Goal: Task Accomplishment & Management: Use online tool/utility

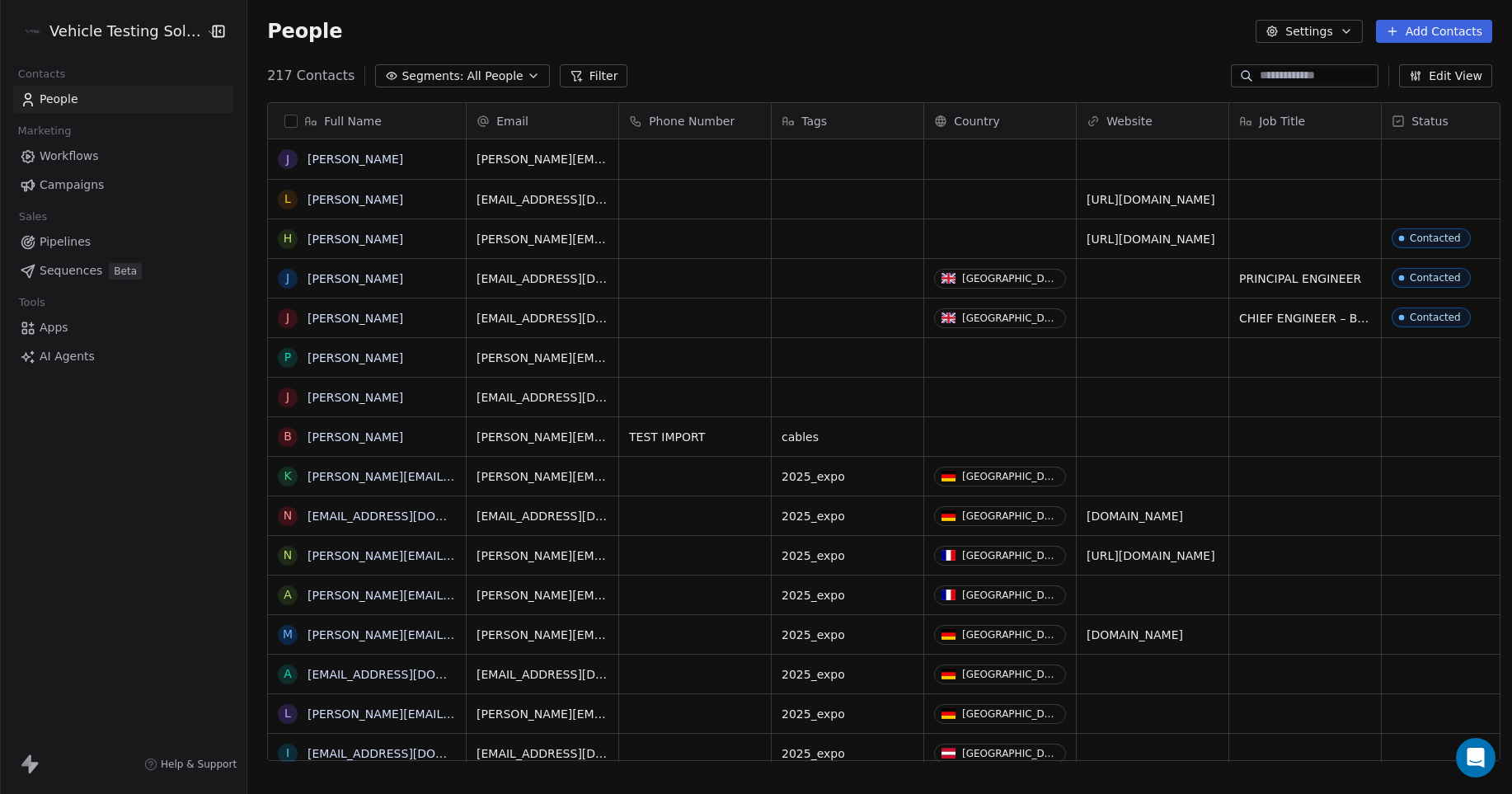
click at [66, 355] on span "AI Agents" at bounding box center [67, 356] width 56 height 17
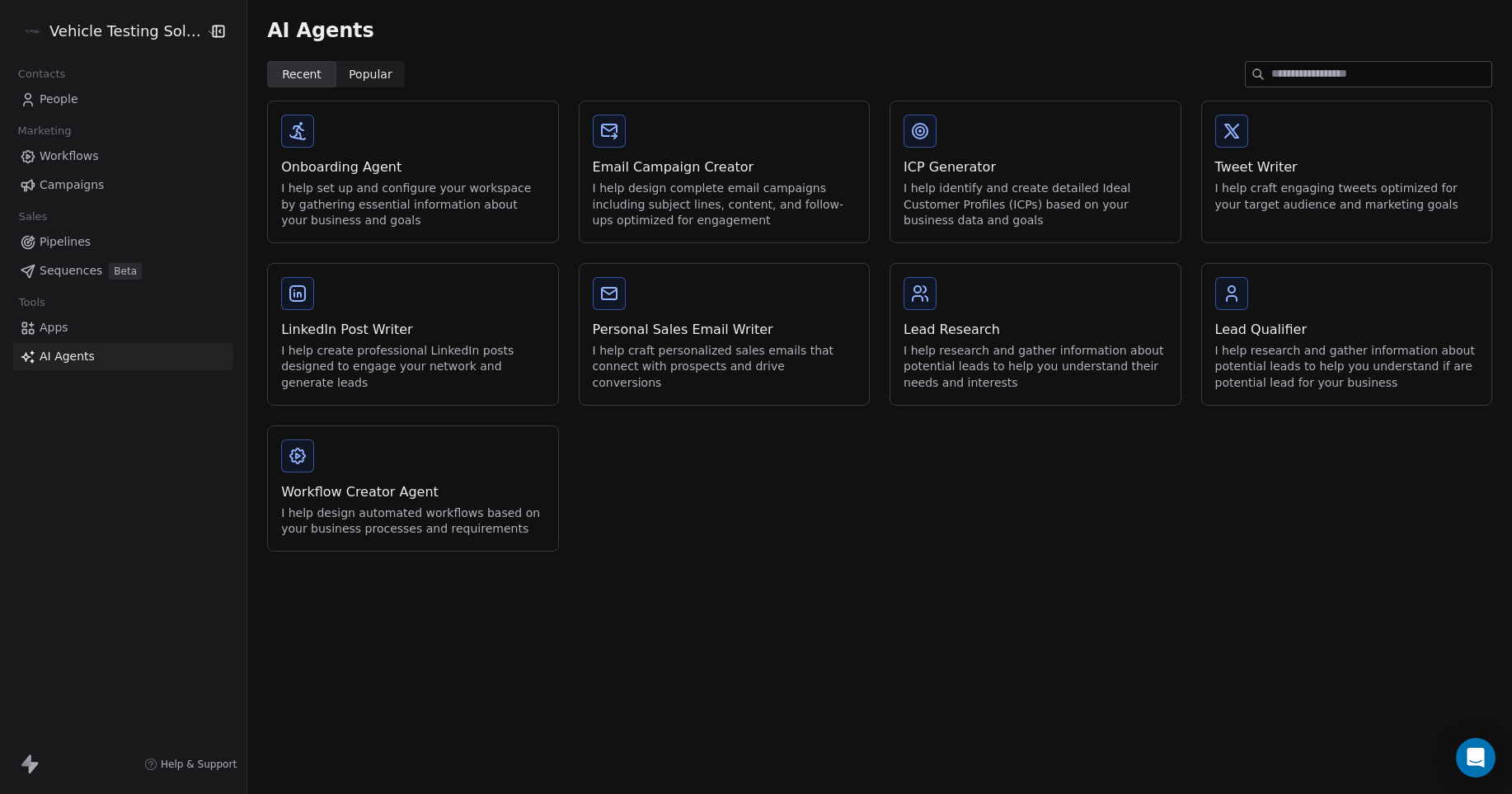
click at [697, 175] on div "Email Campaign Creator" at bounding box center [724, 168] width 263 height 20
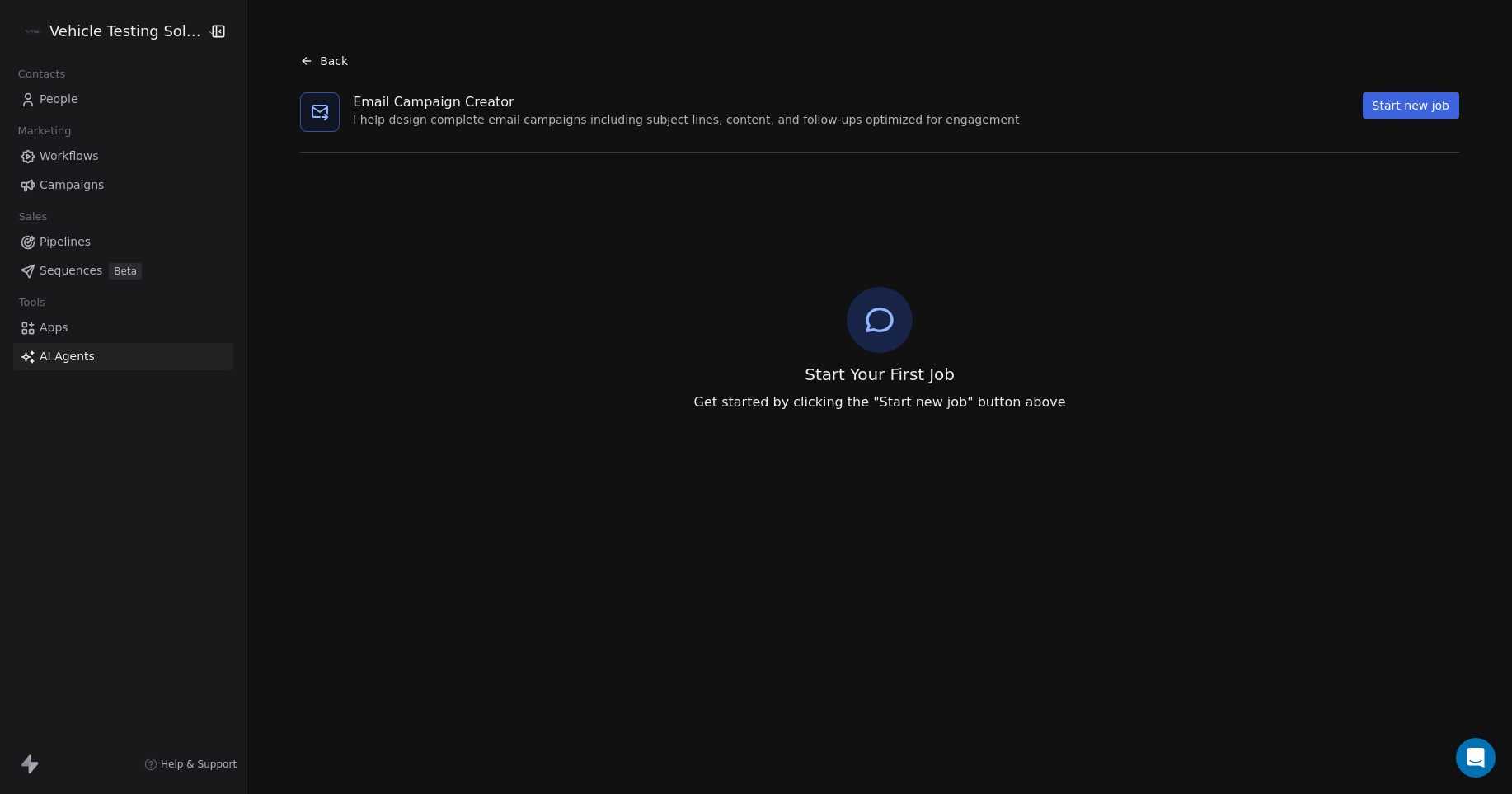
click at [1429, 108] on button "Start new job" at bounding box center [1411, 105] width 96 height 27
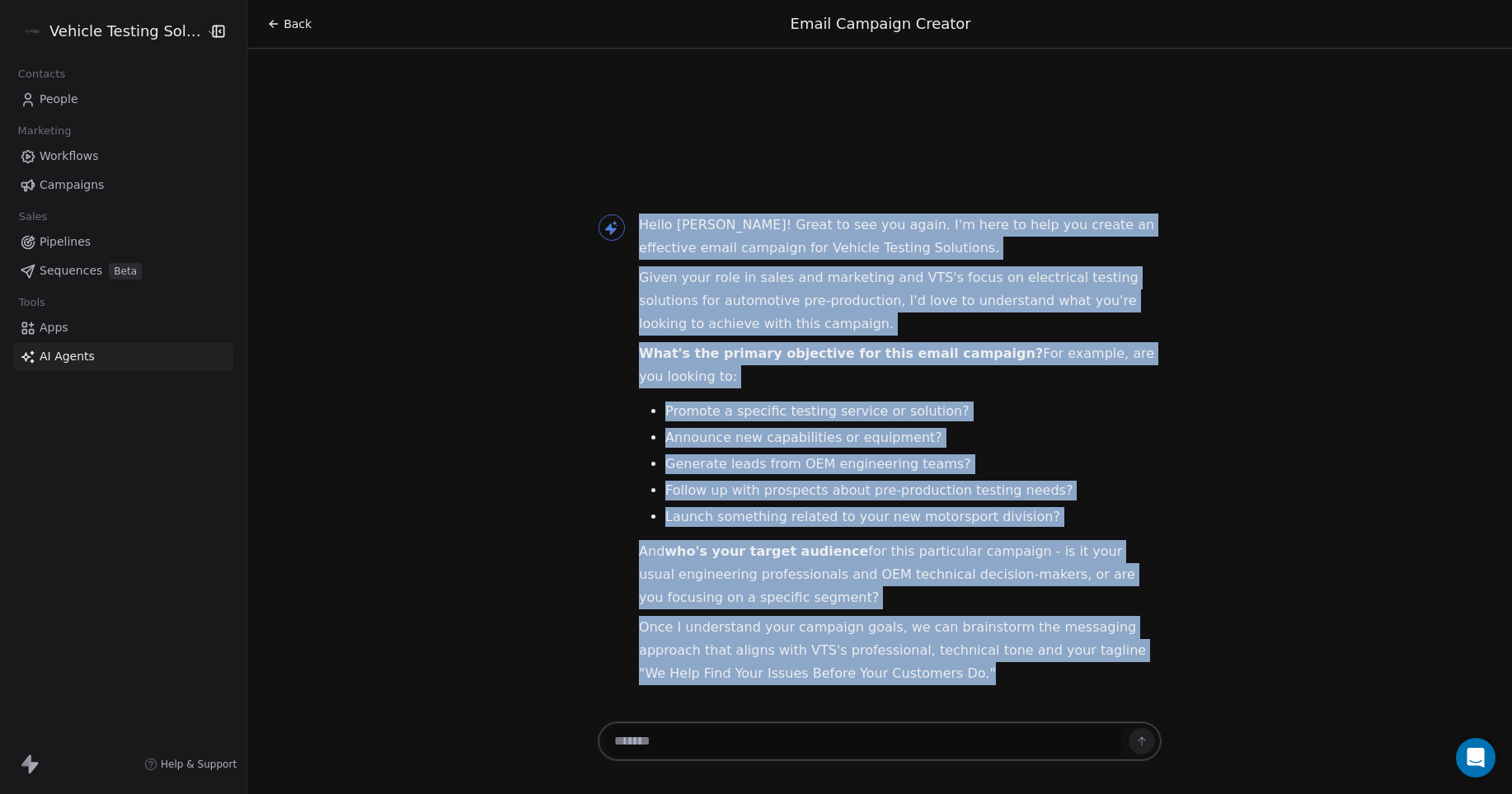
drag, startPoint x: 636, startPoint y: 218, endPoint x: 1172, endPoint y: 668, distance: 699.9
click at [1172, 668] on div "Hello [PERSON_NAME]! Great to see you again. I'm here to help you create an eff…" at bounding box center [879, 448] width 1265 height 537
copy div "Hello [PERSON_NAME]! Great to see you again. I'm here to help you create an eff…"
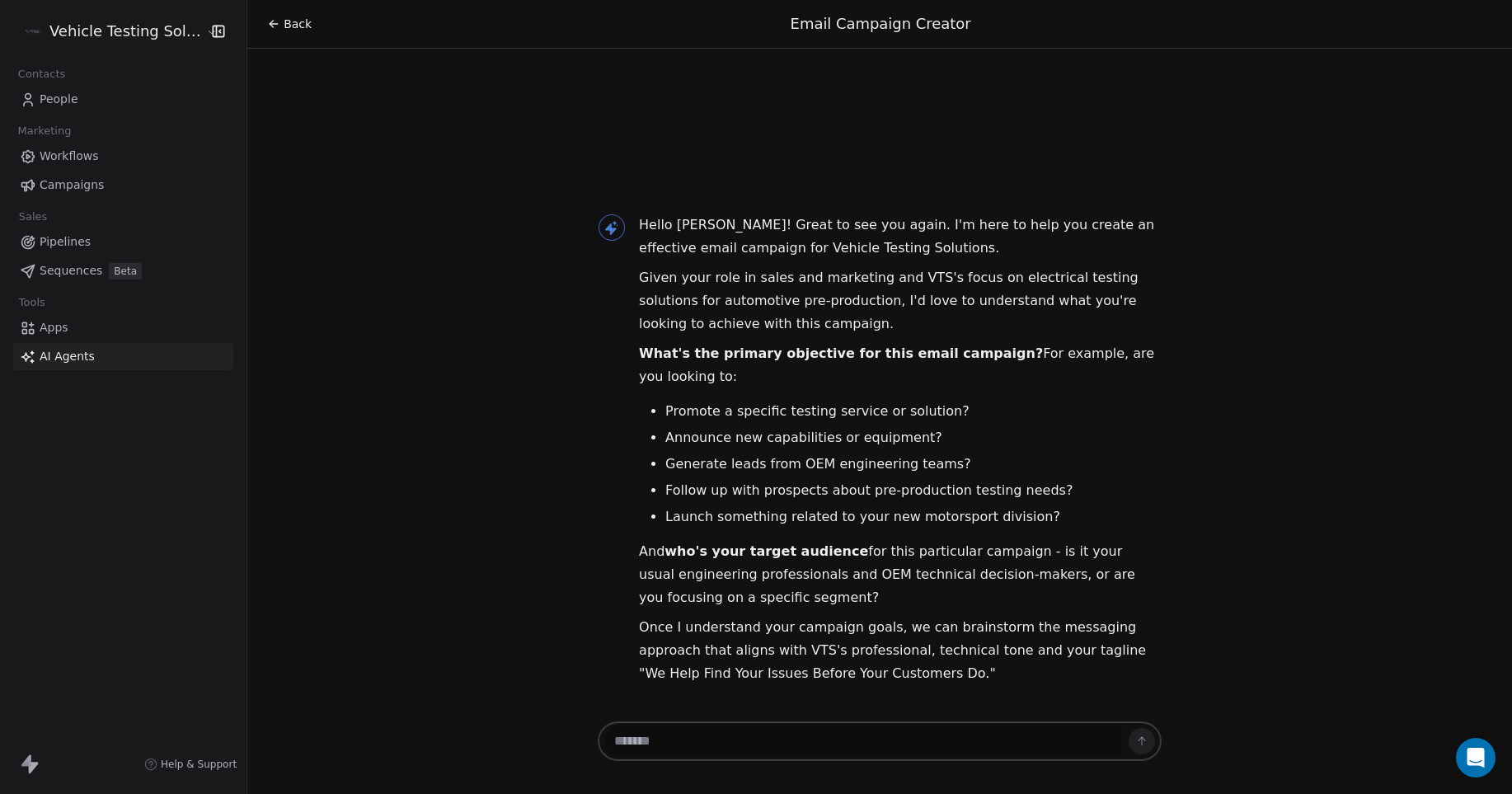
click at [733, 764] on div at bounding box center [879, 747] width 577 height 56
click at [731, 750] on textarea at bounding box center [864, 742] width 516 height 32
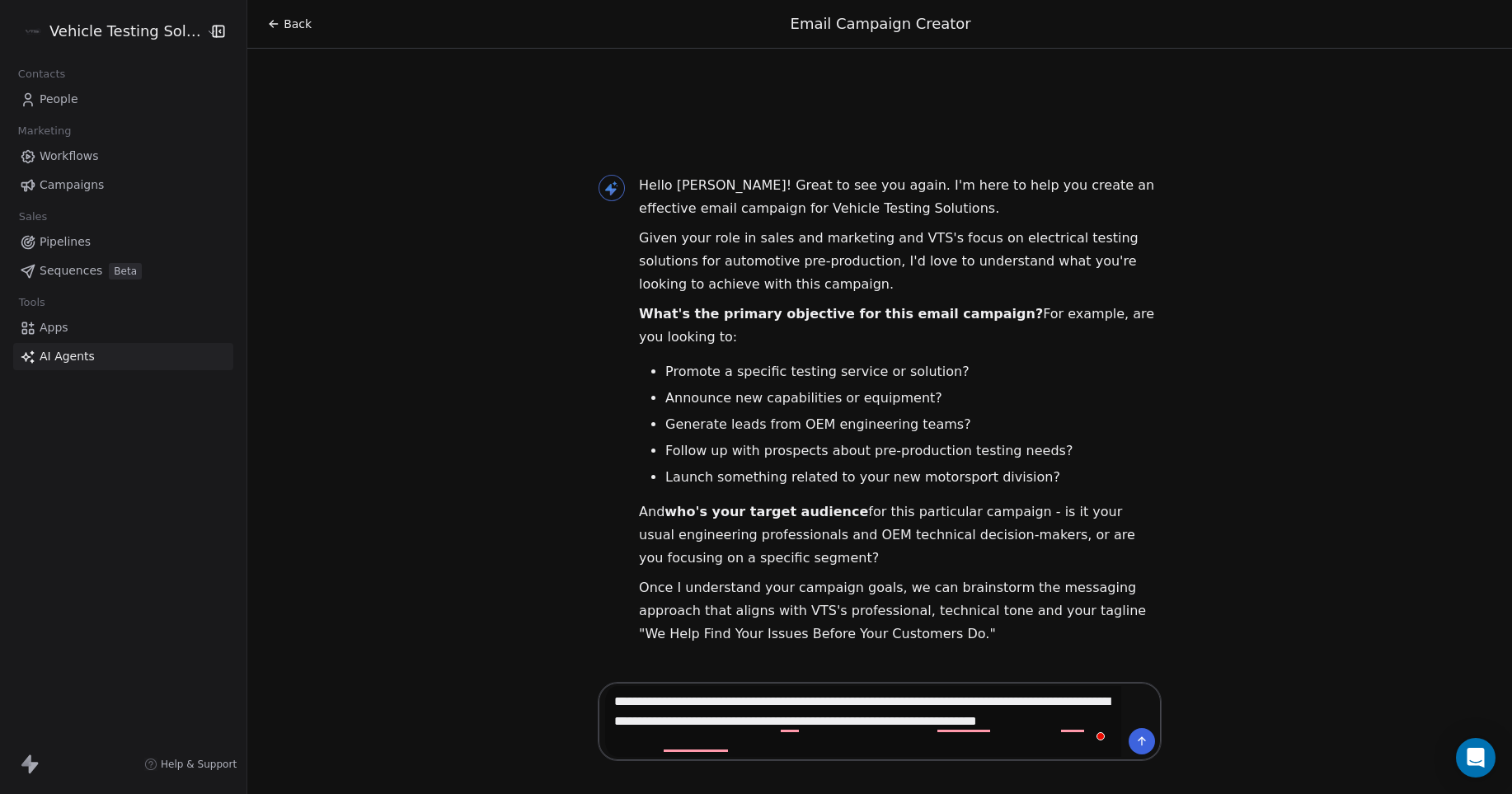
drag, startPoint x: 733, startPoint y: 747, endPoint x: 604, endPoint y: 700, distance: 137.3
click at [604, 700] on div "Vehicle Testing Solutions Contacts People Marketing Workflows Campaigns Sales P…" at bounding box center [756, 397] width 1512 height 794
type textarea "**********"
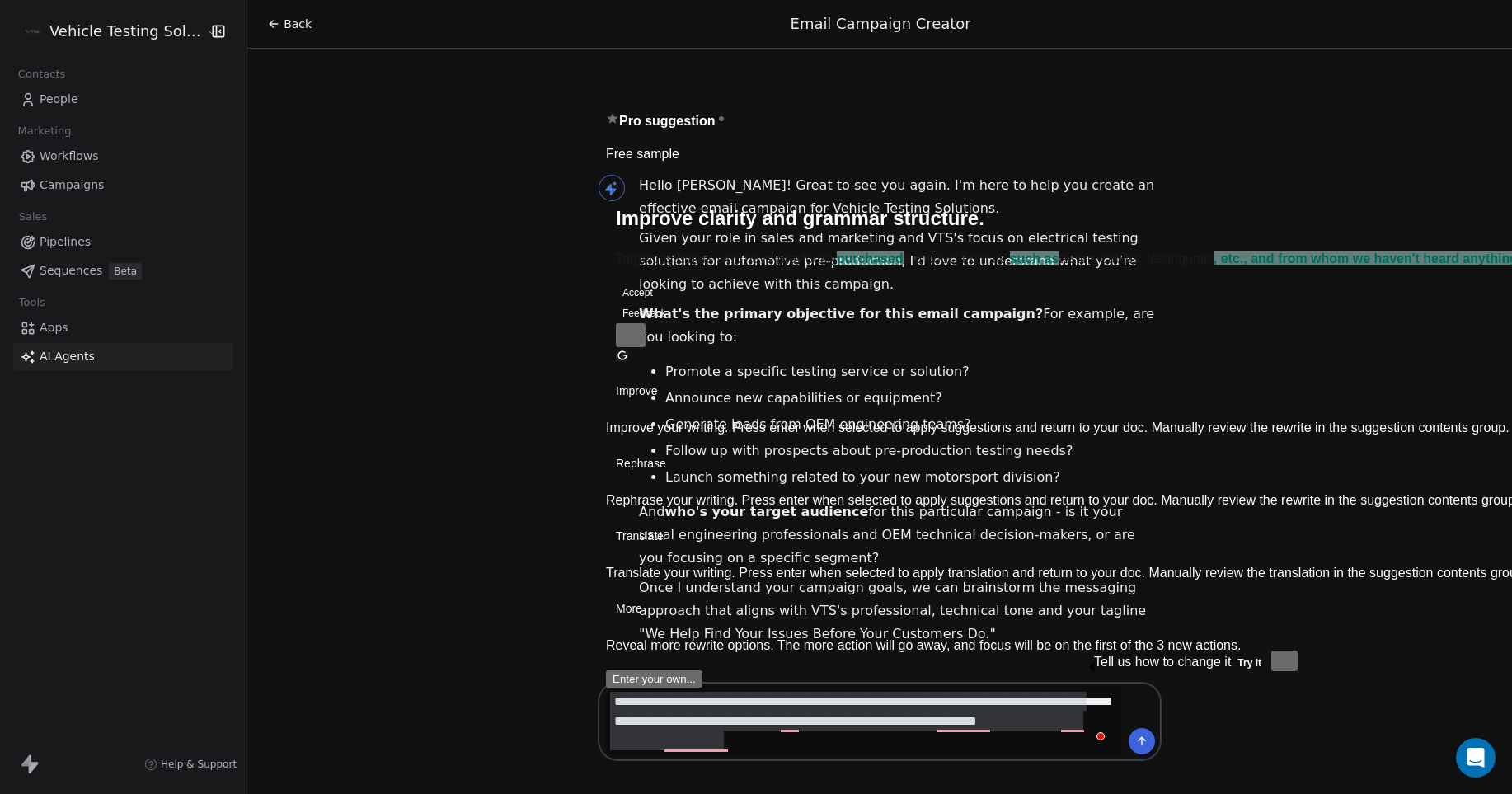
click at [1138, 741] on icon at bounding box center [1140, 739] width 3 height 3
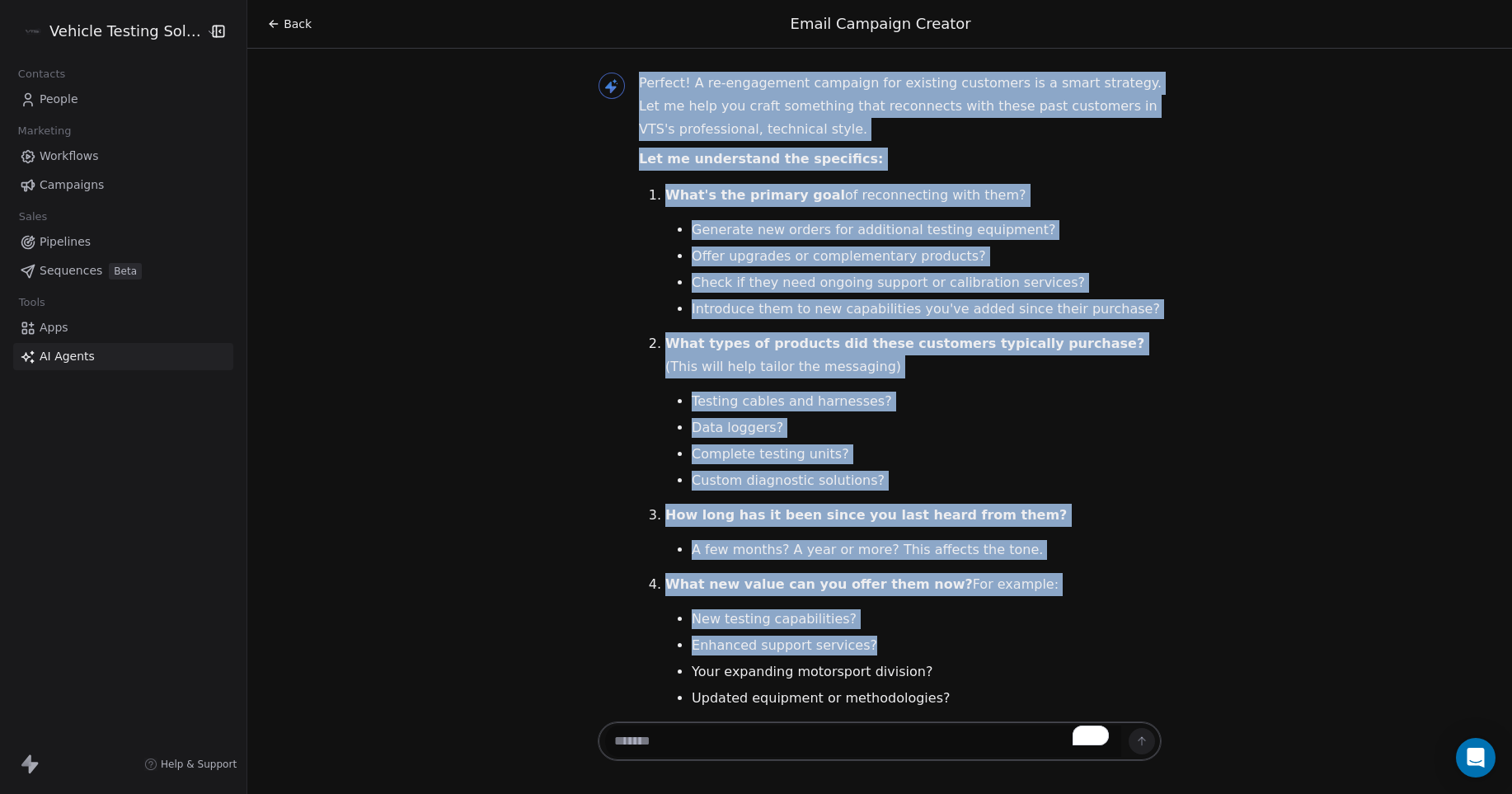
scroll to position [792, 0]
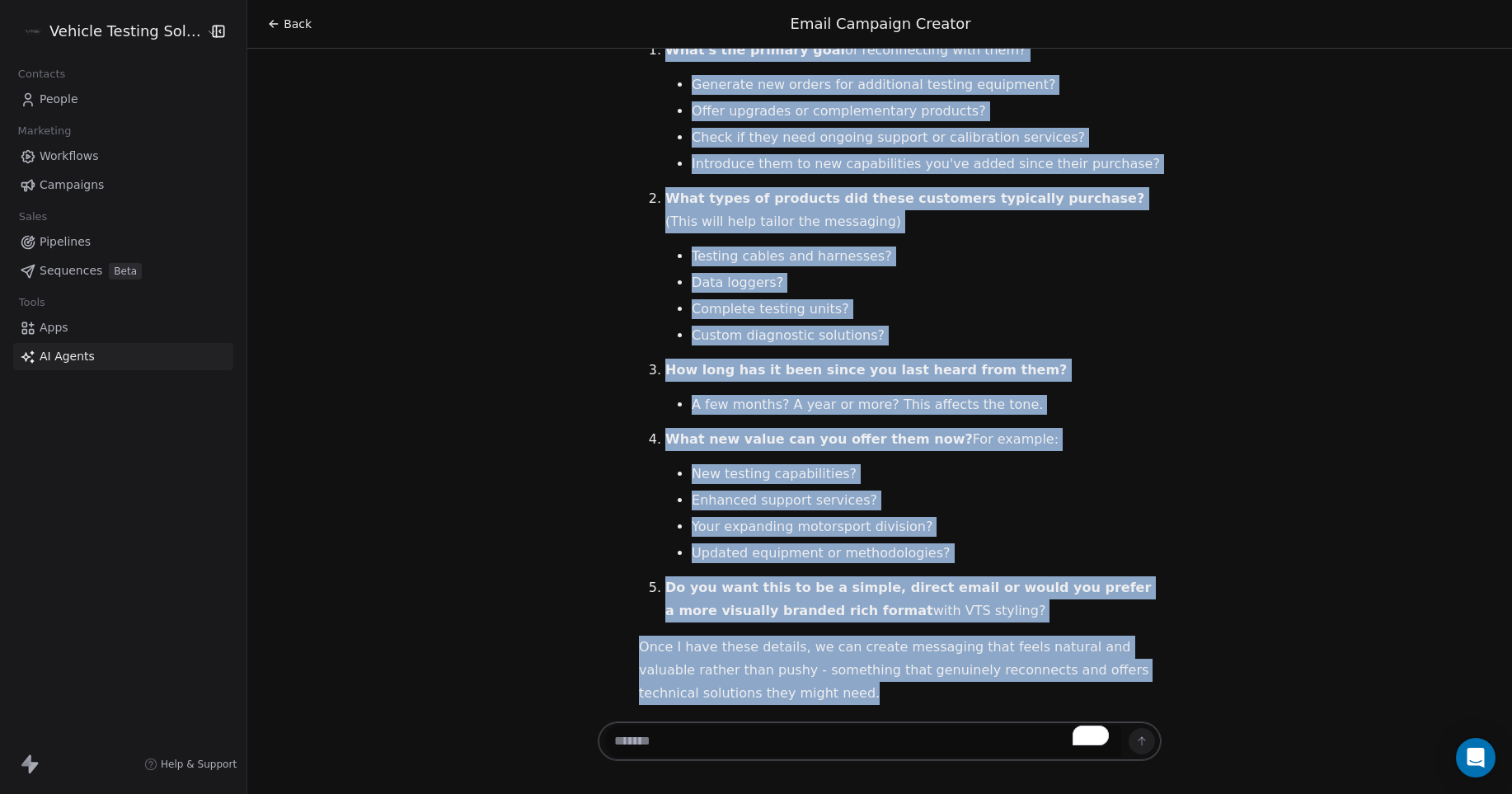
drag, startPoint x: 628, startPoint y: 161, endPoint x: 1166, endPoint y: 696, distance: 758.7
click at [1166, 696] on div "Hello [PERSON_NAME]! Great to see you again. I'm here to help you create an eff…" at bounding box center [879, 384] width 1265 height 669
copy div "Perfect! A re-engagement campaign for existing customers is a smart strategy. L…"
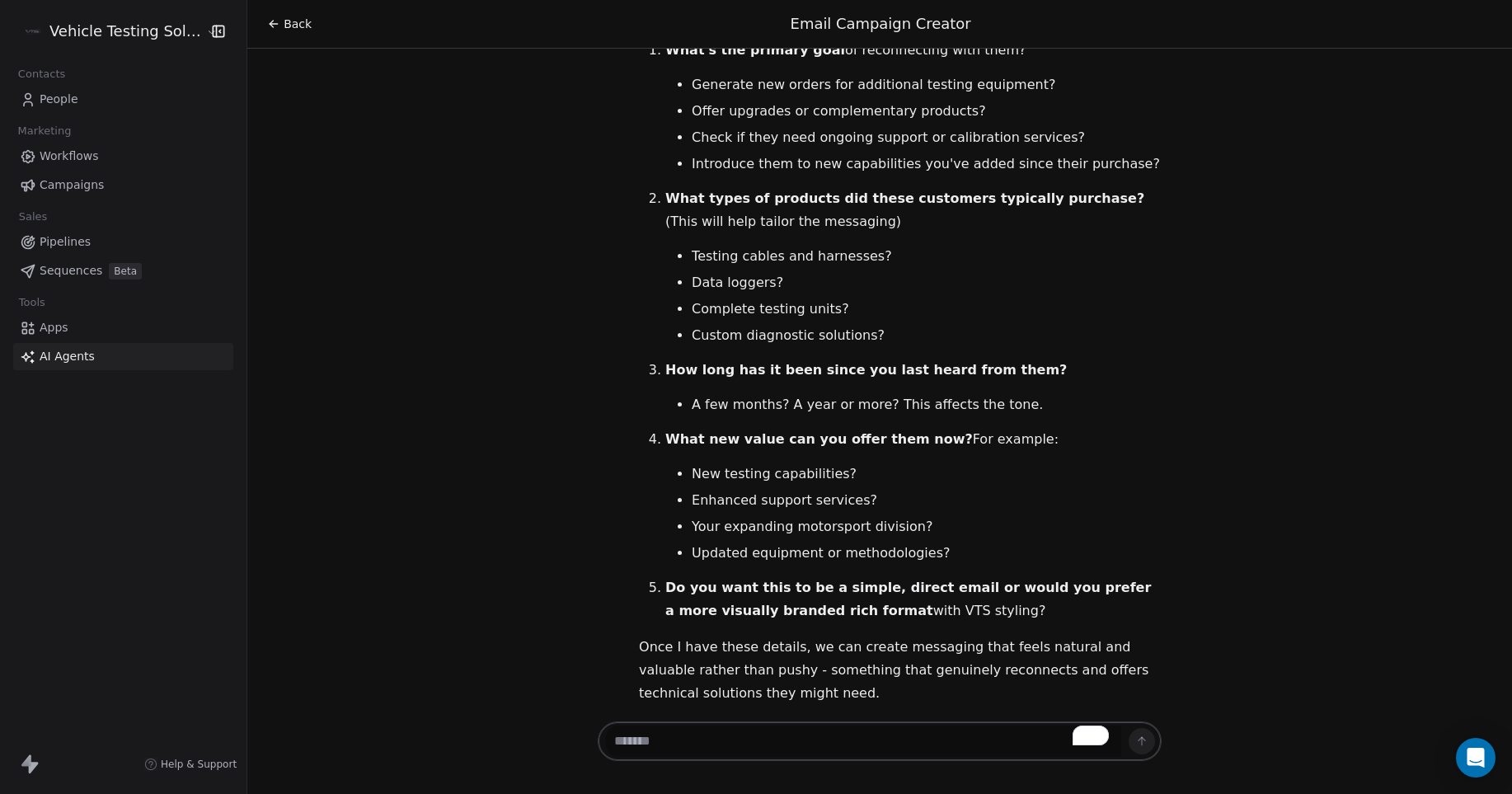
click at [846, 742] on textarea "To enrich screen reader interactions, please activate Accessibility in Grammarl…" at bounding box center [864, 742] width 516 height 32
paste textarea "**********"
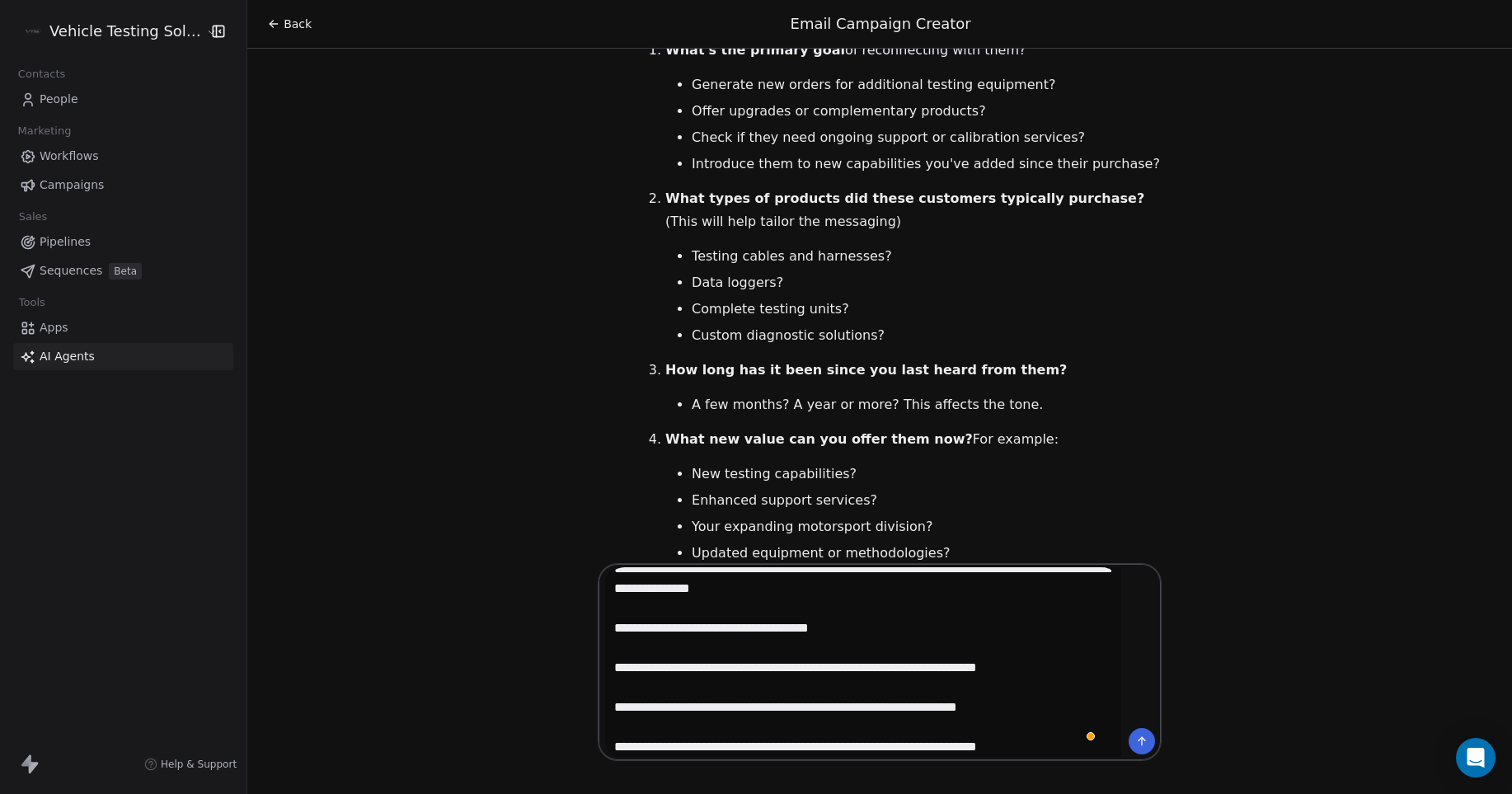
scroll to position [0, 0]
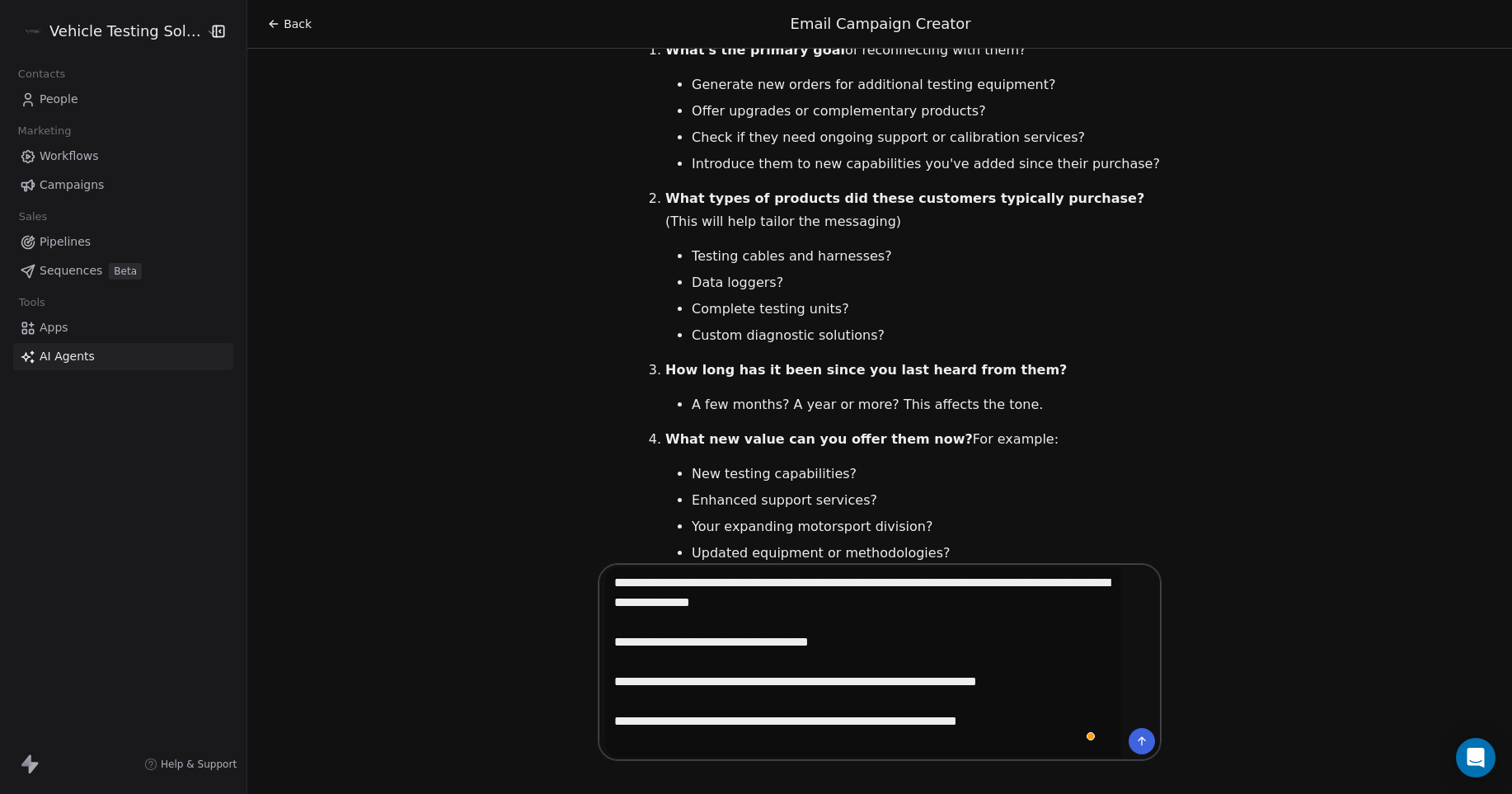
drag, startPoint x: 829, startPoint y: 601, endPoint x: 570, endPoint y: 566, distance: 261.4
click at [570, 566] on div "Back Email Campaign Creator Hello [PERSON_NAME]! Great to see you again. I'm he…" at bounding box center [879, 397] width 1265 height 794
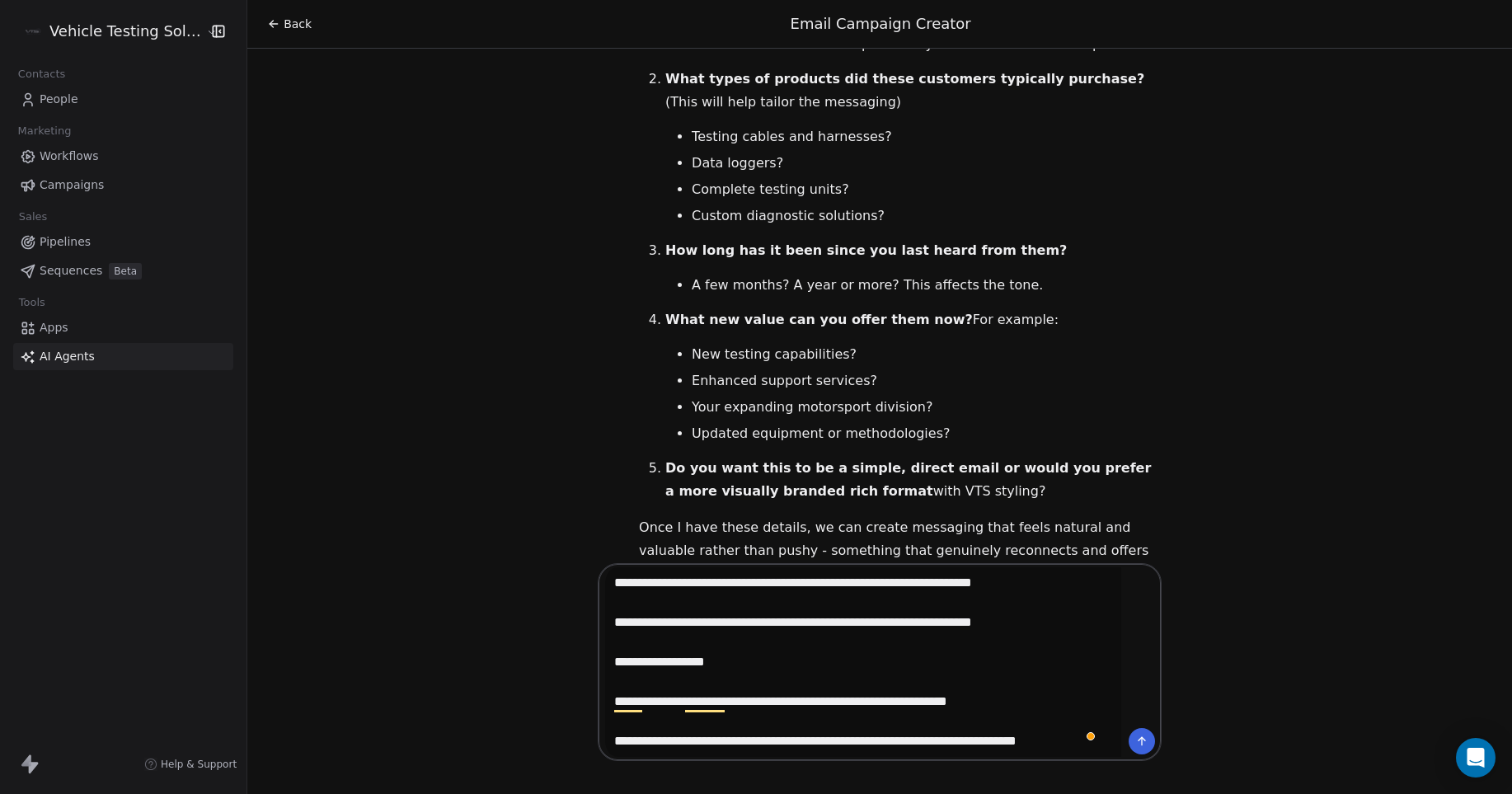
scroll to position [159, 0]
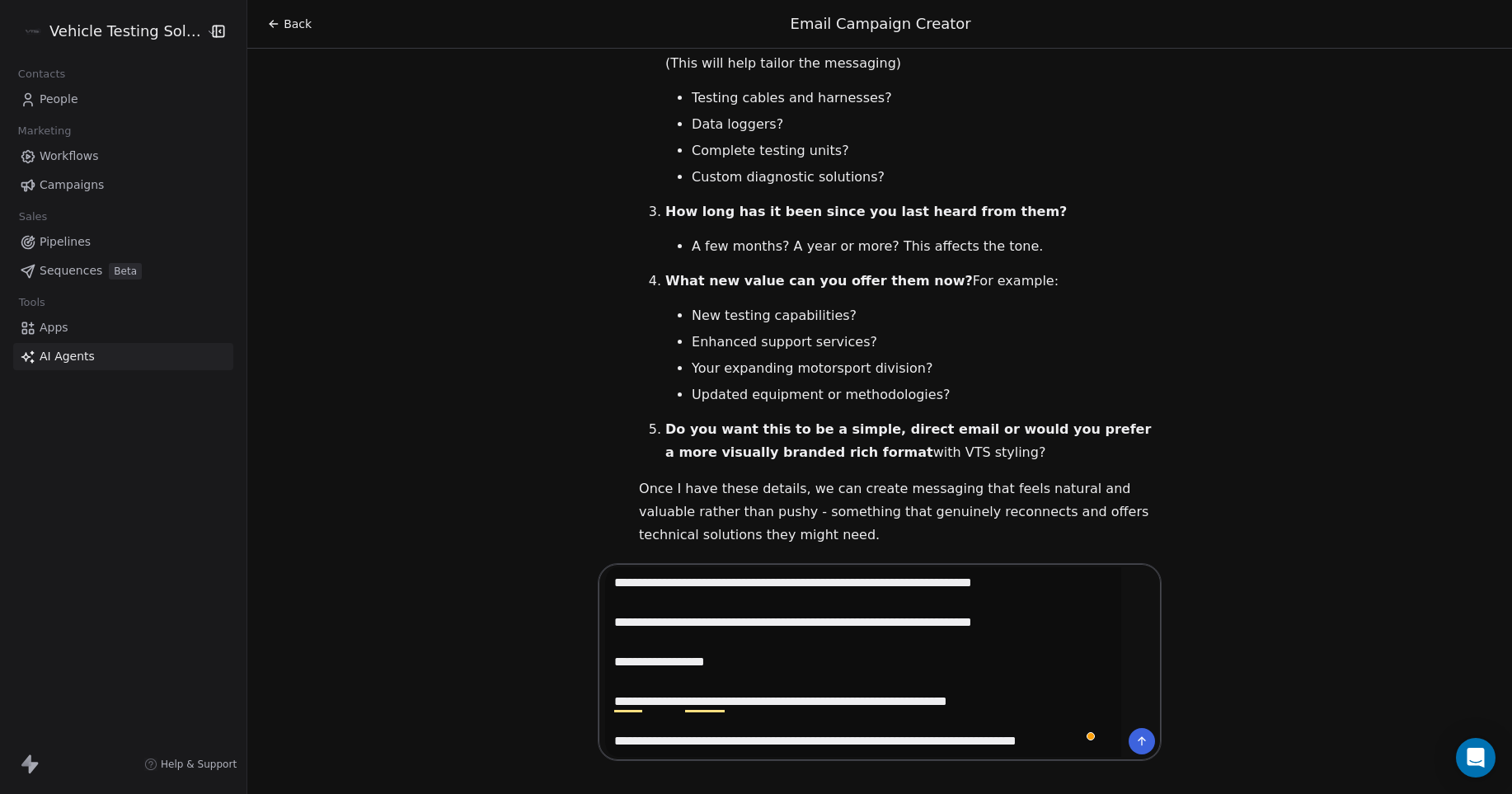
type textarea "**********"
click at [1139, 737] on icon at bounding box center [1142, 742] width 13 height 13
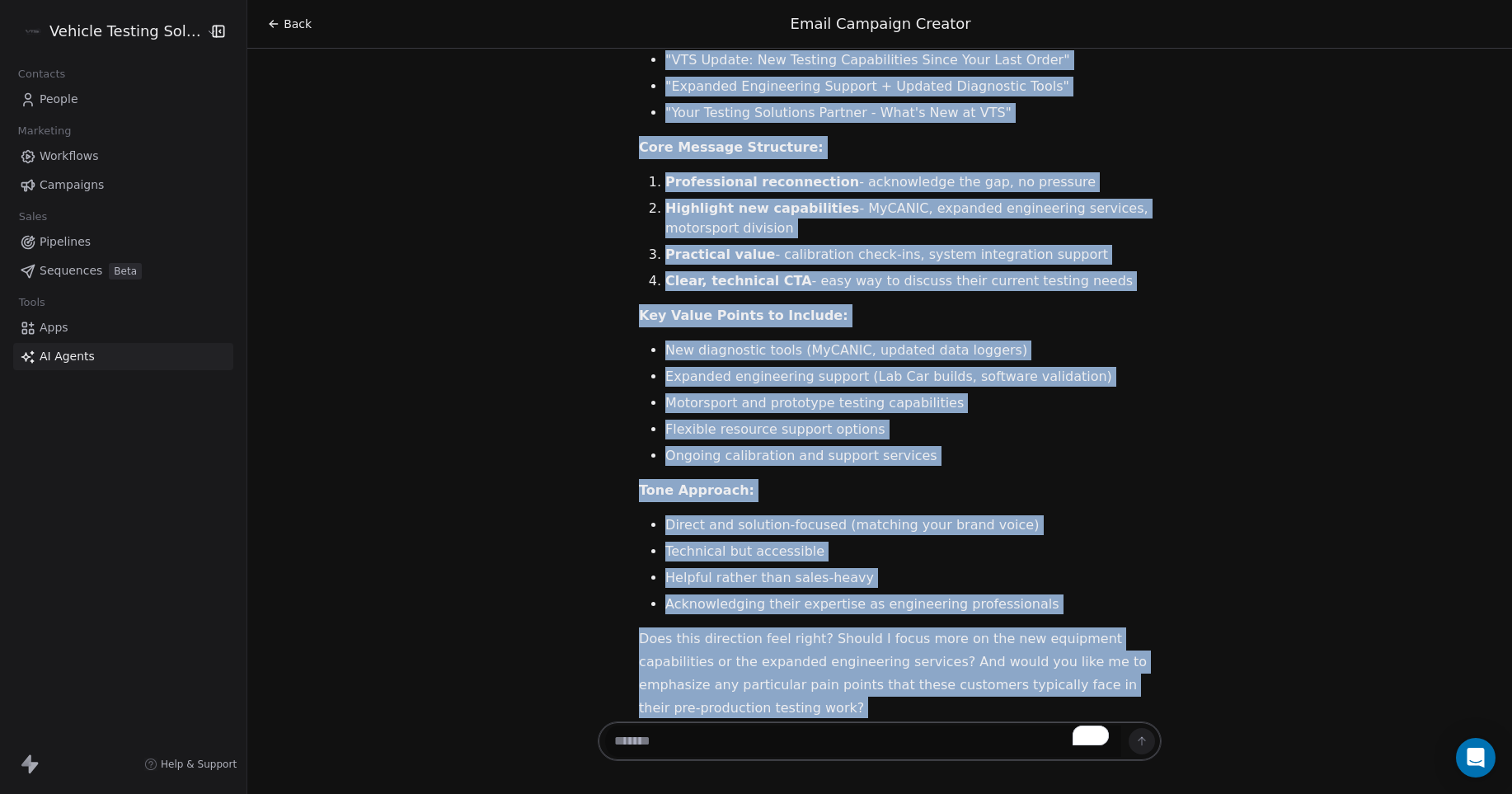
scroll to position [2649, 0]
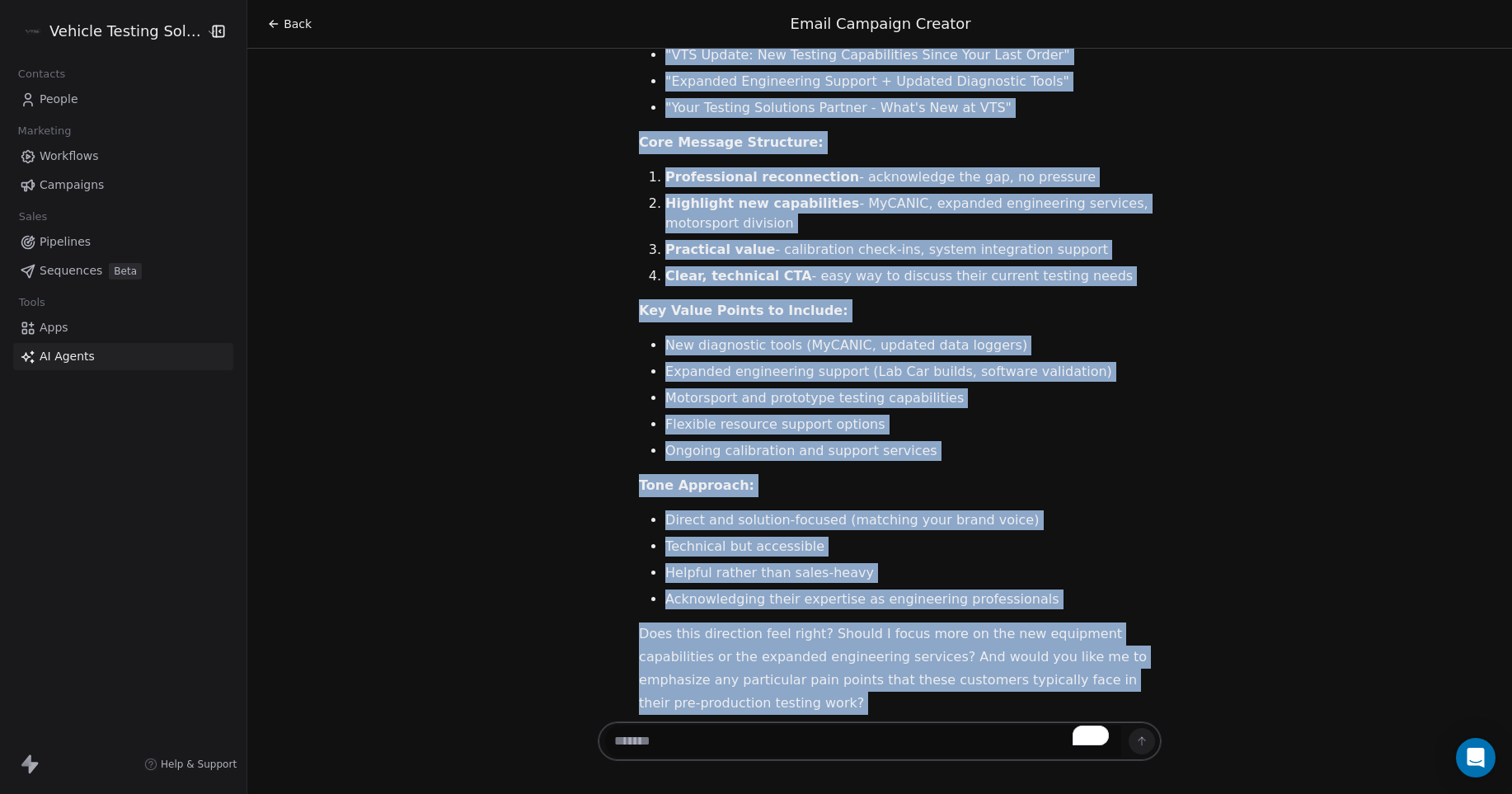
drag, startPoint x: 631, startPoint y: 472, endPoint x: 983, endPoint y: 734, distance: 438.8
click at [983, 734] on div "Back Email Campaign Creator Hello [PERSON_NAME]! Great to see you again. I'm he…" at bounding box center [879, 397] width 1265 height 794
copy div "Excellent! This gives me a clear picture. Let me craft a professional, direct r…"
click at [790, 743] on textarea "To enrich screen reader interactions, please activate Accessibility in Grammarl…" at bounding box center [864, 742] width 516 height 32
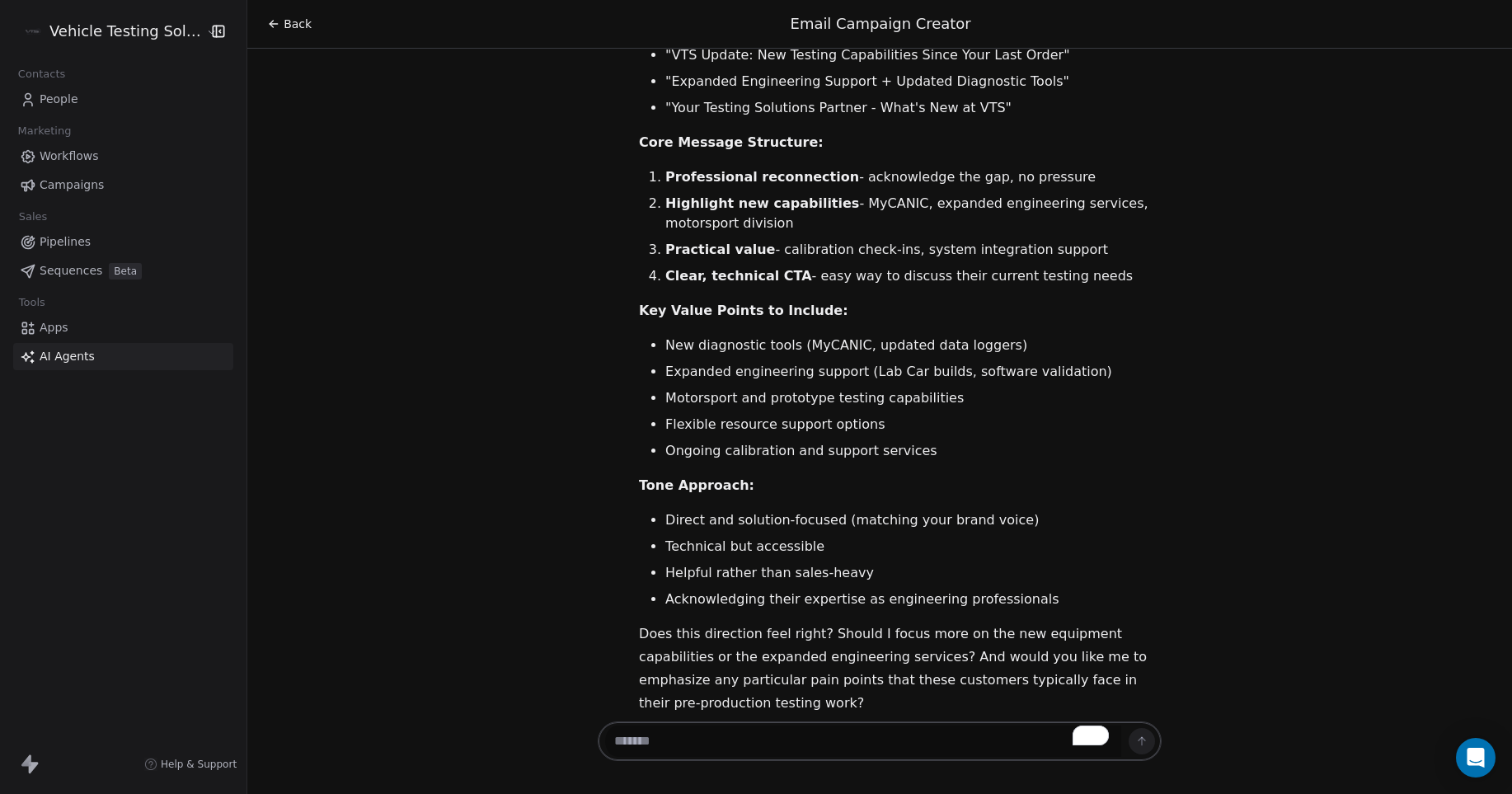
paste textarea "**********"
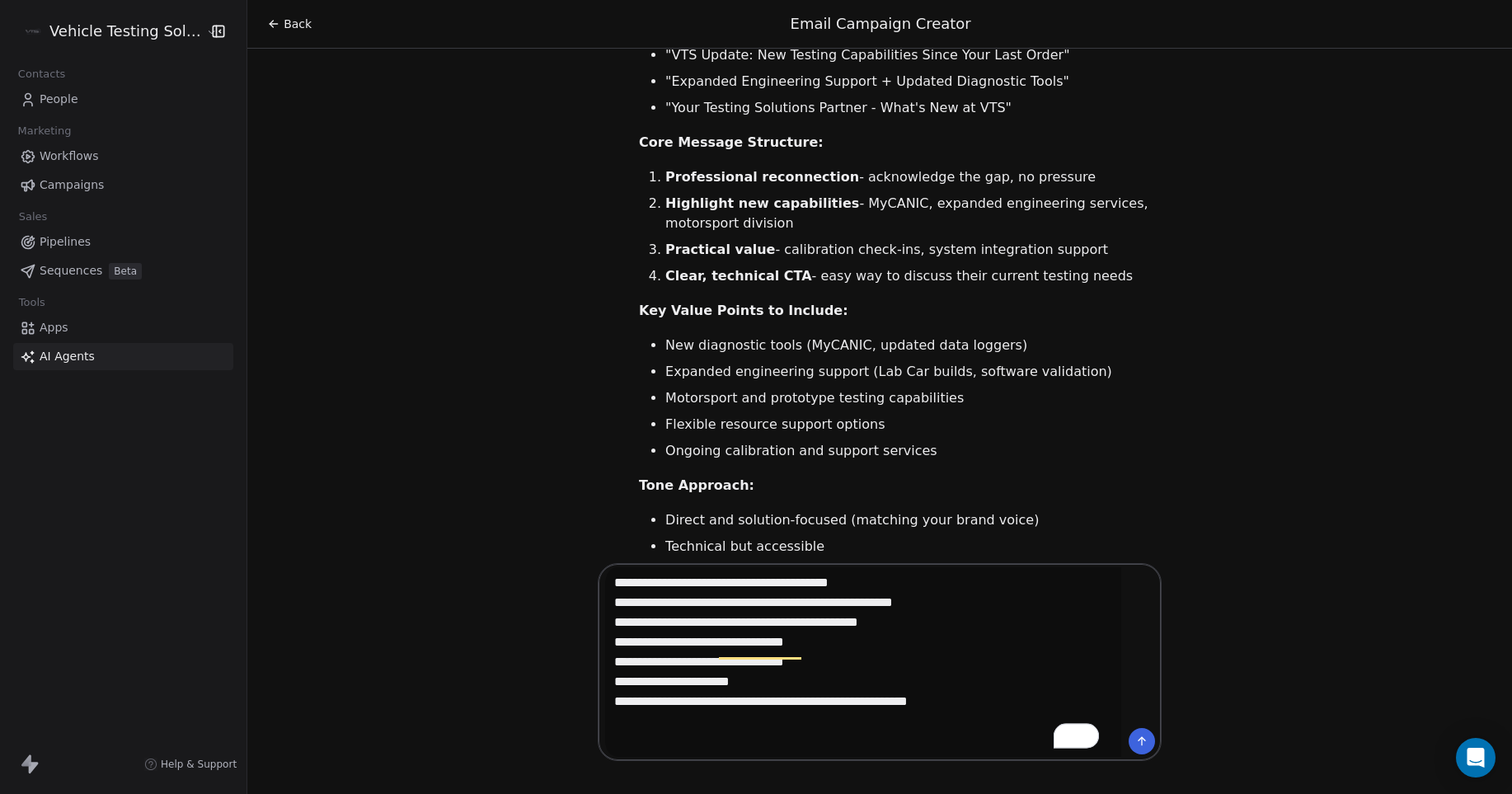
type textarea "**********"
click at [1135, 738] on icon at bounding box center [1142, 742] width 13 height 13
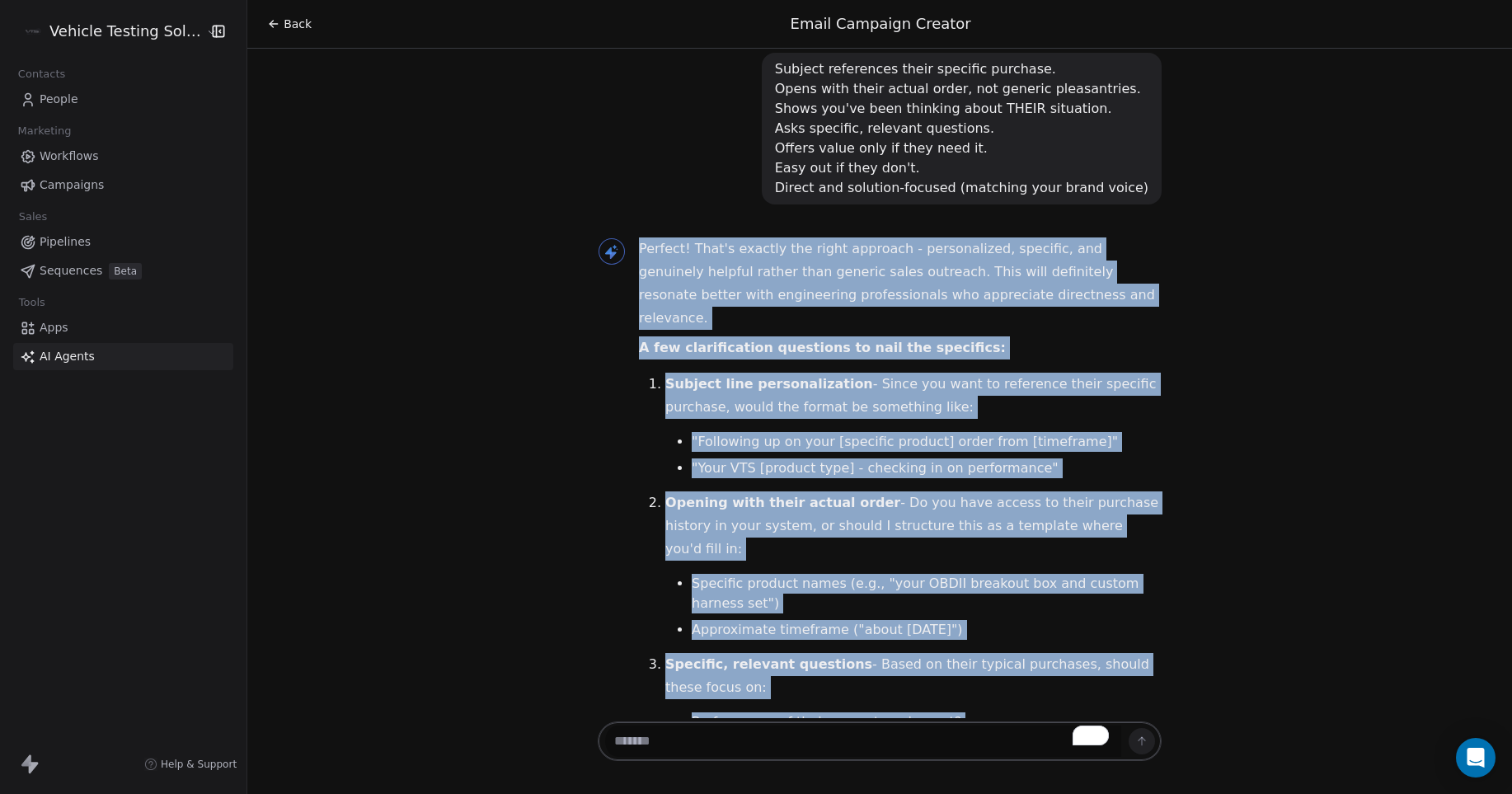
scroll to position [3579, 0]
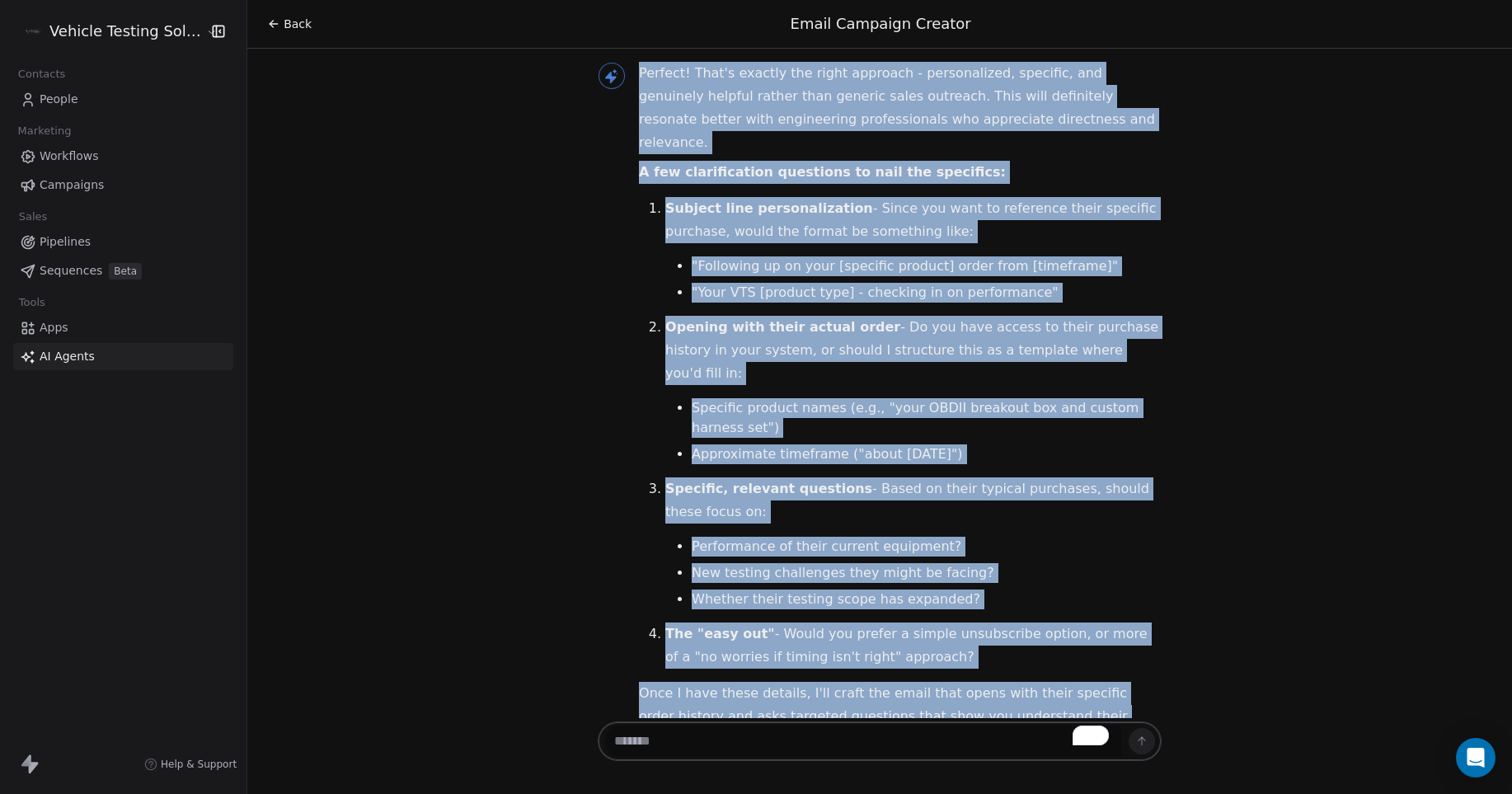
drag, startPoint x: 630, startPoint y: 269, endPoint x: 1063, endPoint y: 708, distance: 616.6
click at [1063, 708] on div "Hello [PERSON_NAME]! Great to see you again. I'm here to help you create an eff…" at bounding box center [879, 384] width 1265 height 669
copy div "Perfect! That's exactly the right approach - personalized, specific, and genuin…"
click at [1297, 341] on div "Hello [PERSON_NAME]! Great to see you again. I'm here to help you create an eff…" at bounding box center [879, 384] width 1265 height 669
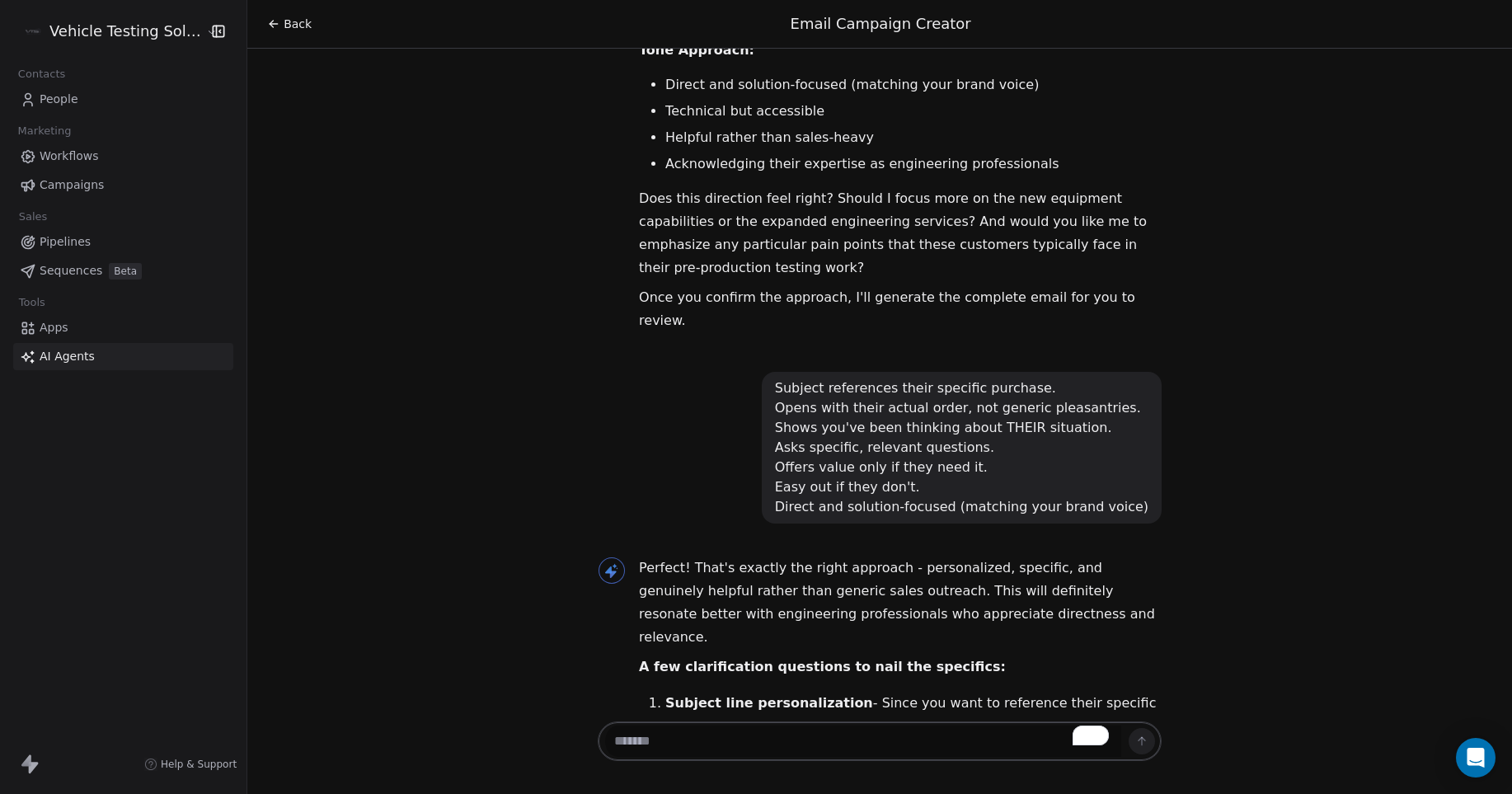
scroll to position [3331, 0]
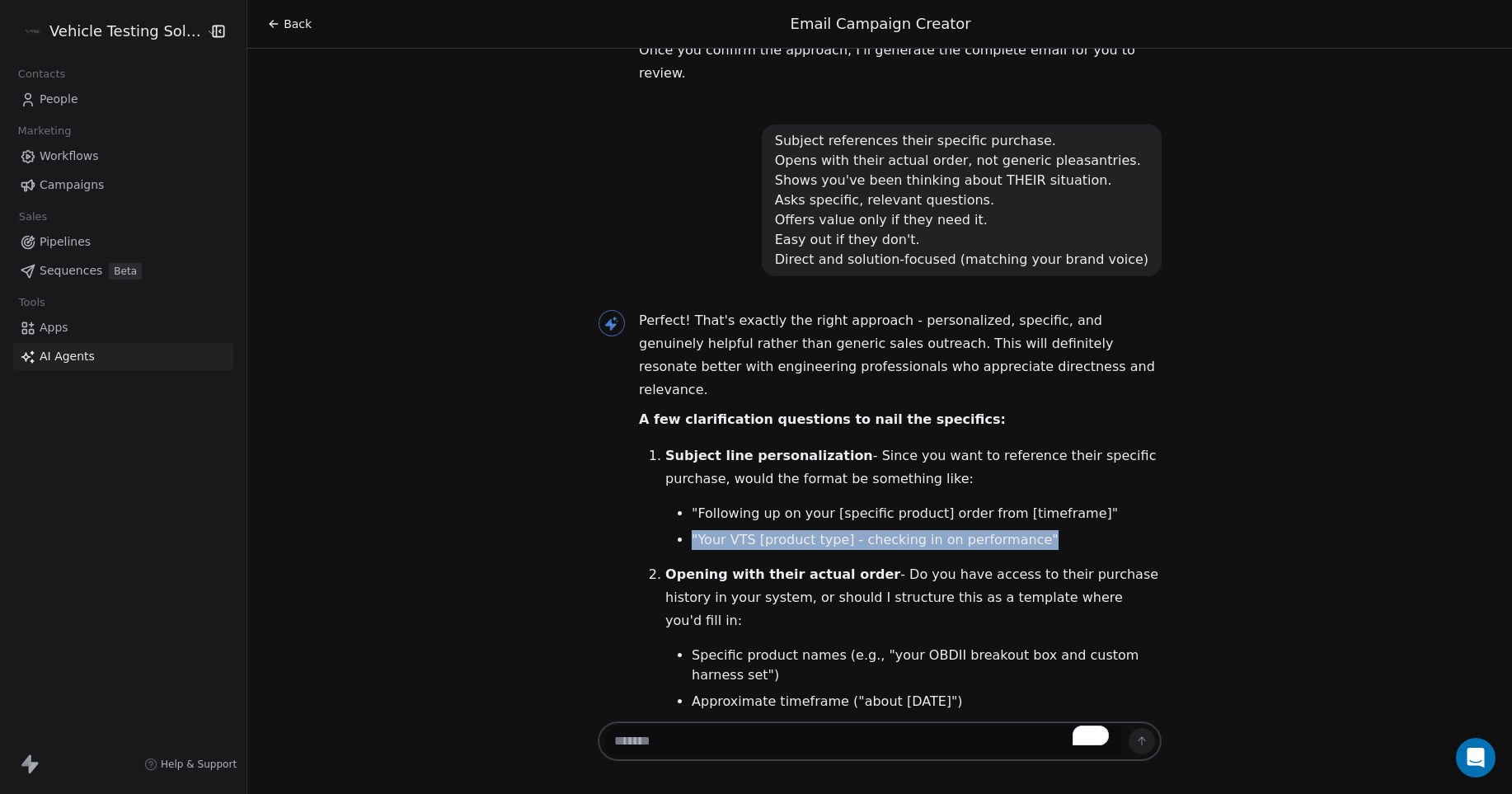
drag, startPoint x: 662, startPoint y: 473, endPoint x: 962, endPoint y: 494, distance: 300.7
click at [962, 494] on ol "Subject line personalization - Since you want to reference their specific purch…" at bounding box center [899, 680] width 522 height 472
copy ol ""Your VTS [product type] - checking in on performance""
click at [785, 744] on textarea "To enrich screen reader interactions, please activate Accessibility in Grammarl…" at bounding box center [864, 742] width 516 height 32
paste textarea "**********"
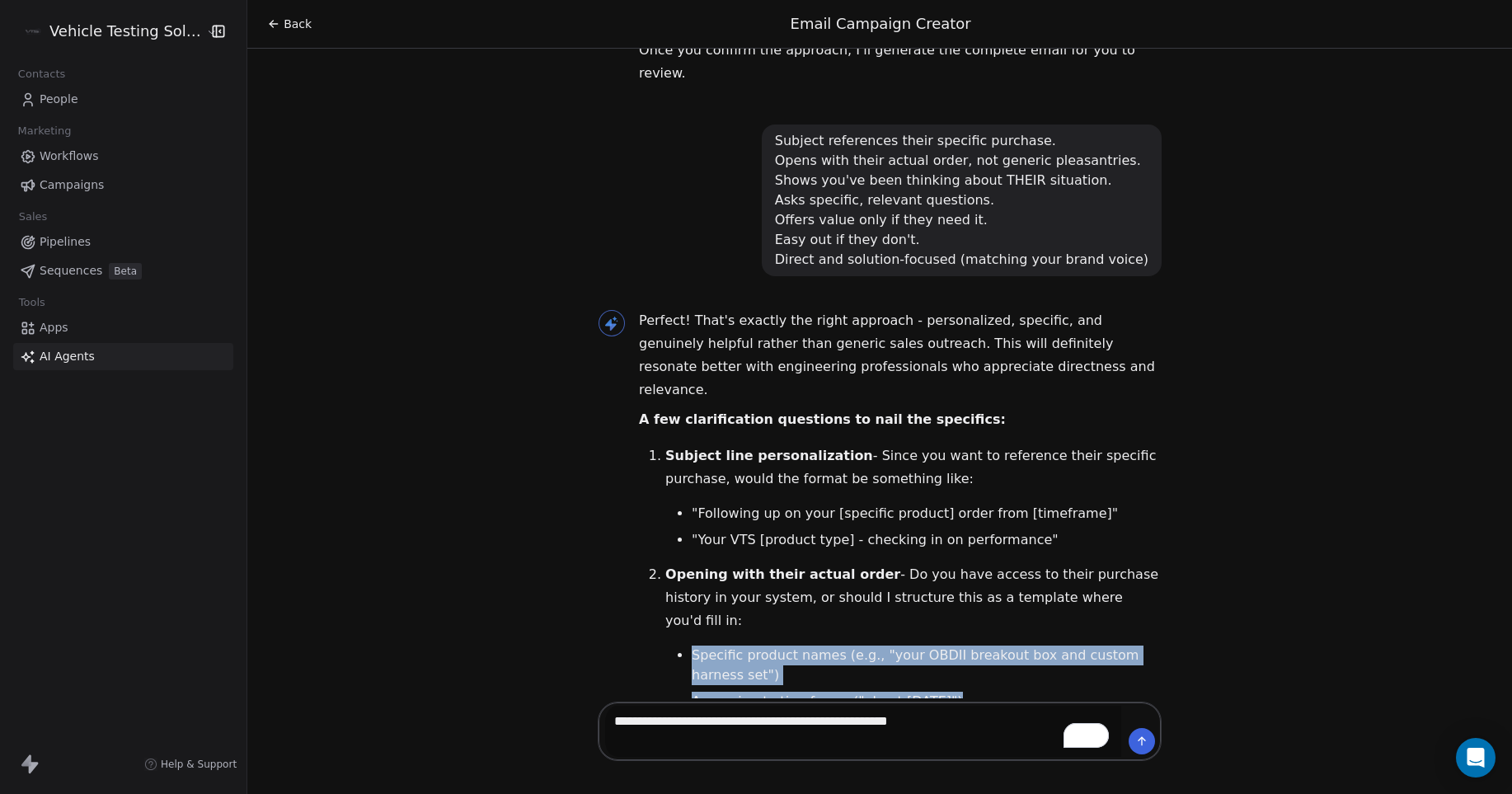
drag, startPoint x: 640, startPoint y: 563, endPoint x: 1011, endPoint y: 624, distance: 376.0
click at [1011, 624] on ol "Subject line personalization - Since you want to reference their specific purch…" at bounding box center [899, 680] width 522 height 472
copy ol "Specific product names (e.g., "your OBDII breakout box and custom harness set")…"
click at [781, 645] on li "Specific product names (e.g., "your OBDII breakout box and custom harness set")" at bounding box center [927, 665] width 470 height 40
click at [698, 645] on li "Specific product names (e.g., "your OBDII breakout box and custom harness set")" at bounding box center [927, 665] width 470 height 40
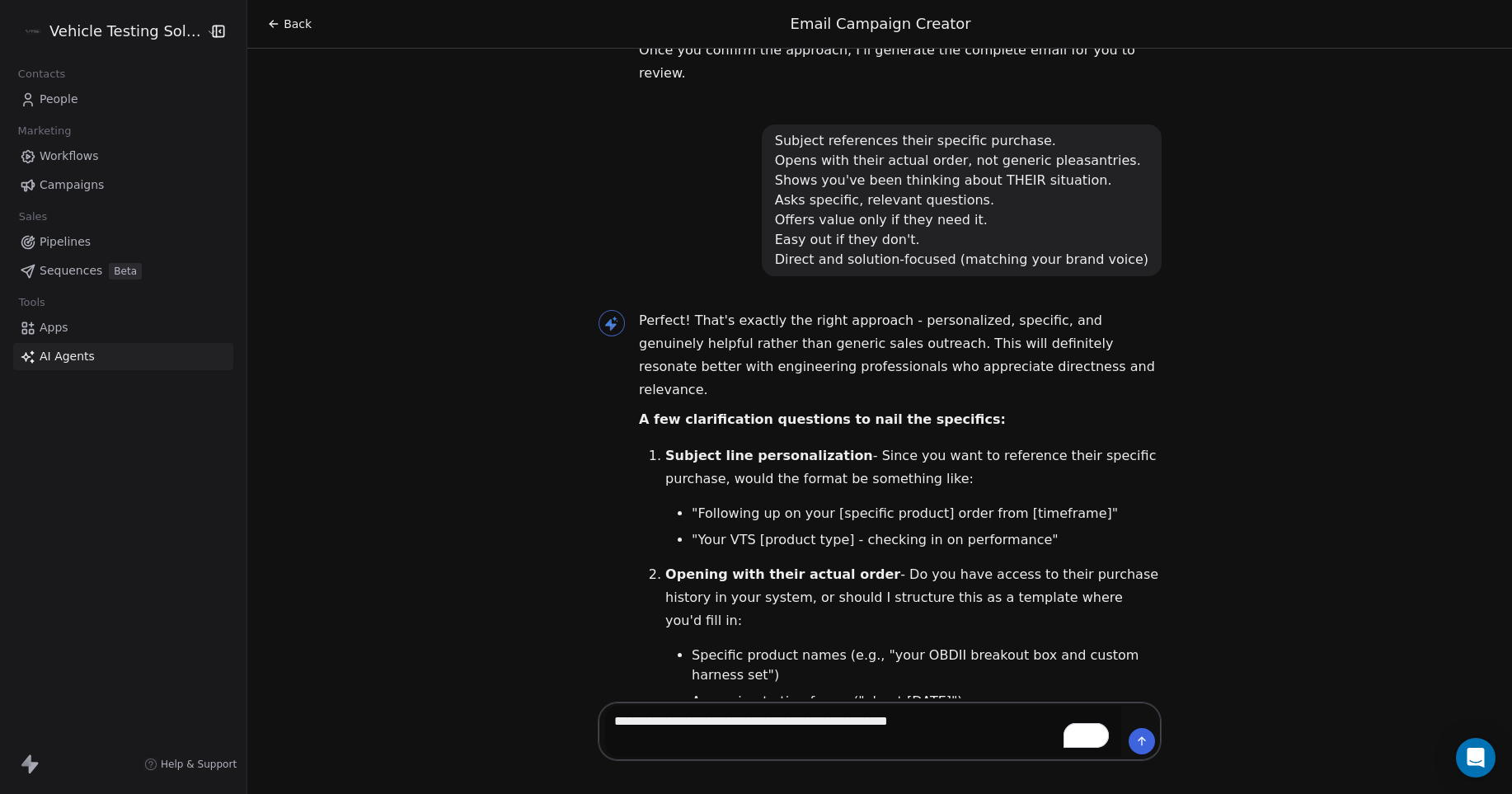
drag, startPoint x: 676, startPoint y: 569, endPoint x: 1001, endPoint y: 610, distance: 327.6
click at [1001, 645] on ul "Specific product names (e.g., "your OBDII breakout box and custom harness set")…" at bounding box center [913, 678] width 497 height 66
copy ul "Specific product names (e.g., "your OBDII breakout box and custom harness set")…"
click at [961, 717] on textarea "**********" at bounding box center [864, 732] width 516 height 51
paste textarea "**********"
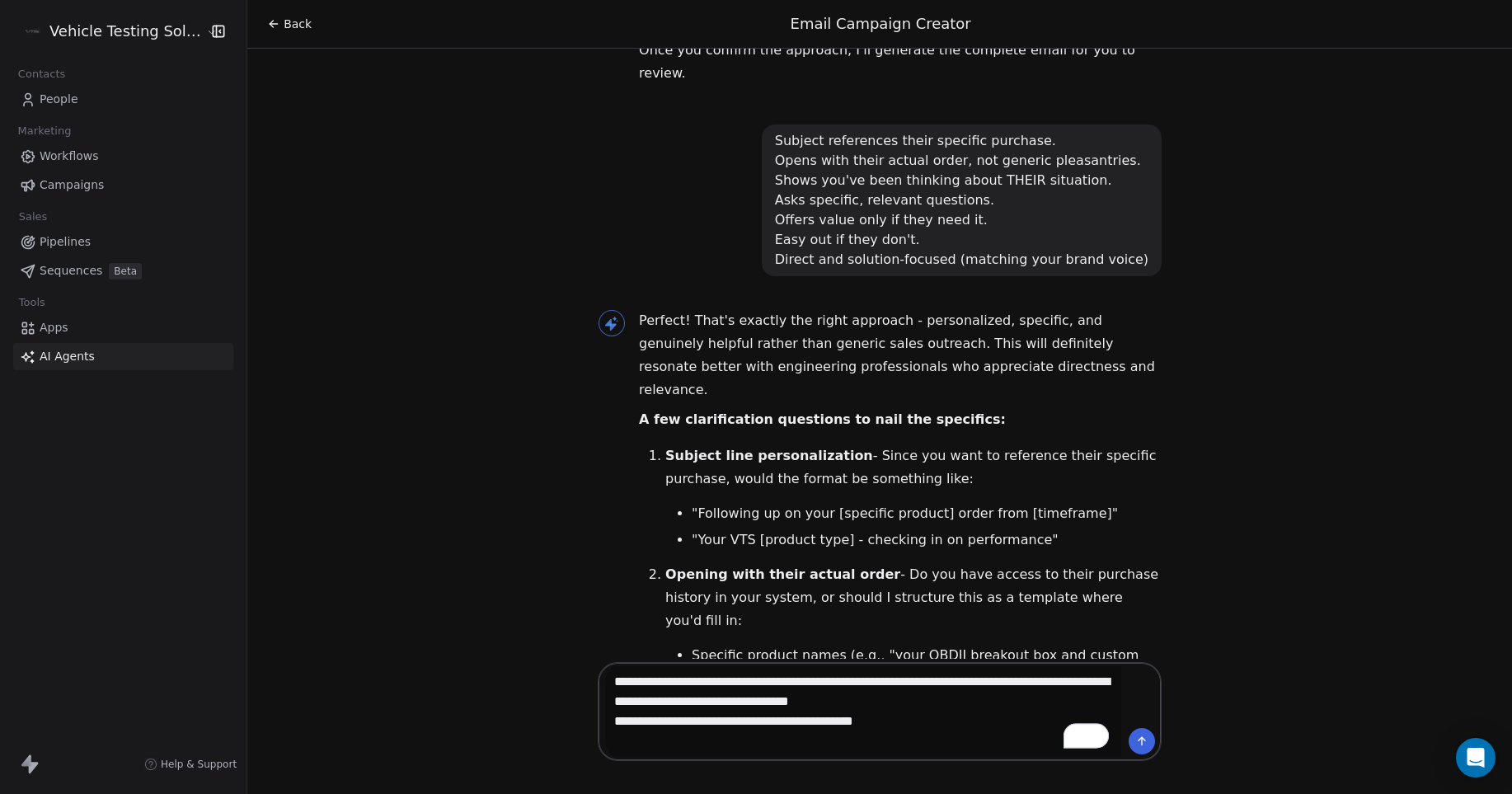
scroll to position [3579, 0]
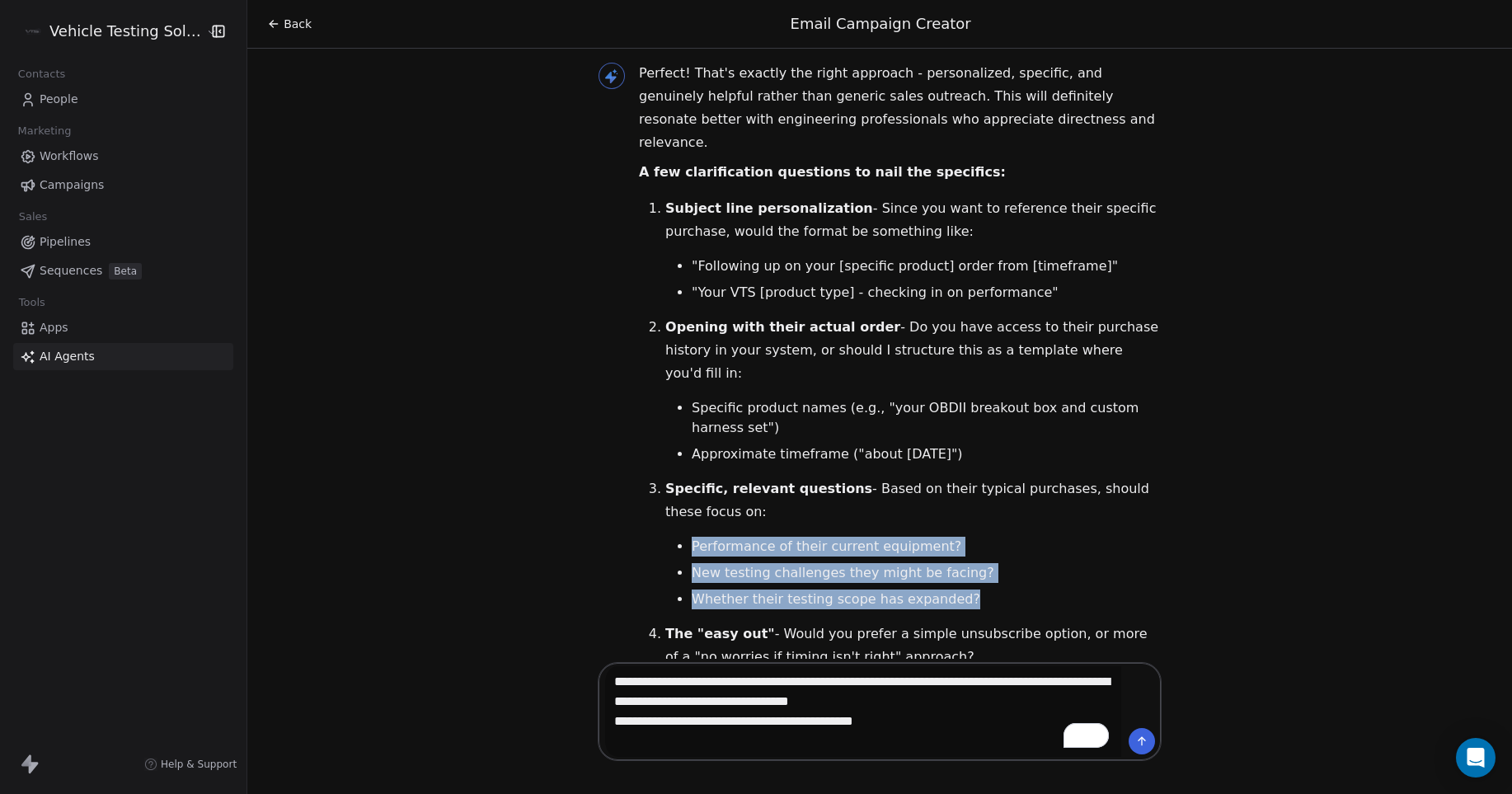
drag, startPoint x: 658, startPoint y: 452, endPoint x: 978, endPoint y: 515, distance: 326.1
click at [978, 537] on ul "Performance of their current equipment? New testing challenges they might be fa…" at bounding box center [913, 572] width 497 height 72
copy ul "Performance of their current equipment? New testing challenges they might be fa…"
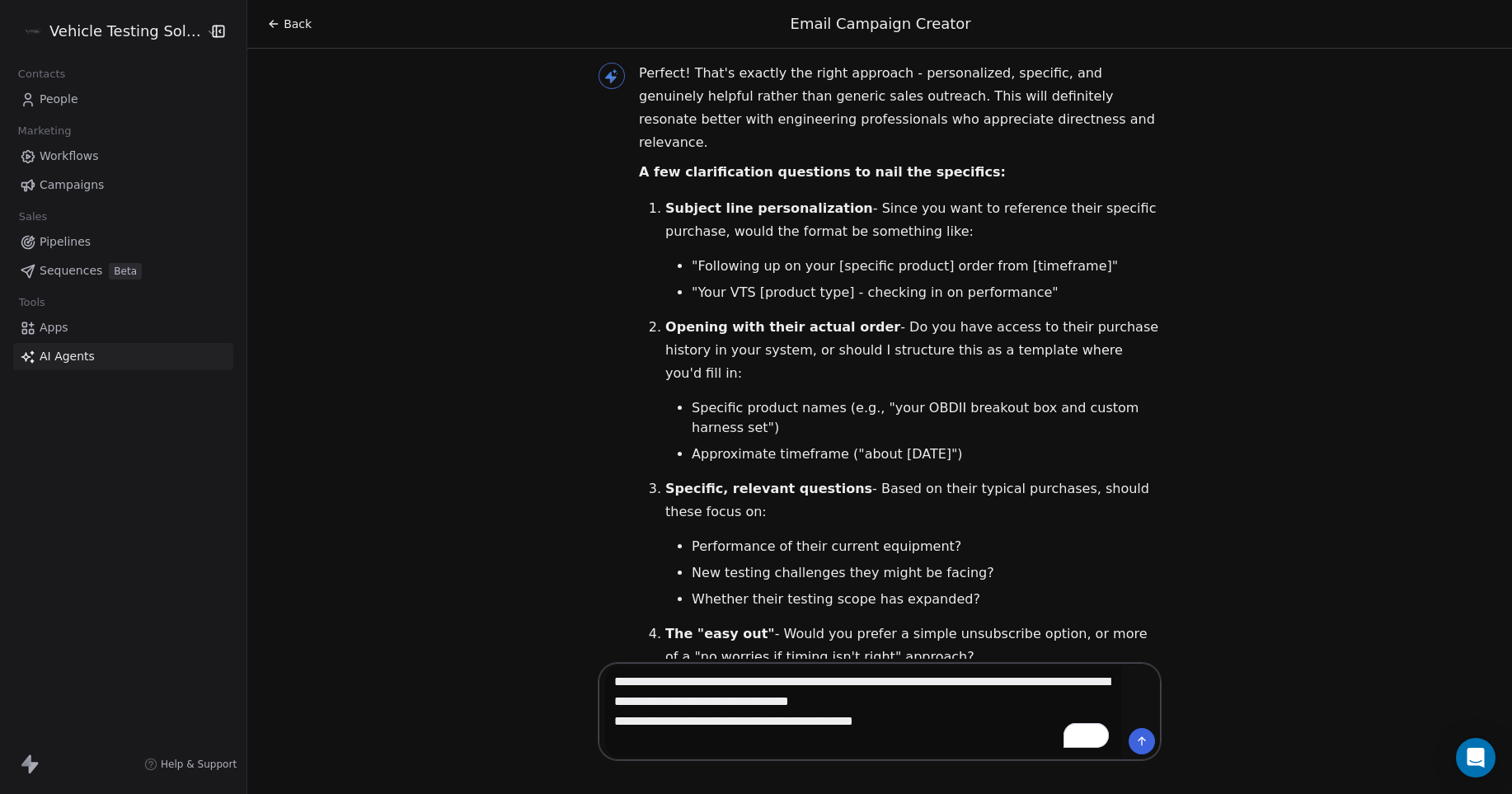
click at [962, 720] on textarea "**********" at bounding box center [864, 711] width 516 height 91
paste textarea "**********"
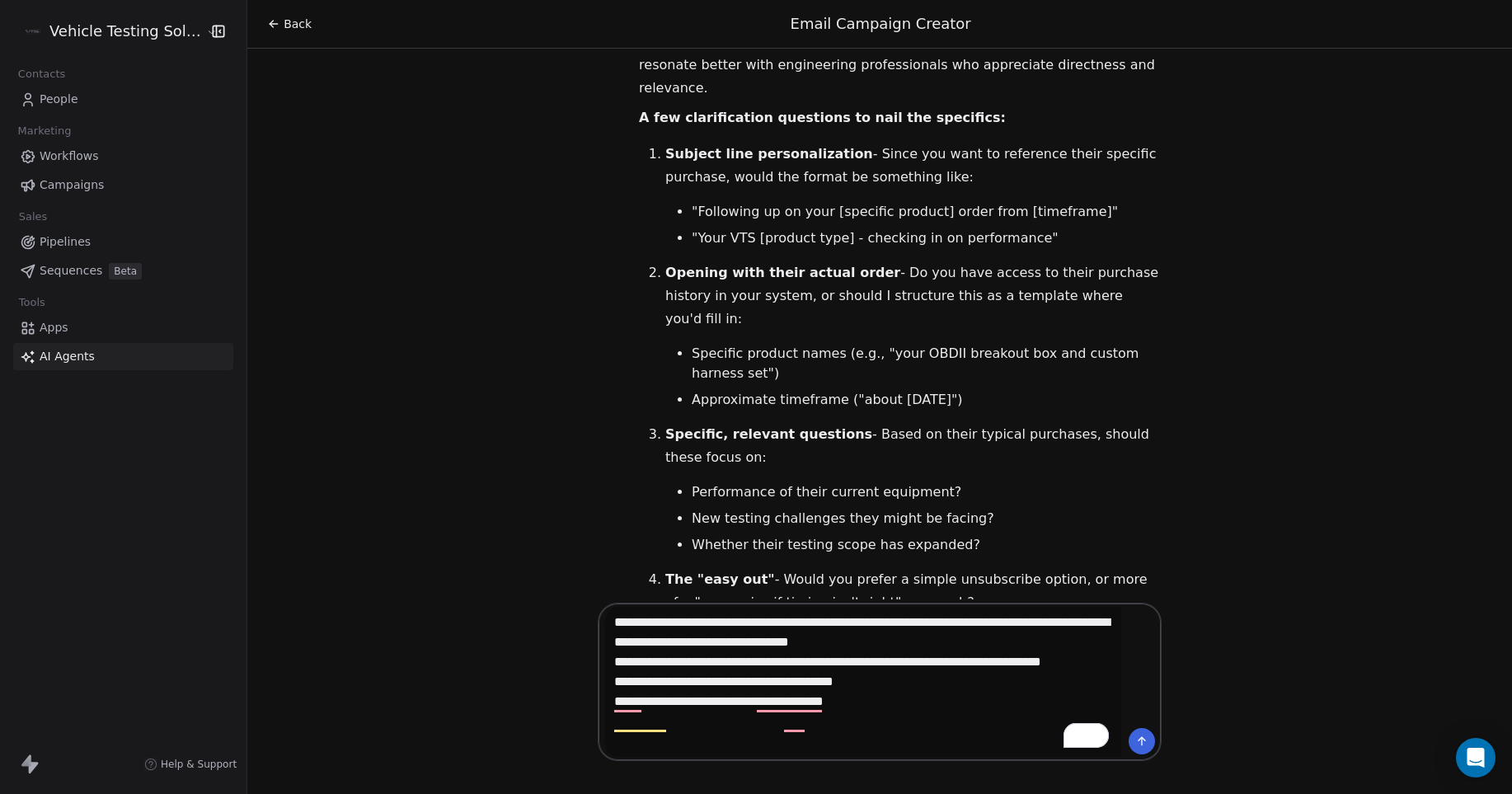
scroll to position [119, 0]
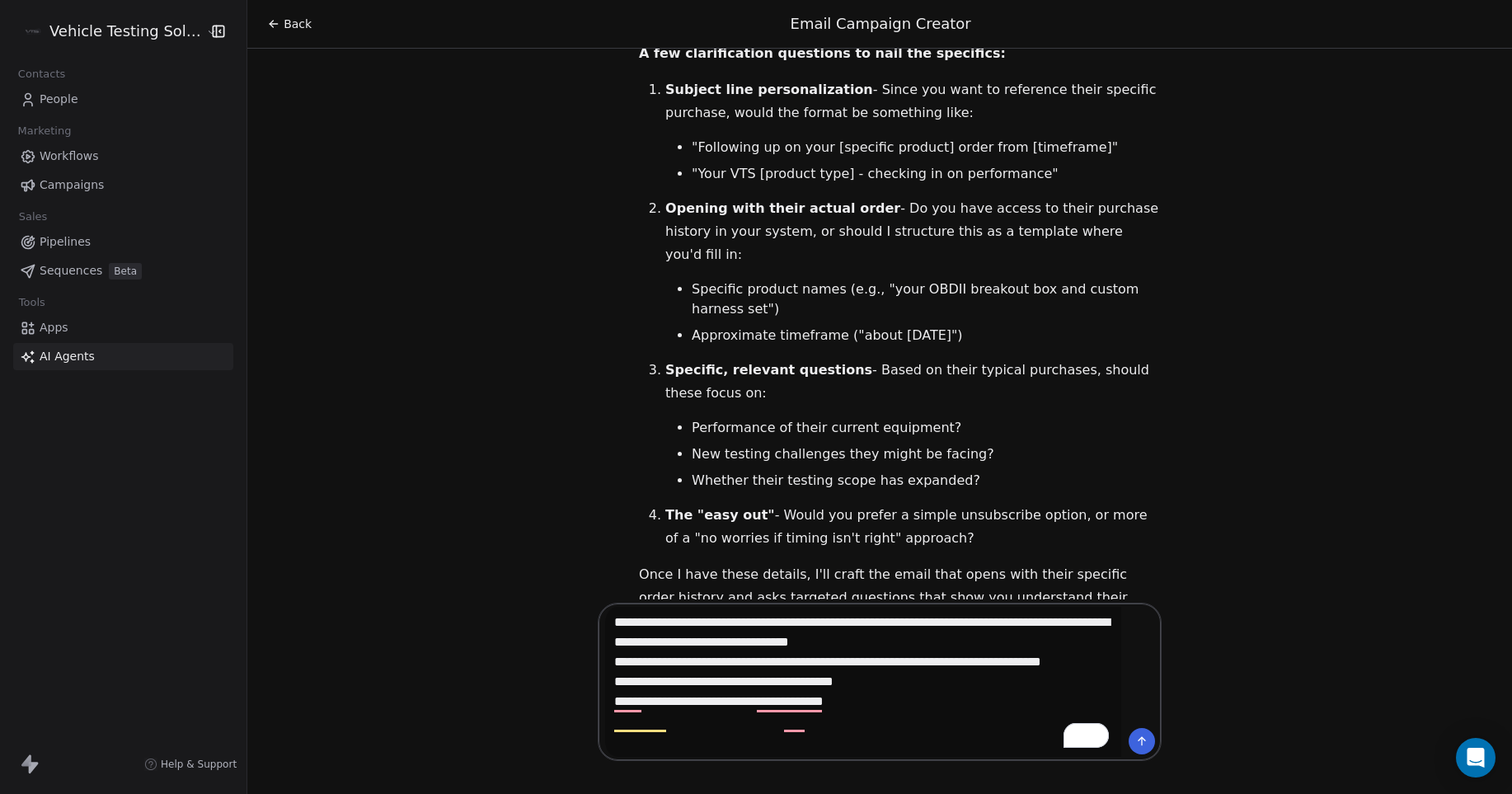
drag, startPoint x: 1118, startPoint y: 424, endPoint x: 1135, endPoint y: 450, distance: 31.1
click at [1135, 504] on p "The "easy out" - Would you prefer a simple unsubscribe option, or more of a "no…" at bounding box center [913, 527] width 497 height 47
copy p ""no worries if timing isn't right" approach?"
click at [915, 714] on textarea "**********" at bounding box center [864, 682] width 516 height 150
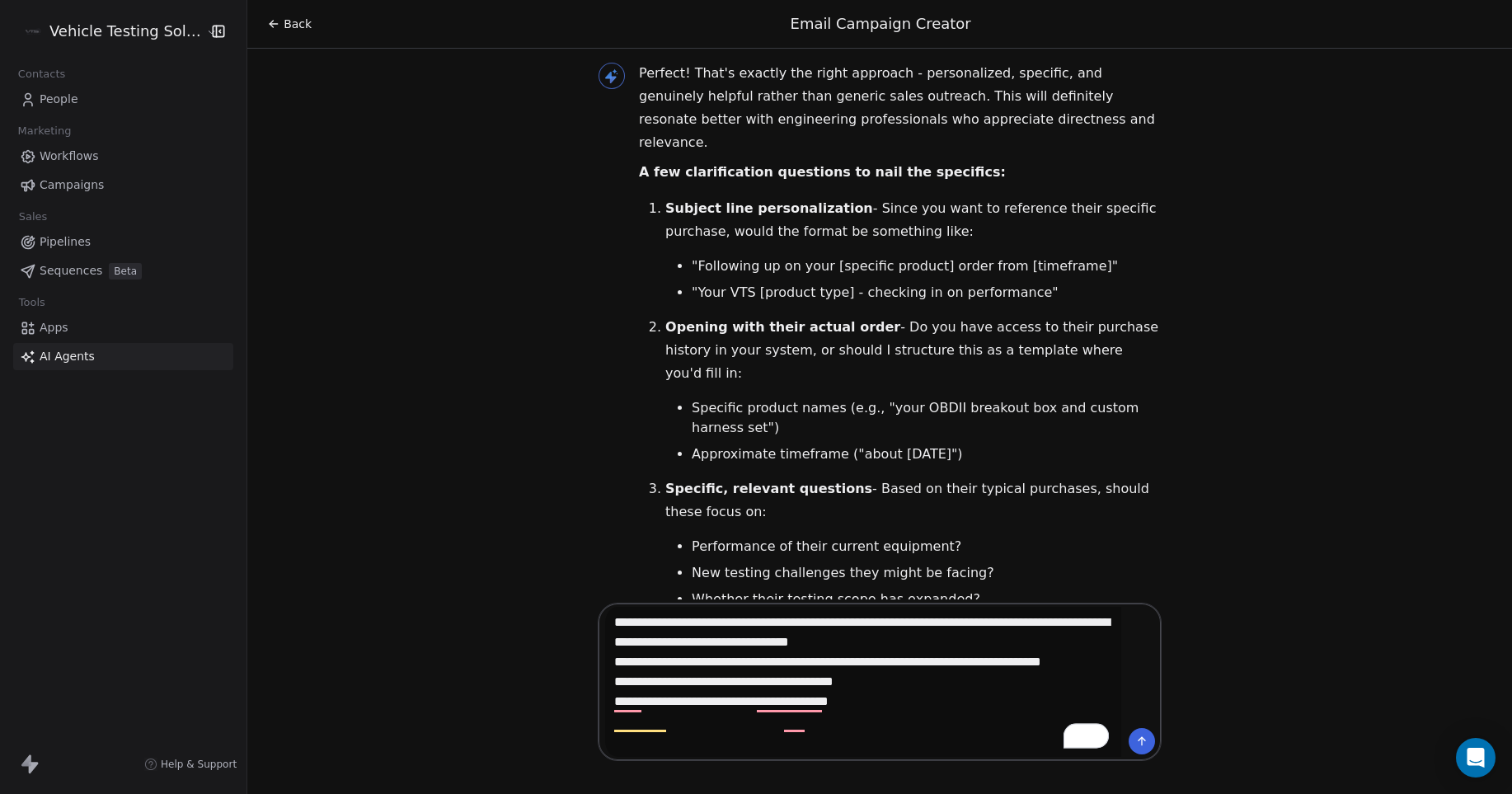
paste textarea "**********"
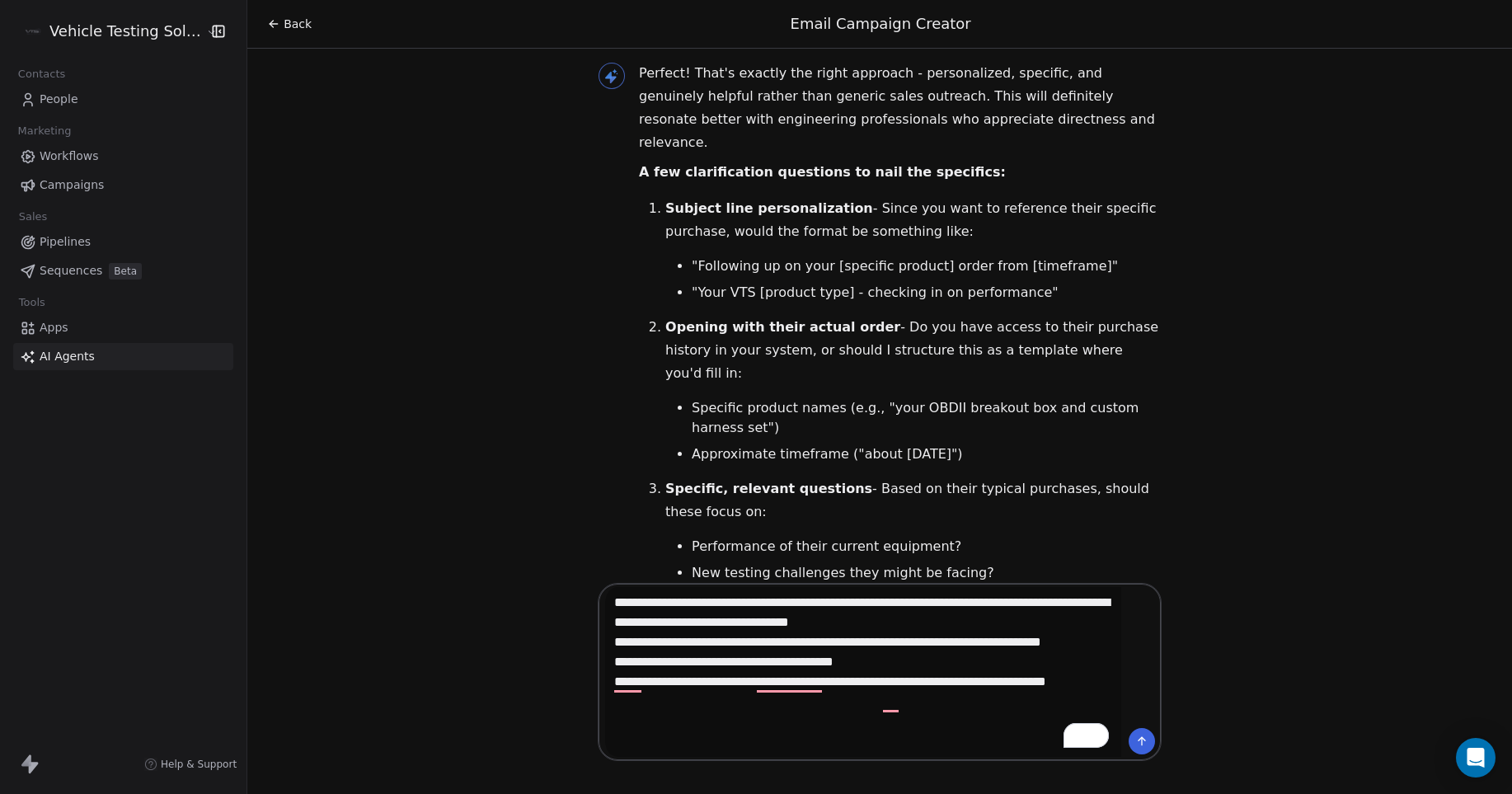
drag, startPoint x: 692, startPoint y: 731, endPoint x: 601, endPoint y: 598, distance: 161.2
click at [601, 598] on div "Vehicle Testing Solutions Contacts People Marketing Workflows Campaigns Sales P…" at bounding box center [756, 397] width 1512 height 794
type textarea "**********"
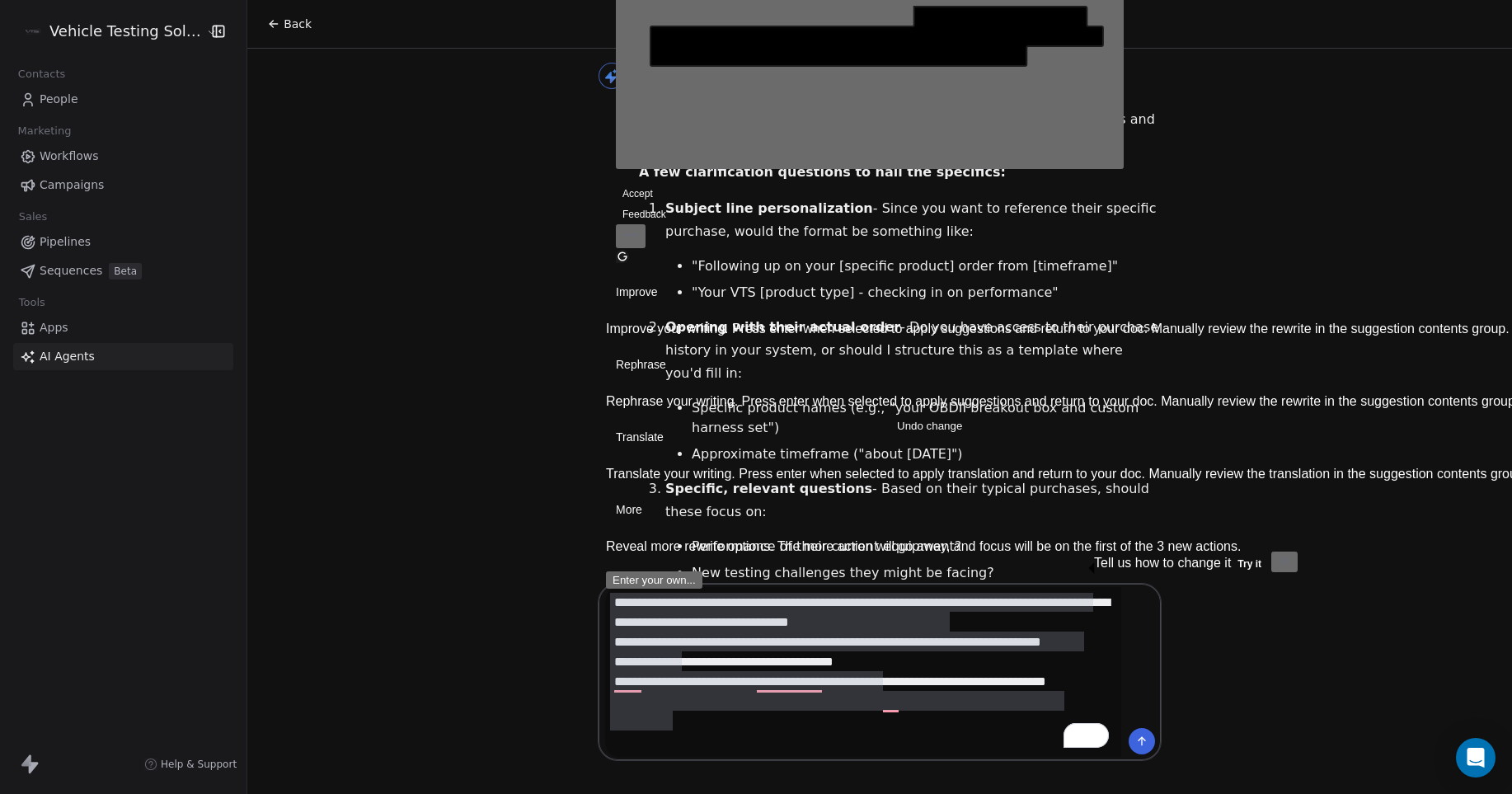
click at [1392, 157] on div "Hello [PERSON_NAME]! Great to see you again. I'm here to help you create an eff…" at bounding box center [879, 384] width 1265 height 669
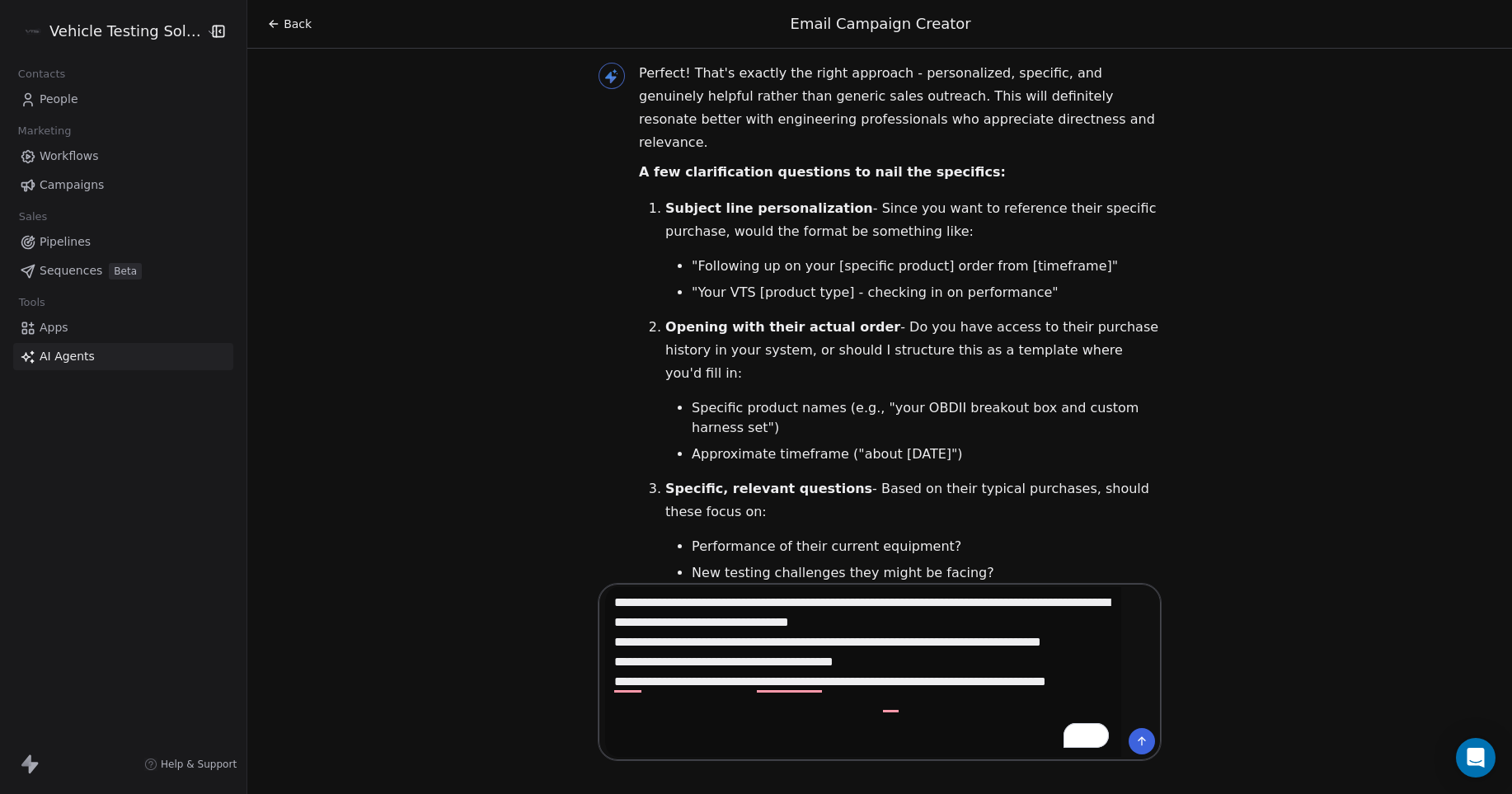
click at [1142, 740] on icon at bounding box center [1143, 739] width 3 height 3
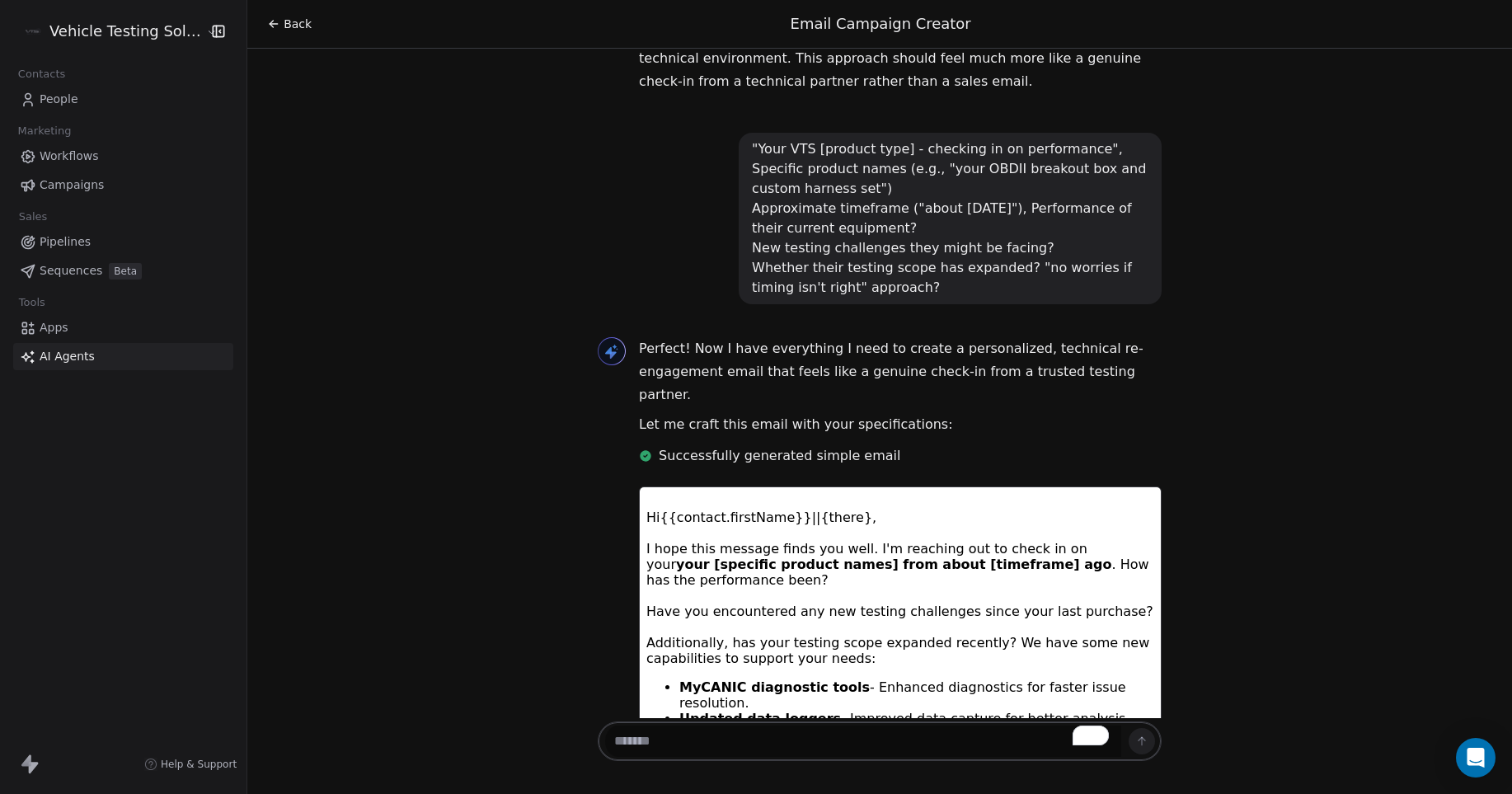
scroll to position [4385, 0]
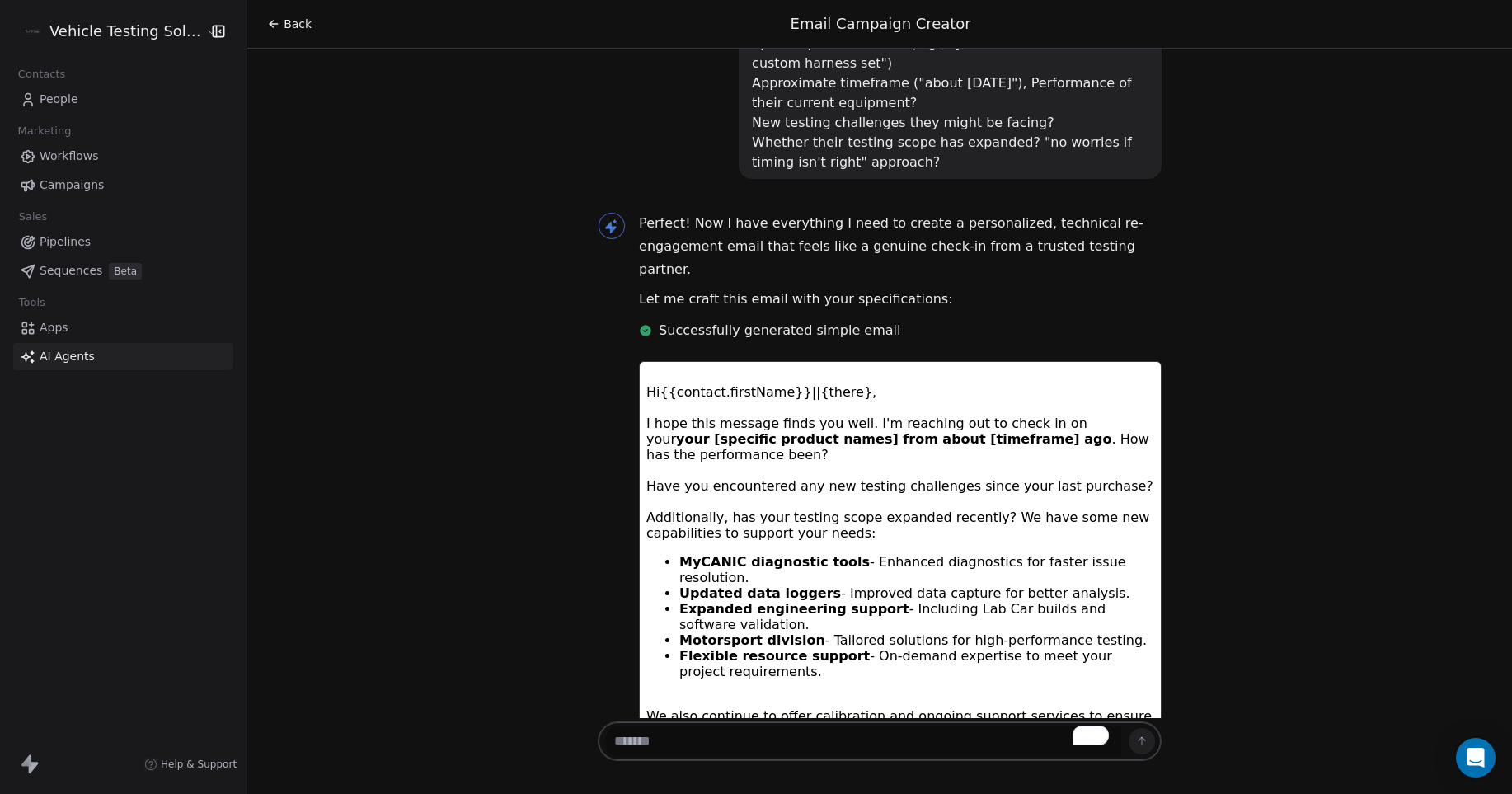
click at [87, 534] on div "Vehicle Testing Solutions Contacts People Marketing Workflows Campaigns Sales P…" at bounding box center [123, 397] width 247 height 794
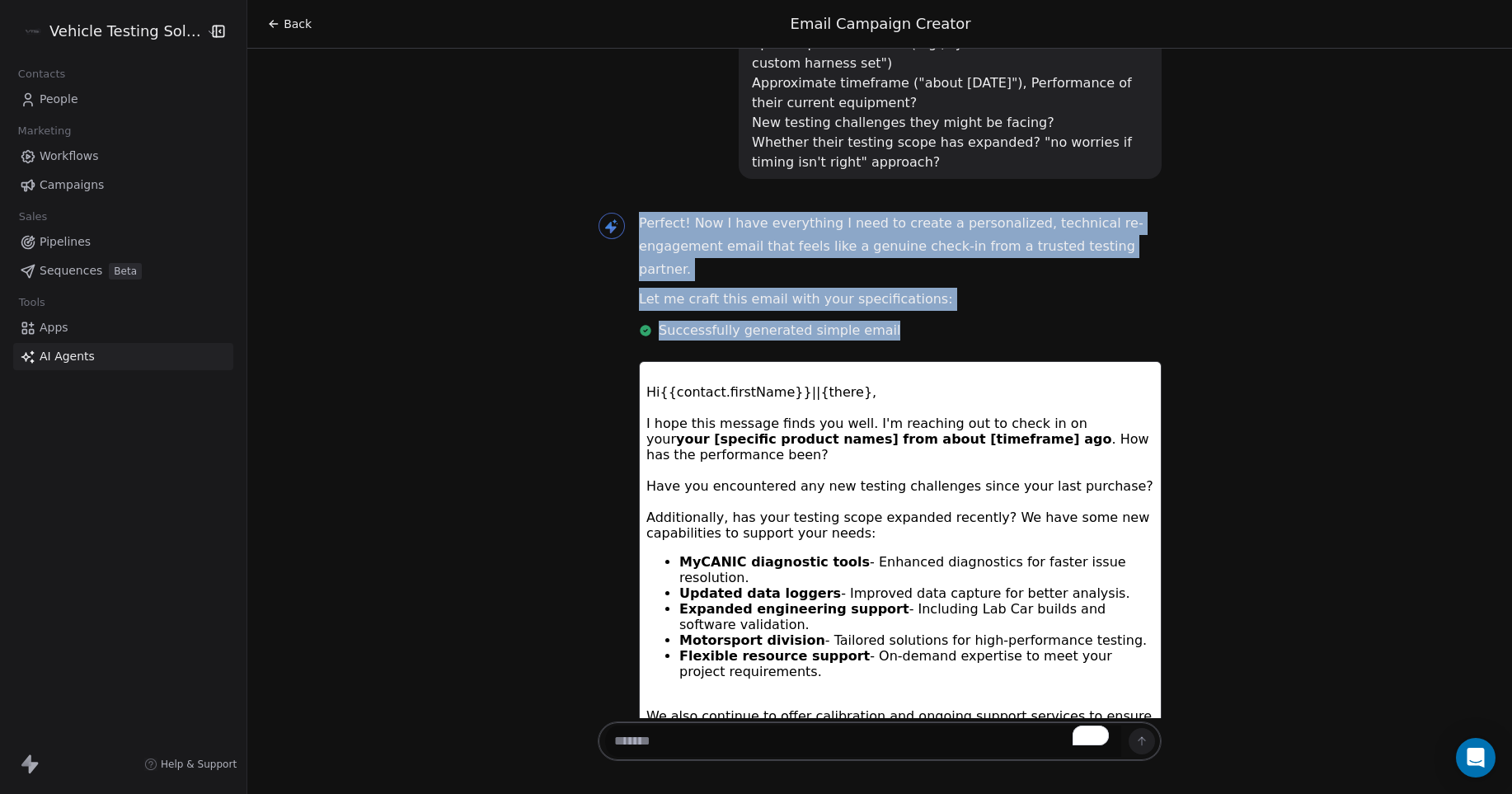
drag, startPoint x: 629, startPoint y: 127, endPoint x: 941, endPoint y: 203, distance: 321.1
click at [941, 212] on div "Perfect! Now I have everything I need to create a personalized, technical re-en…" at bounding box center [899, 550] width 522 height 677
copy div "Perfect! Now I have everything I need to create a personalized, technical re-en…"
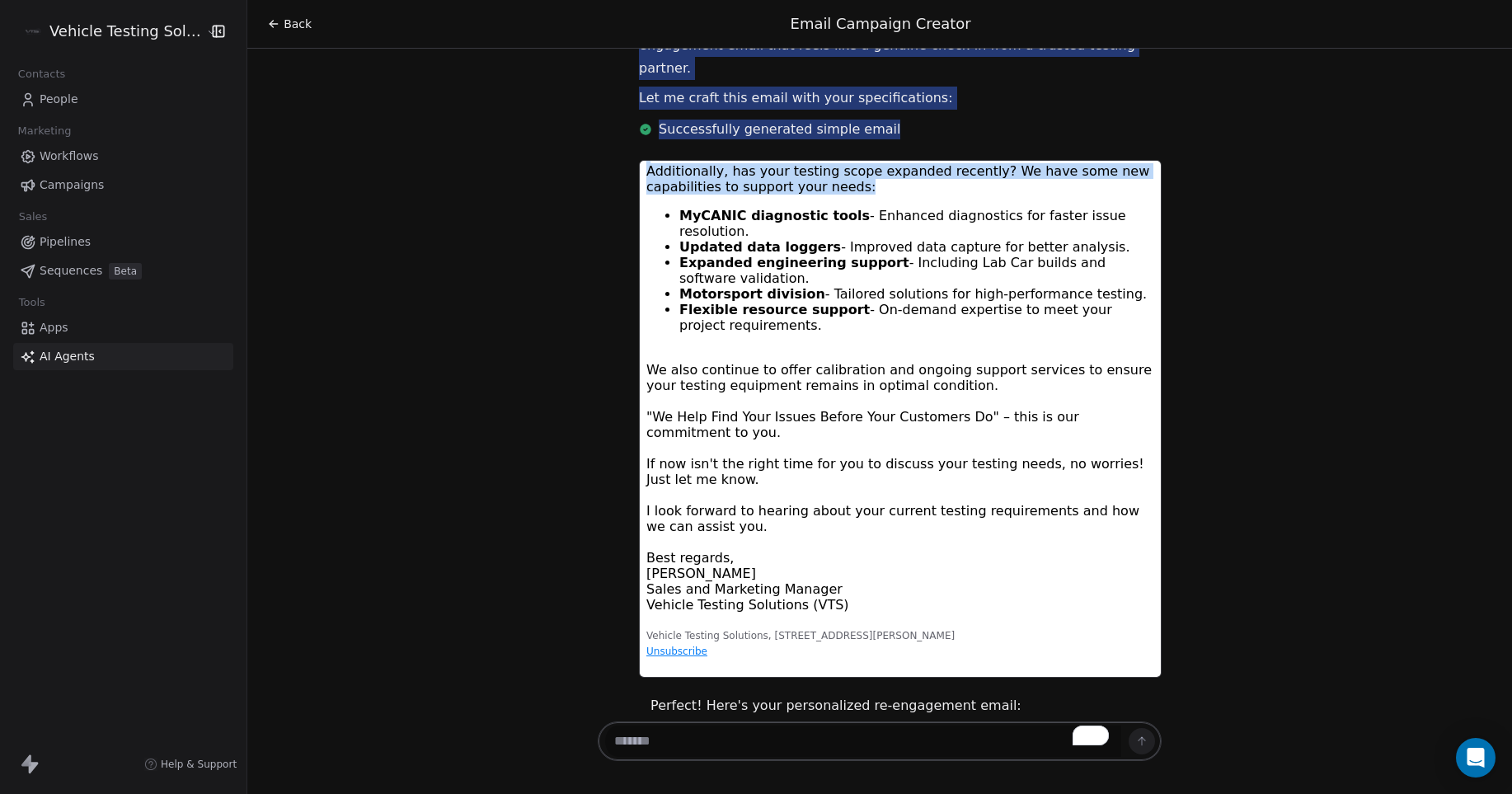
scroll to position [162, 0]
drag, startPoint x: 646, startPoint y: 189, endPoint x: 1099, endPoint y: 649, distance: 645.6
click at [1099, 649] on div "Hi {{contact.firstName}}||{there} , I hope this message finds you well. I'm rea…" at bounding box center [900, 346] width 508 height 648
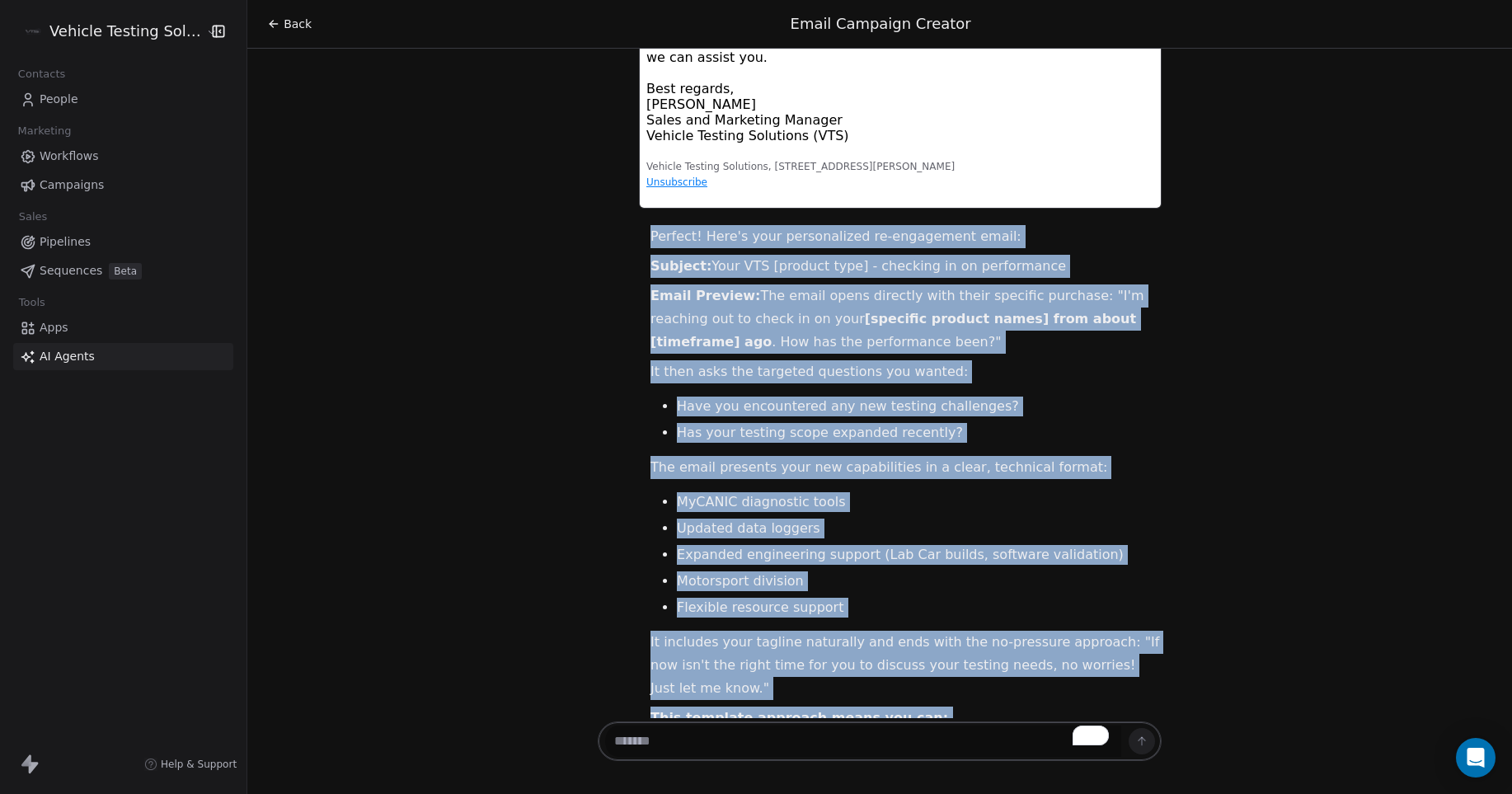
scroll to position [5186, 0]
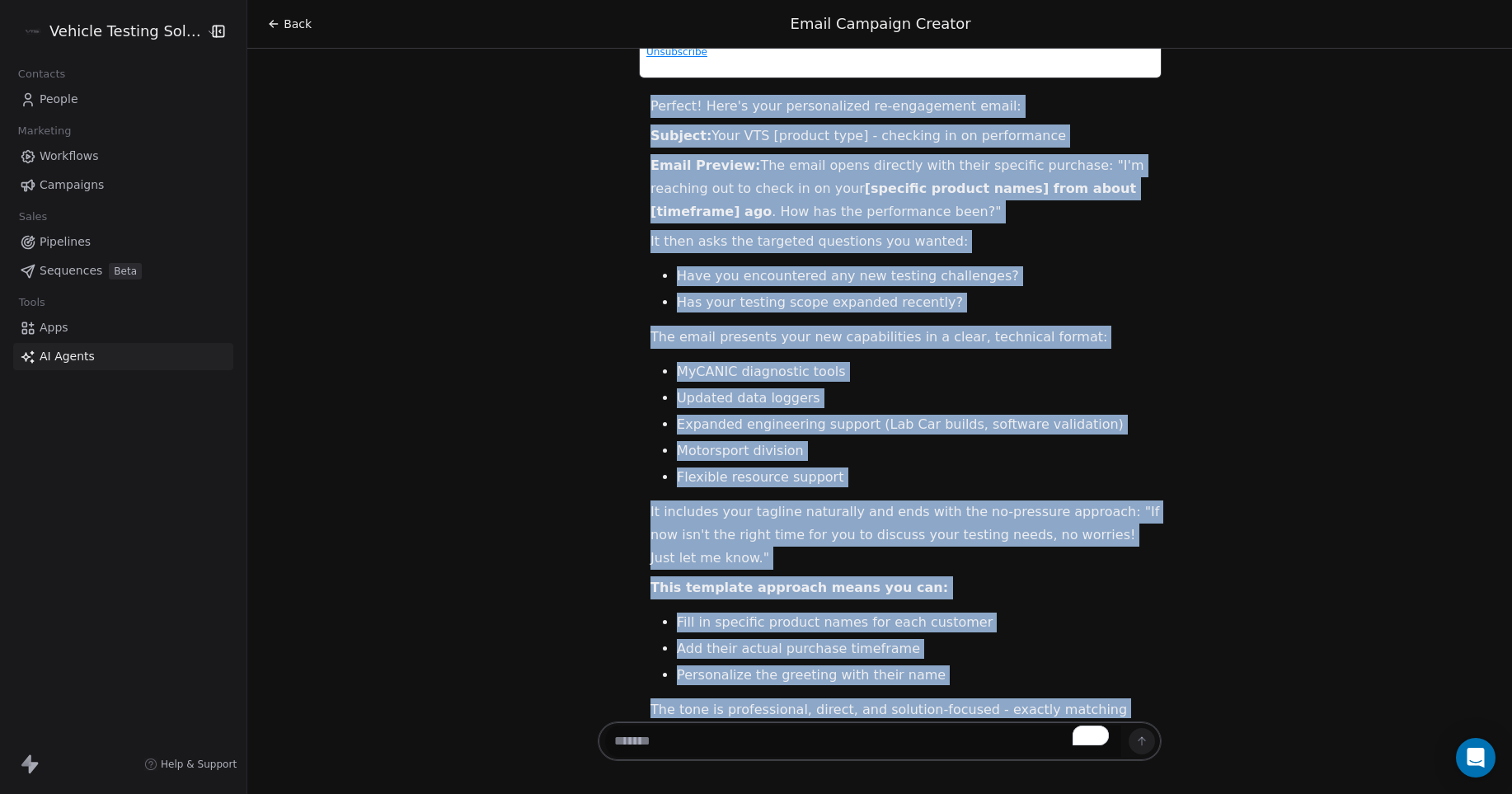
drag, startPoint x: 636, startPoint y: 346, endPoint x: 990, endPoint y: 697, distance: 498.5
click at [997, 700] on div "Hello [PERSON_NAME]! Great to see you again. I'm here to help you create an eff…" at bounding box center [879, 384] width 1265 height 669
click at [1206, 250] on div "Hello [PERSON_NAME]! Great to see you again. I'm here to help you create an eff…" at bounding box center [879, 384] width 1265 height 669
click at [1229, 338] on div "Hello [PERSON_NAME]! Great to see you again. I'm here to help you create an eff…" at bounding box center [879, 384] width 1265 height 669
click at [1231, 414] on div "Hello [PERSON_NAME]! Great to see you again. I'm here to help you create an eff…" at bounding box center [879, 384] width 1265 height 669
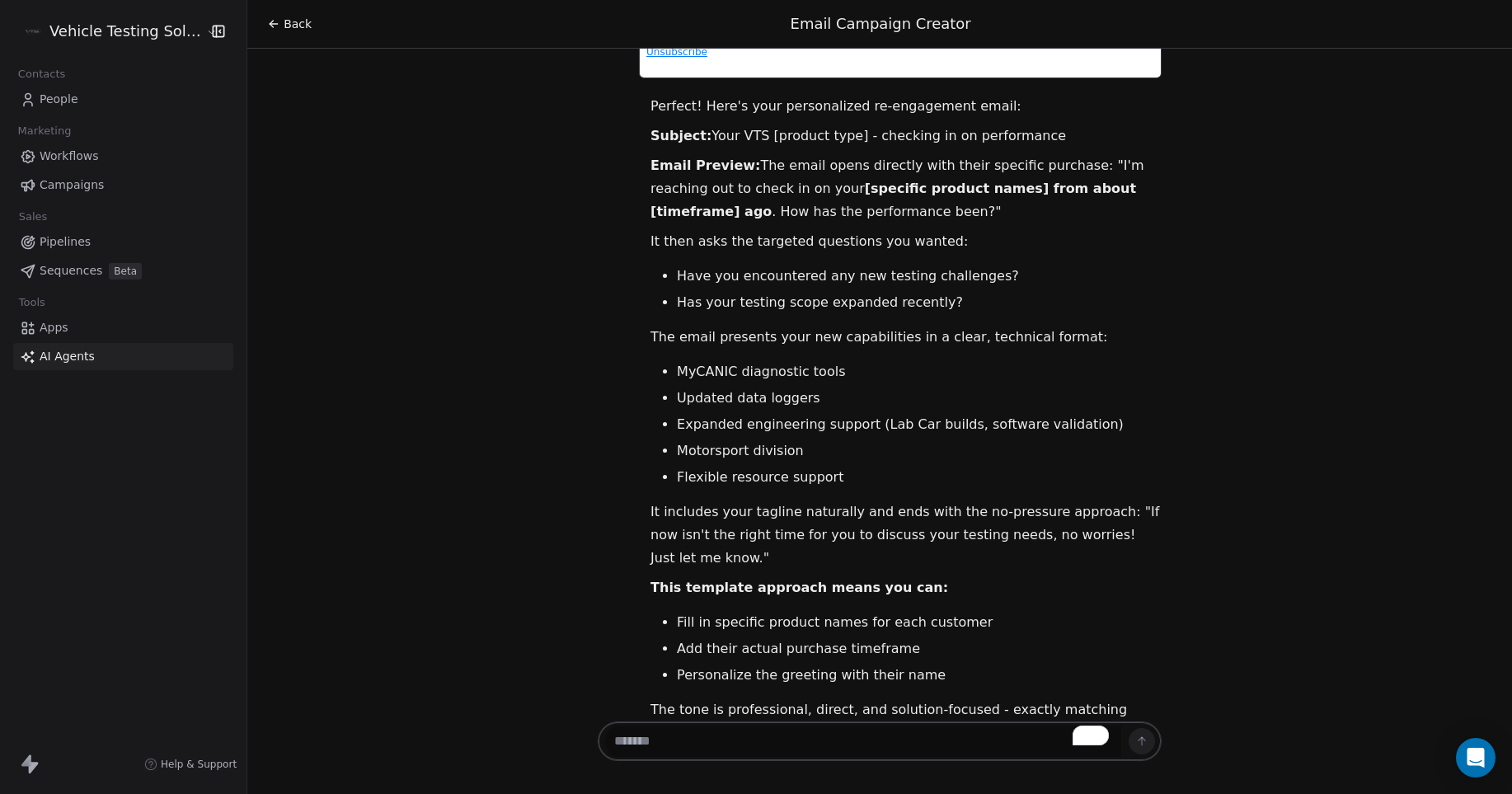
click at [785, 735] on textarea "To enrich screen reader interactions, please activate Accessibility in Grammarl…" at bounding box center [864, 742] width 516 height 32
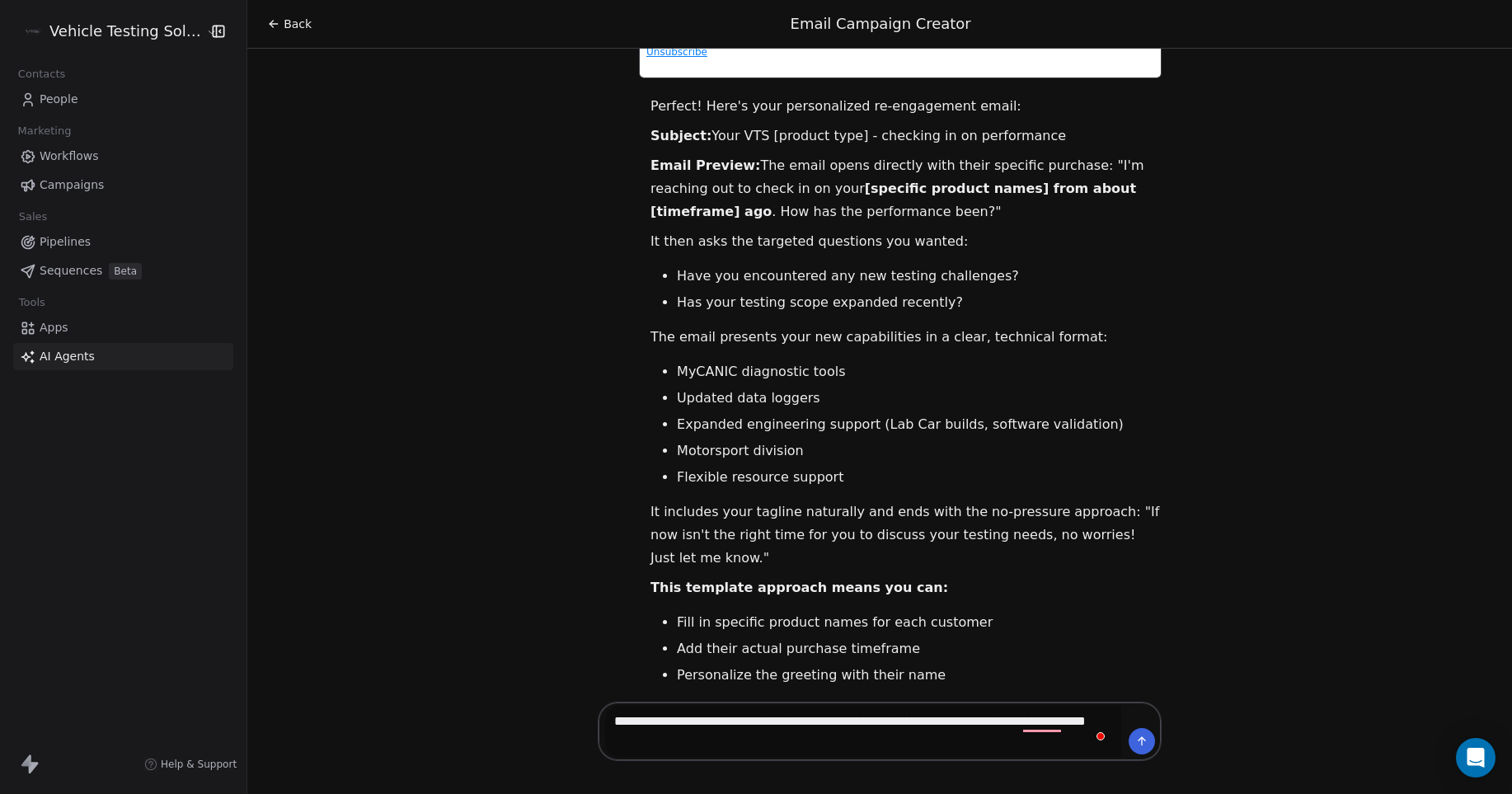
type textarea "**********"
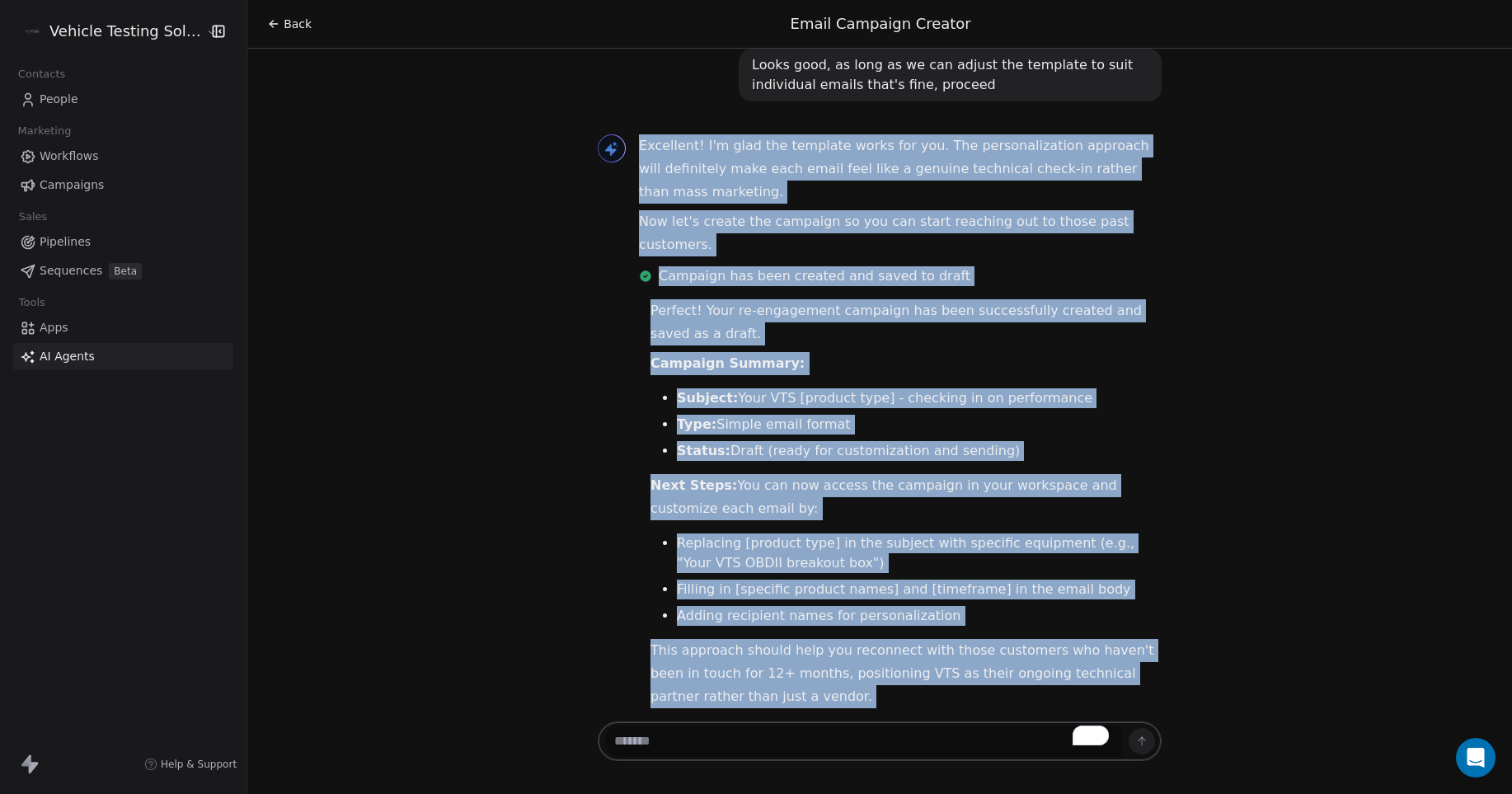
scroll to position [6027, 0]
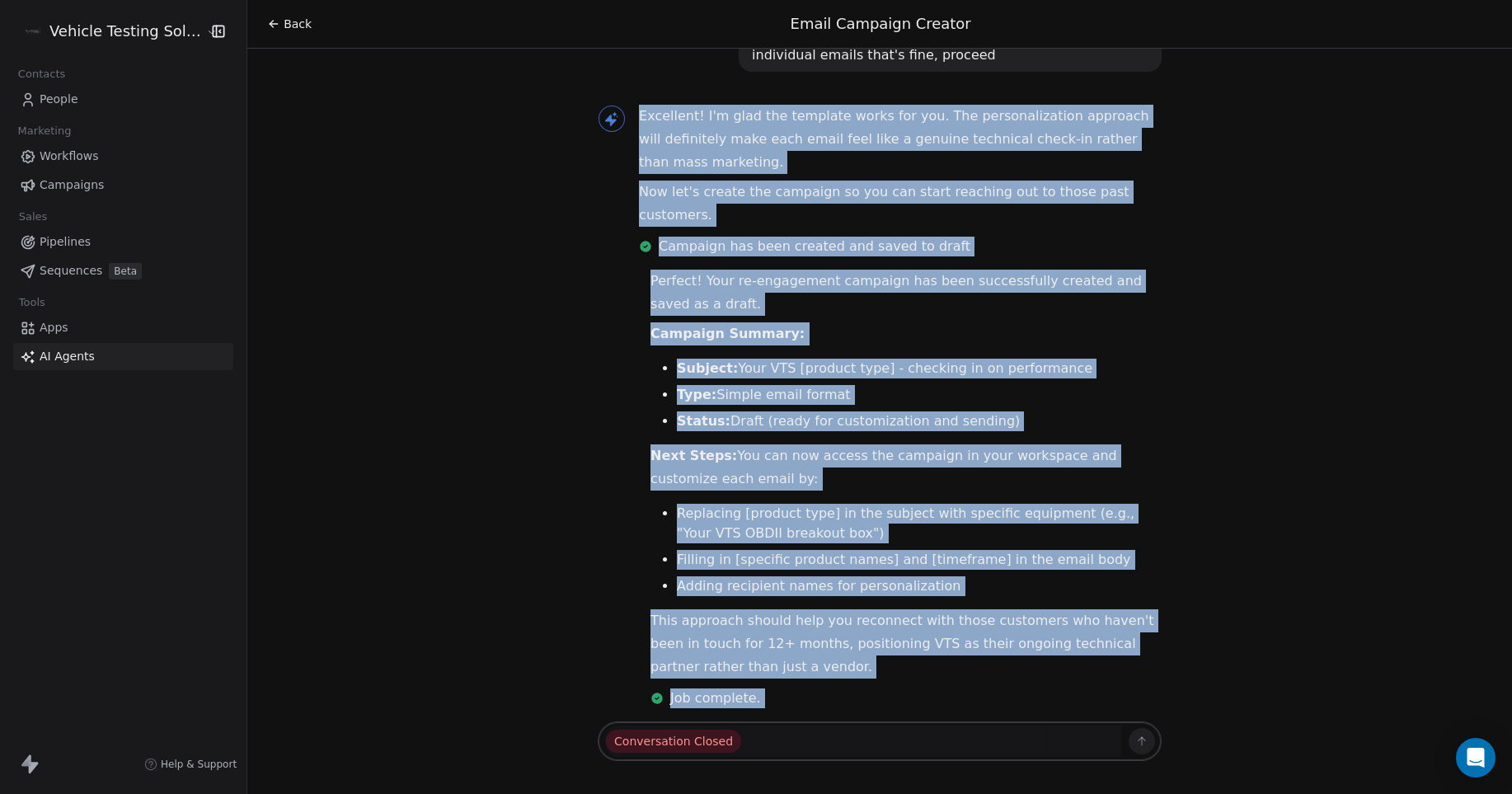
drag, startPoint x: 631, startPoint y: 115, endPoint x: 986, endPoint y: 711, distance: 693.7
click at [986, 711] on div "Hello [PERSON_NAME]! Great to see you again. I'm here to help you create an eff…" at bounding box center [879, 384] width 1265 height 669
click at [1274, 645] on div "Hello [PERSON_NAME]! Great to see you again. I'm here to help you create an eff…" at bounding box center [879, 384] width 1265 height 669
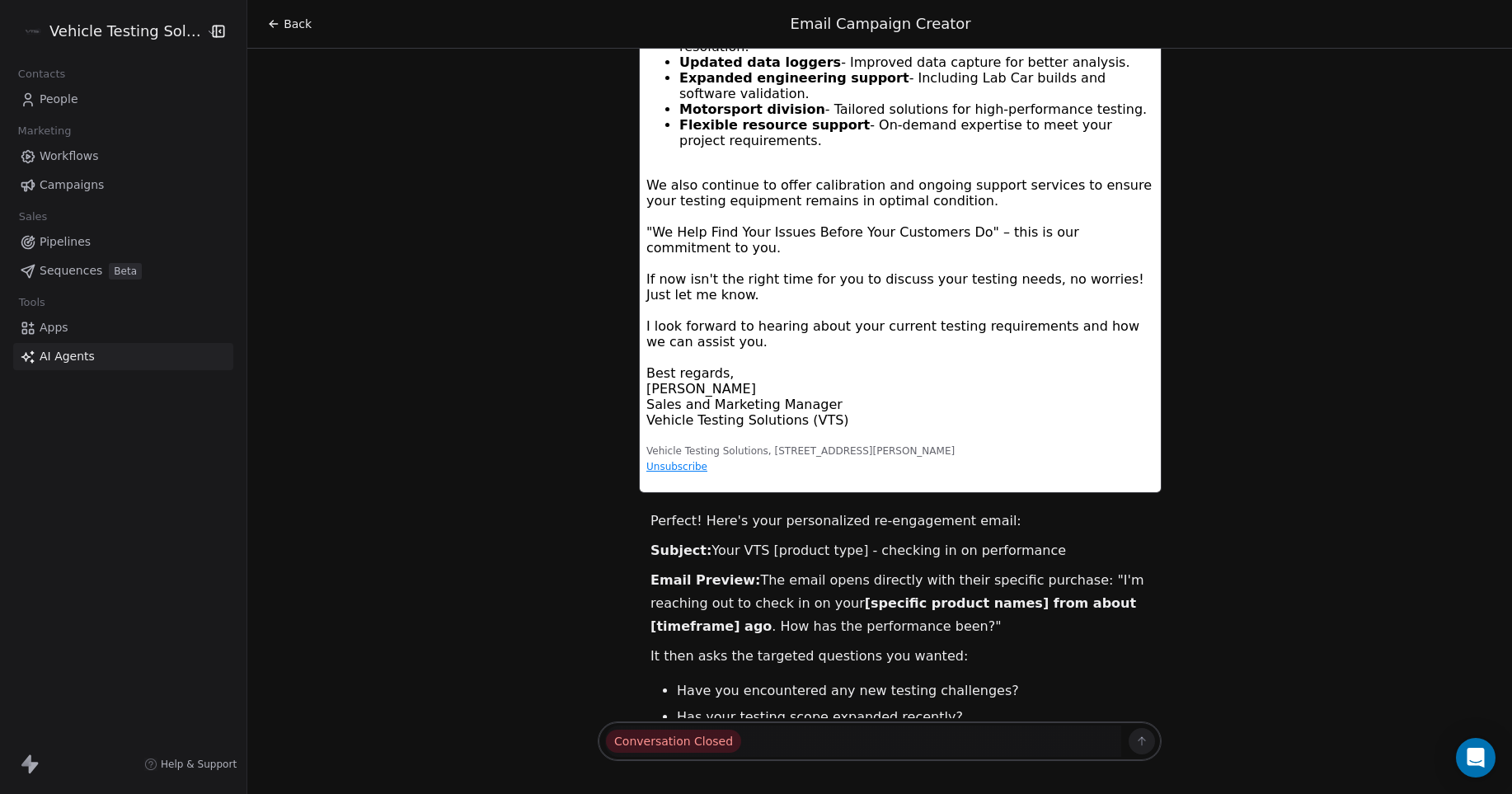
scroll to position [4543, 0]
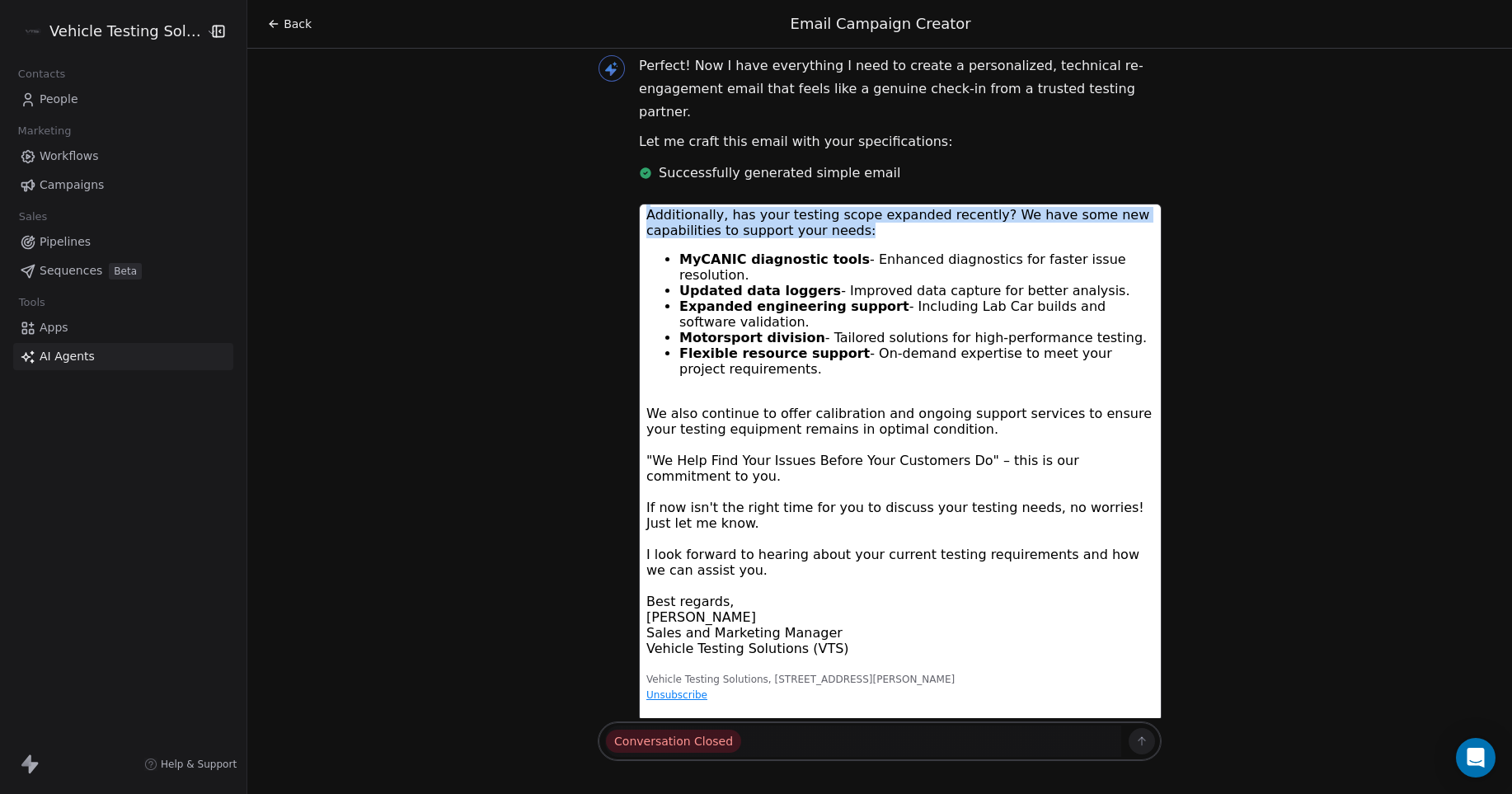
click at [1079, 615] on div "Best regards, [PERSON_NAME] Sales and Marketing Manager Vehicle Testing Solutio…" at bounding box center [900, 625] width 508 height 62
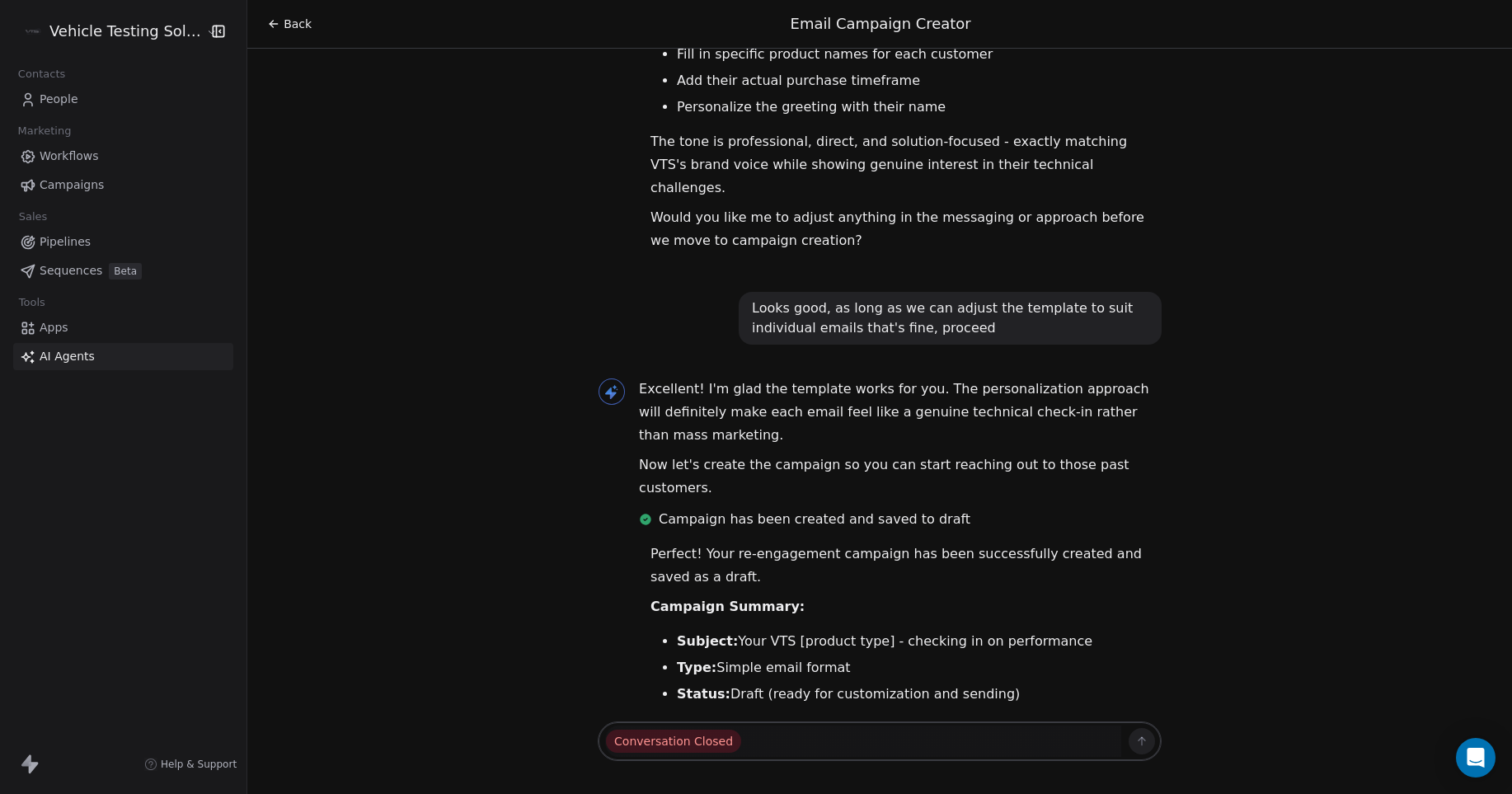
scroll to position [5780, 0]
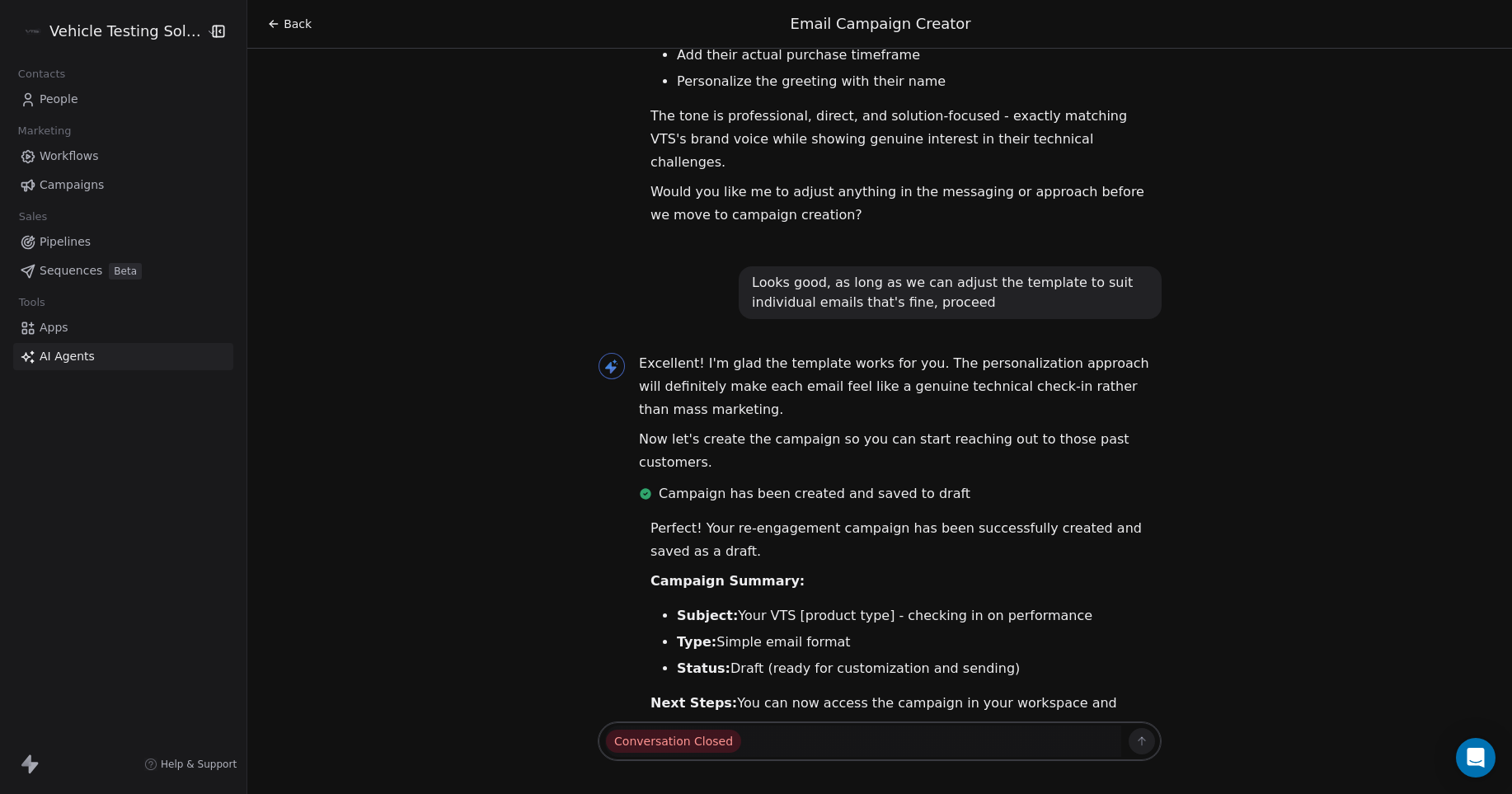
click at [120, 34] on html "Vehicle Testing Solutions Contacts People Marketing Workflows Campaigns Sales P…" at bounding box center [756, 397] width 1512 height 794
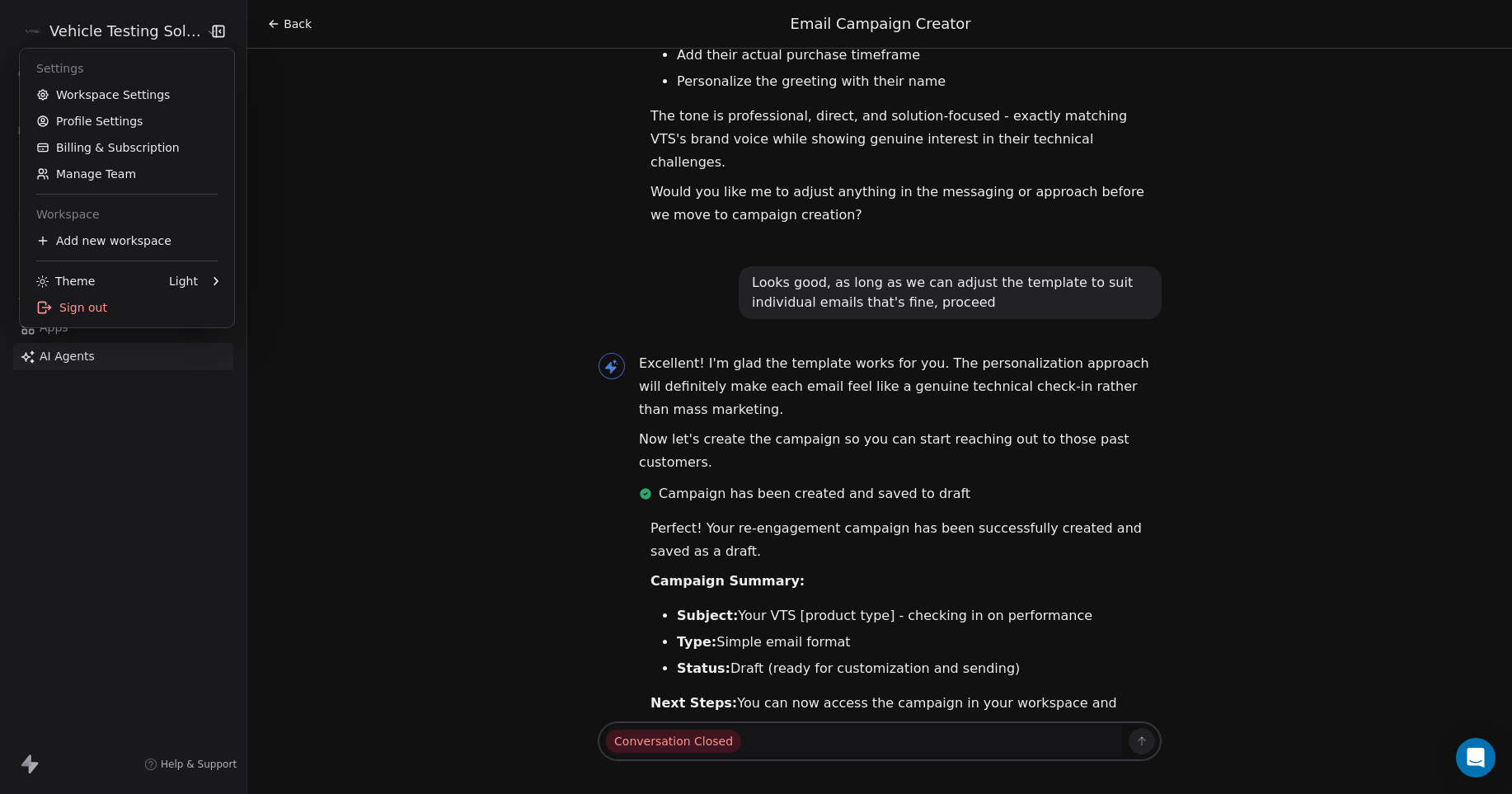
click at [276, 25] on html "Vehicle Testing Solutions Contacts People Marketing Workflows Campaigns Sales P…" at bounding box center [756, 397] width 1512 height 794
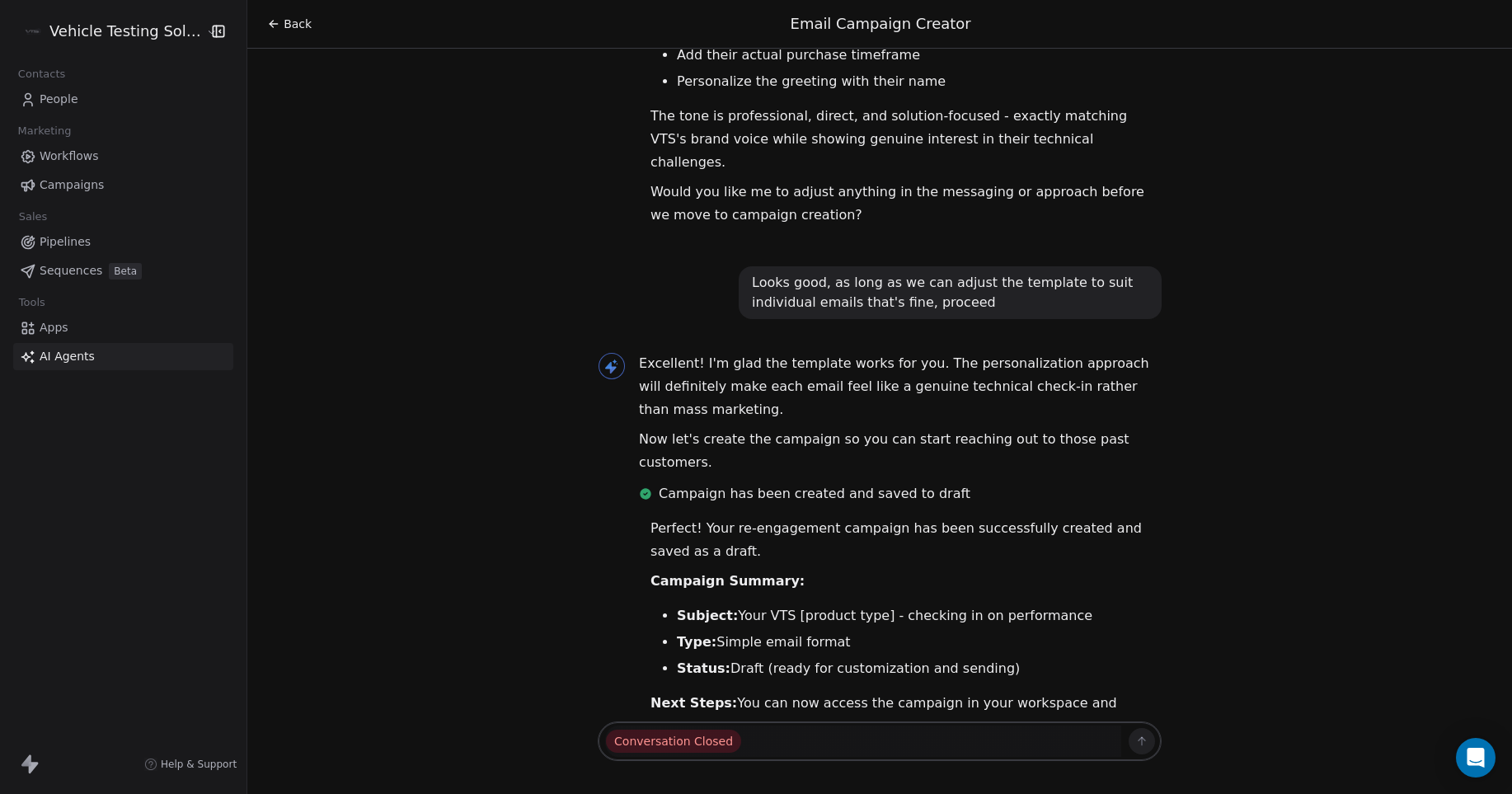
click at [267, 20] on icon at bounding box center [274, 24] width 13 height 13
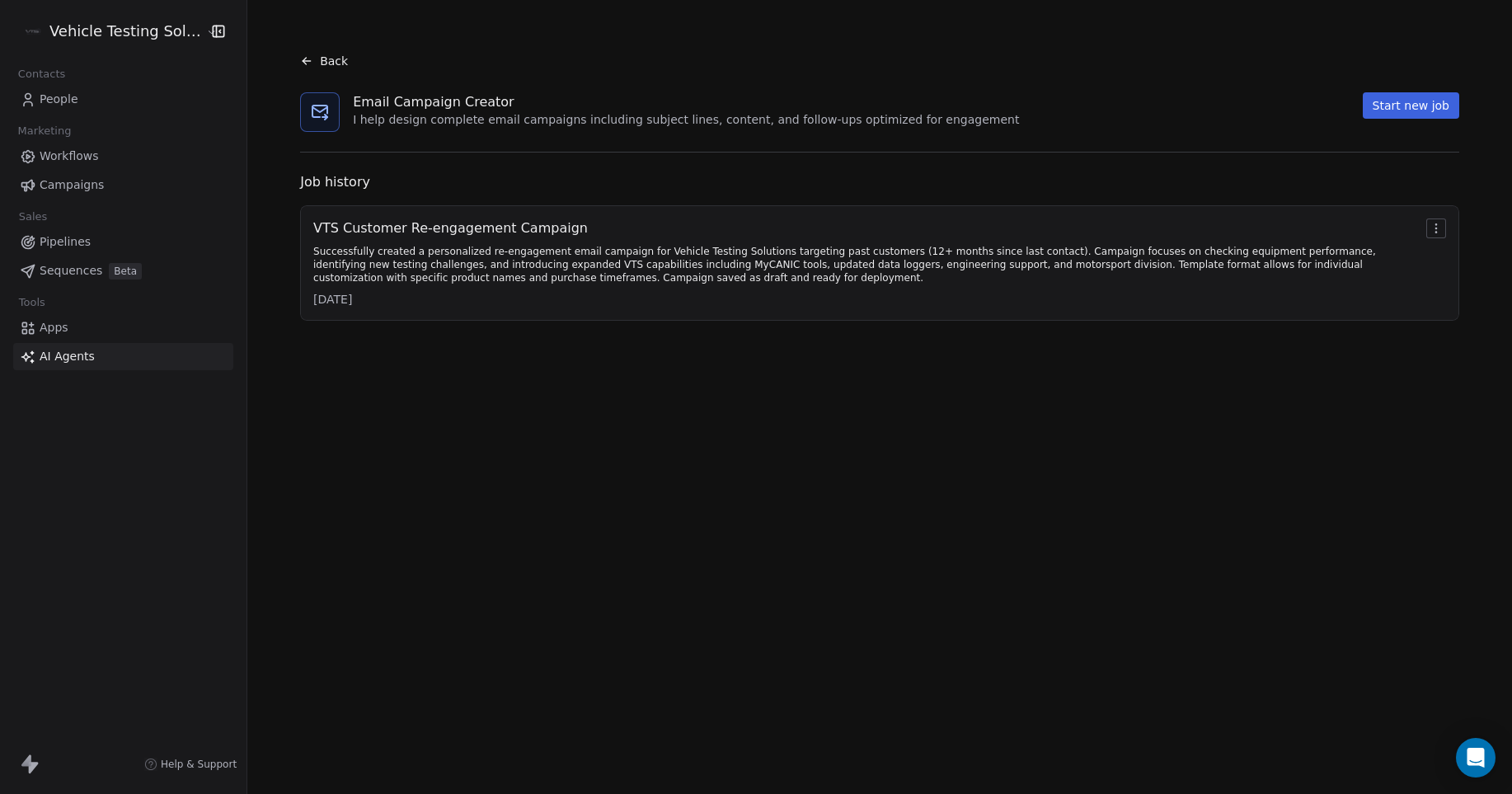
click at [310, 113] on icon at bounding box center [320, 112] width 20 height 20
click at [319, 115] on icon at bounding box center [320, 112] width 20 height 20
click at [101, 187] on link "Campaigns" at bounding box center [123, 185] width 220 height 27
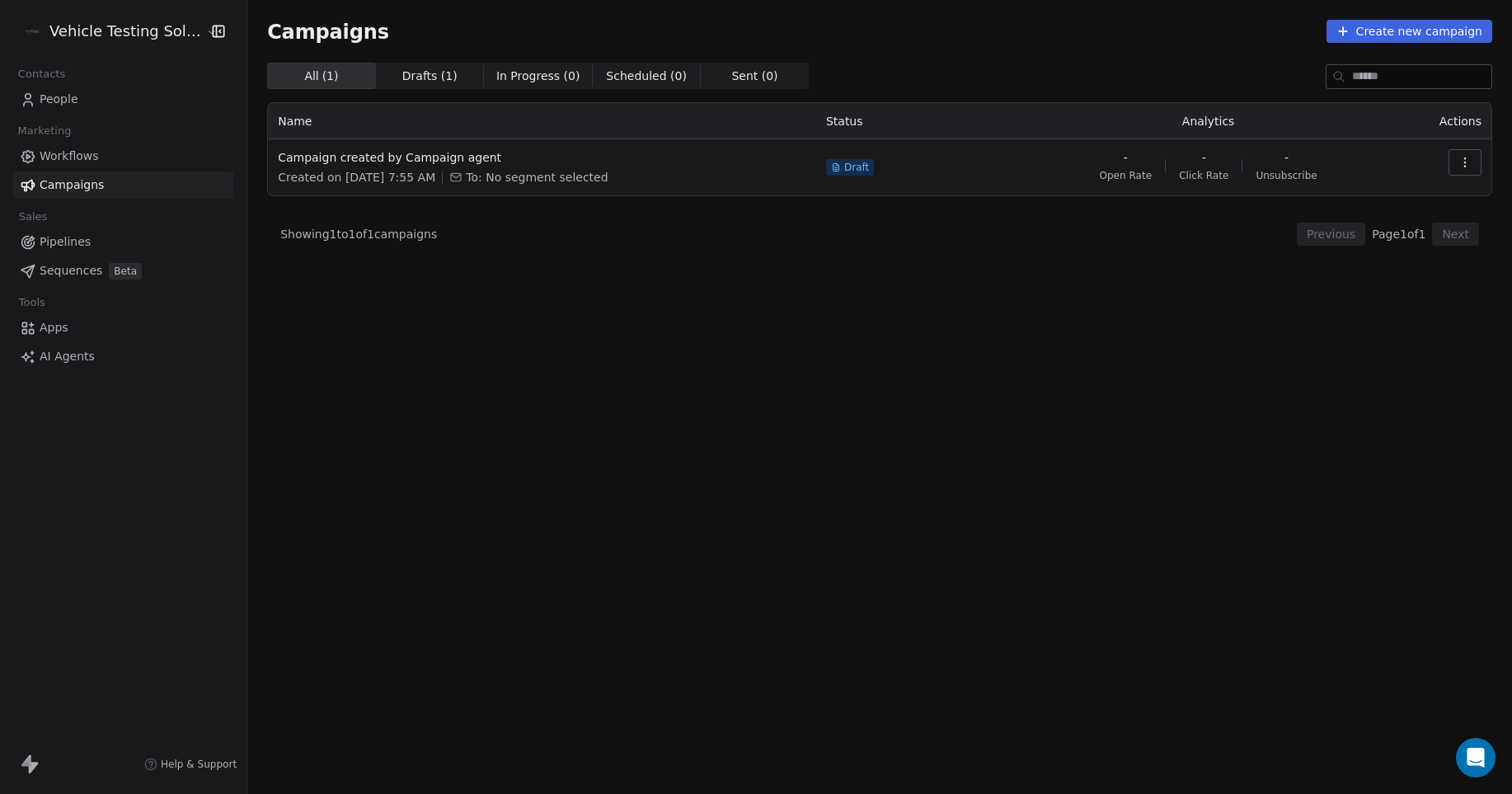
click at [1464, 163] on icon "button" at bounding box center [1464, 162] width 1 height 1
click at [1464, 163] on html "Vehicle Testing Solutions Contacts People Marketing Workflows Campaigns Sales P…" at bounding box center [756, 397] width 1512 height 794
click at [411, 77] on span "Drafts ( 1 )" at bounding box center [430, 76] width 56 height 17
click at [501, 77] on span "In Progress ( 0 )" at bounding box center [538, 76] width 84 height 17
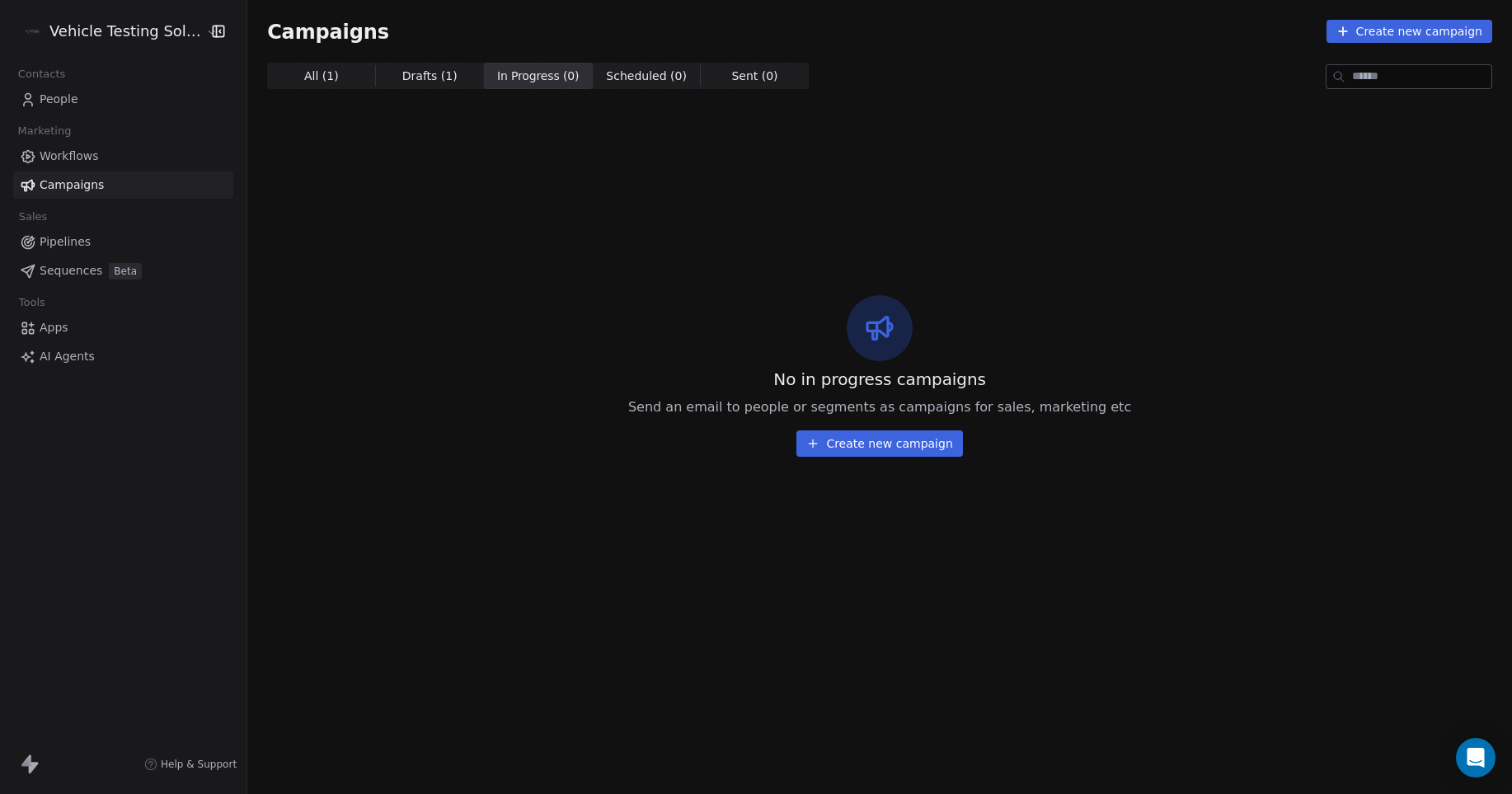
click at [606, 81] on span "Scheduled ( 0 )" at bounding box center [646, 76] width 81 height 17
click at [732, 76] on span "Sent ( 0 )" at bounding box center [755, 76] width 46 height 17
click at [319, 69] on span "All ( 1 )" at bounding box center [321, 76] width 35 height 17
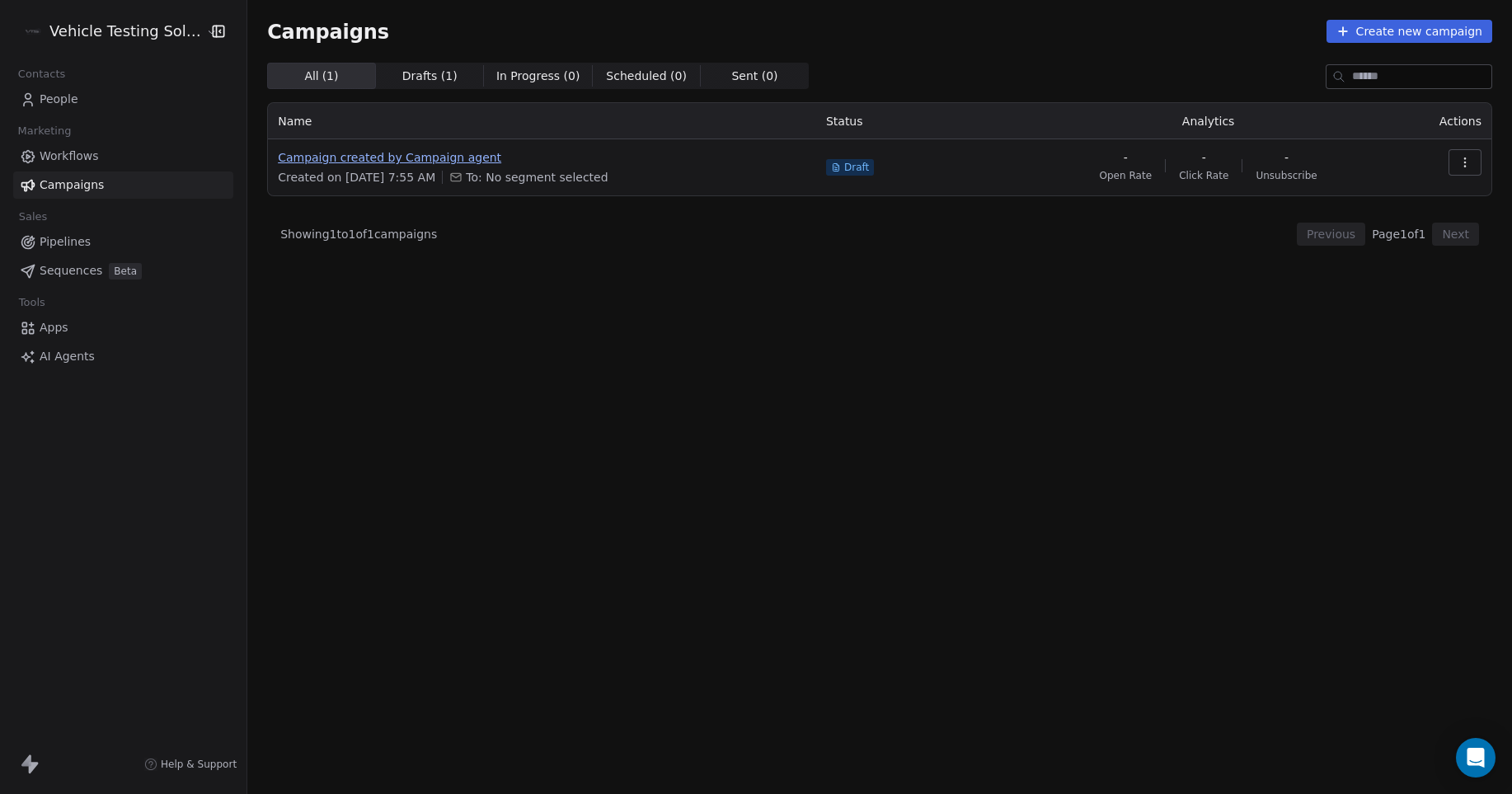
click at [332, 161] on span "Campaign created by Campaign agent" at bounding box center [542, 158] width 528 height 17
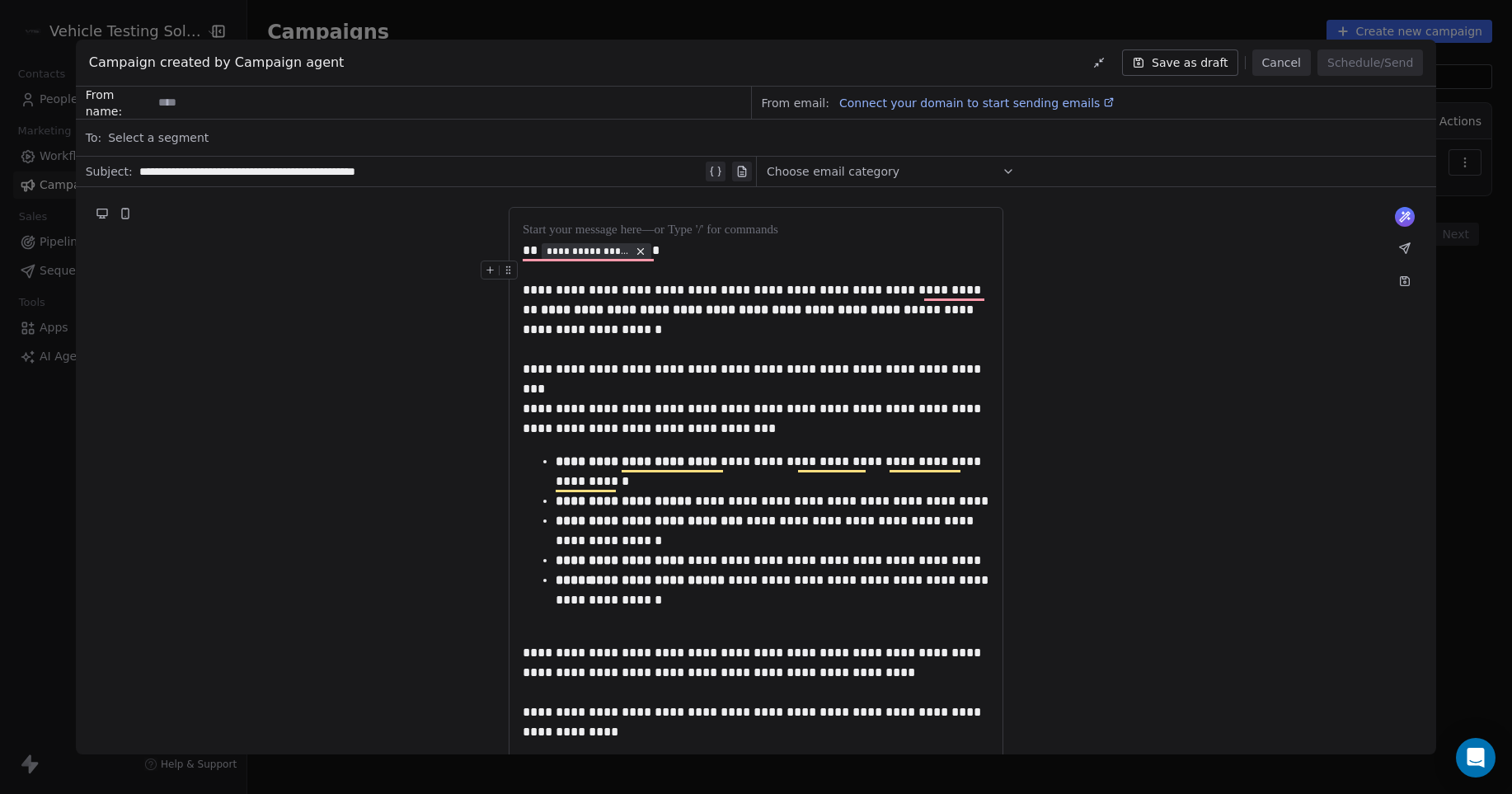
click at [1011, 175] on icon at bounding box center [1008, 172] width 13 height 13
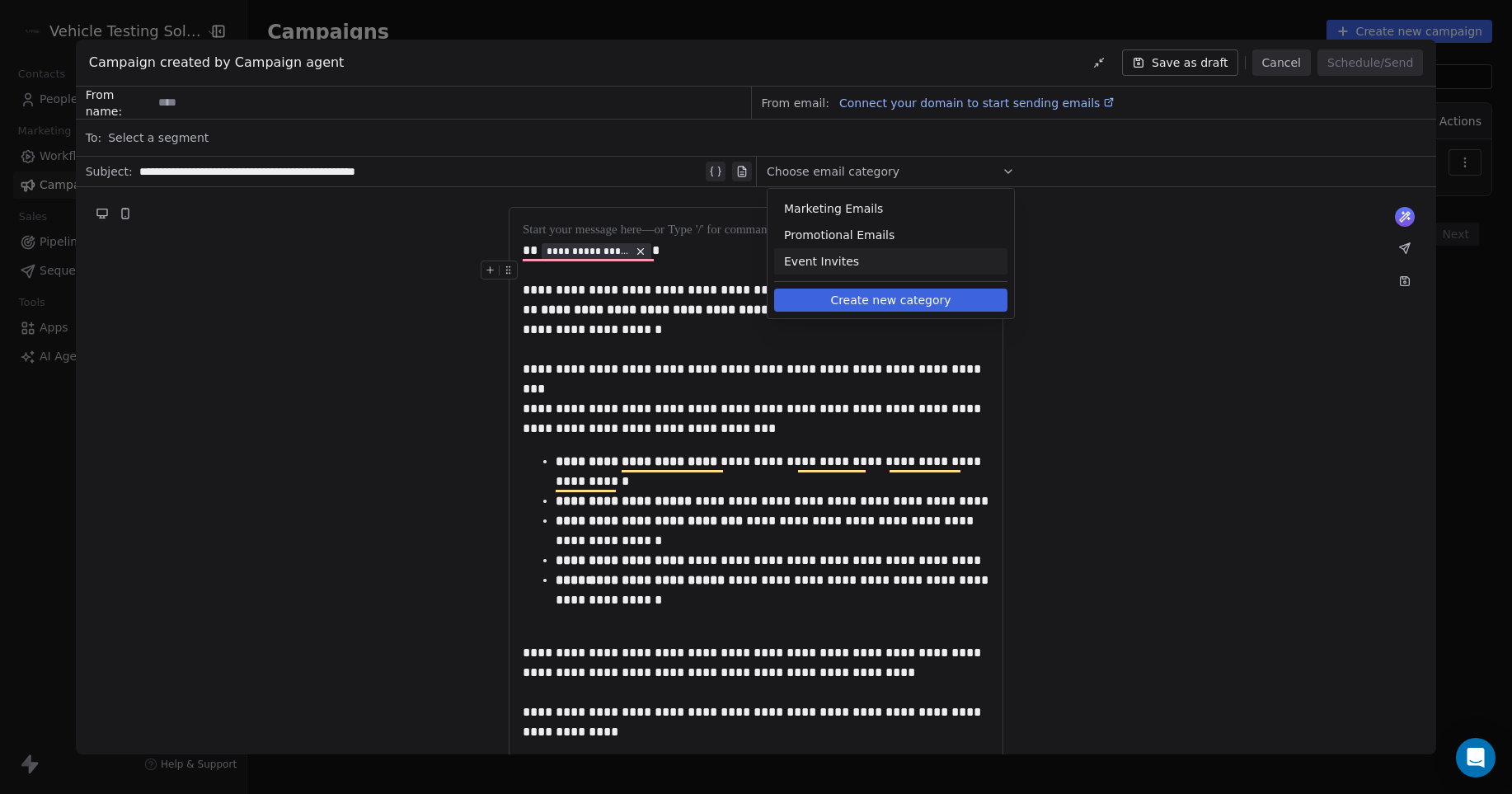
click at [937, 299] on button "Create new category" at bounding box center [890, 300] width 233 height 23
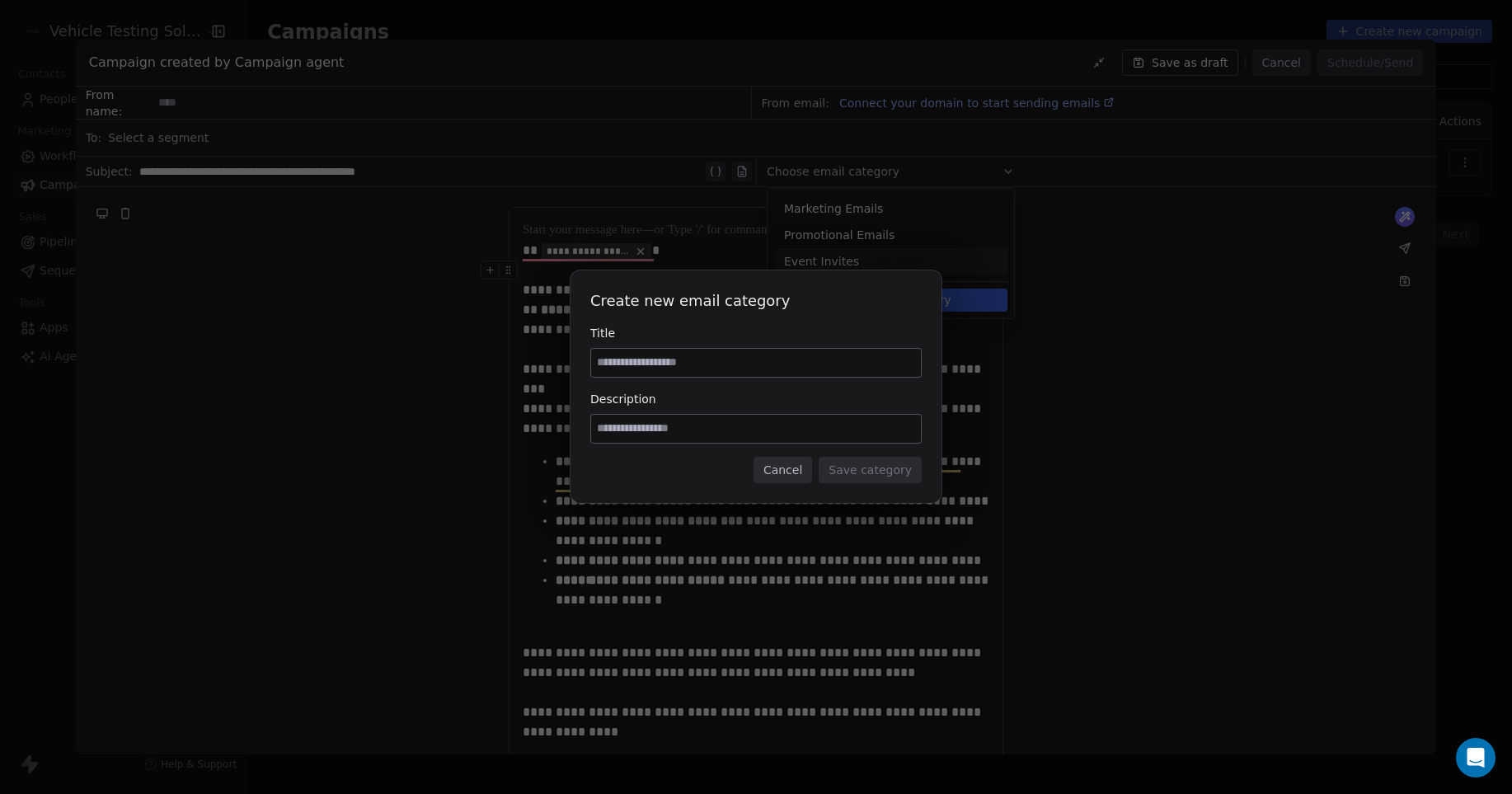
click at [772, 356] on input at bounding box center [756, 363] width 330 height 28
type input "**********"
click at [672, 424] on input at bounding box center [756, 429] width 330 height 28
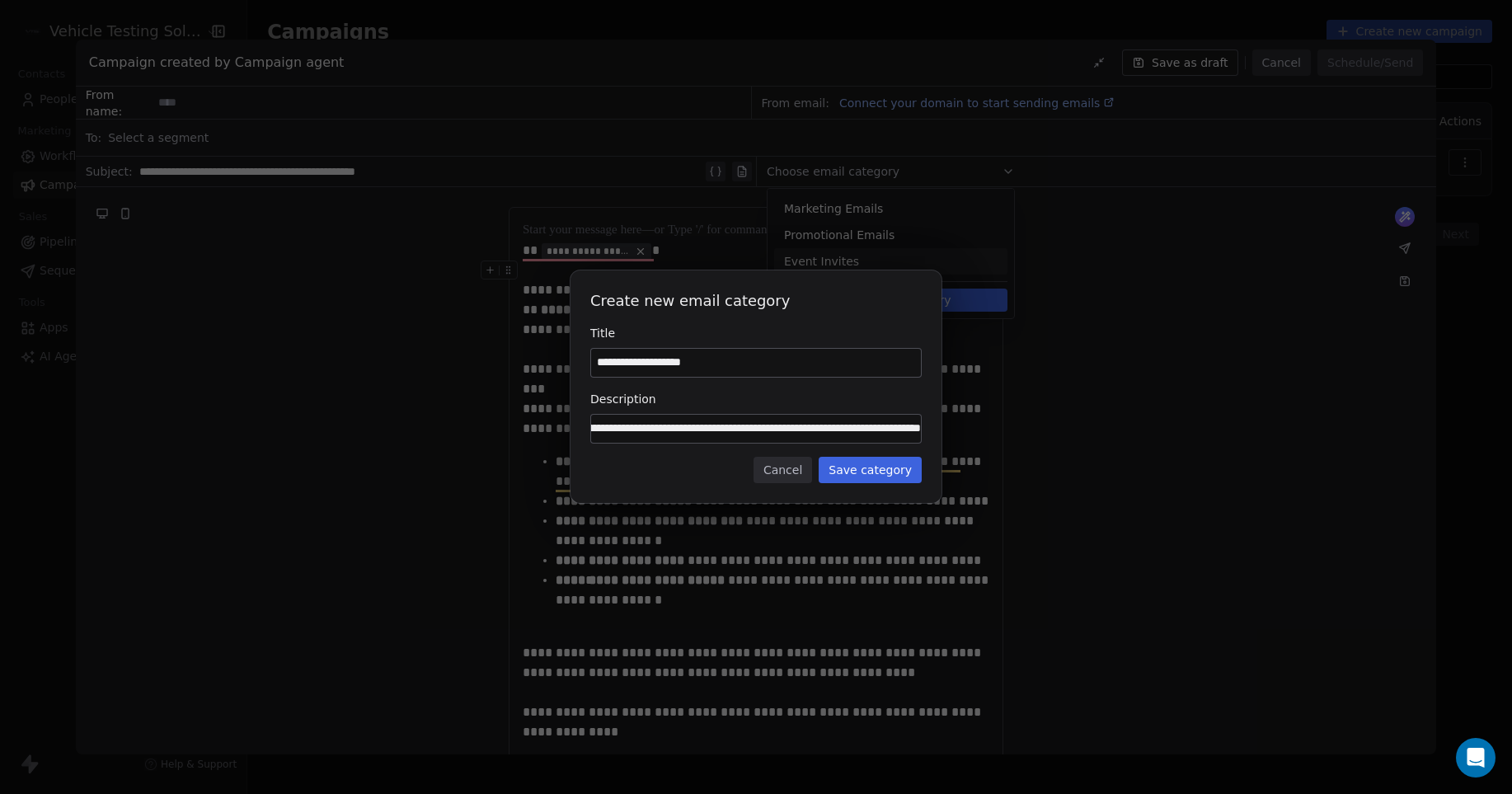
scroll to position [0, 125]
type input "**********"
click at [874, 471] on button "Save category" at bounding box center [870, 470] width 103 height 27
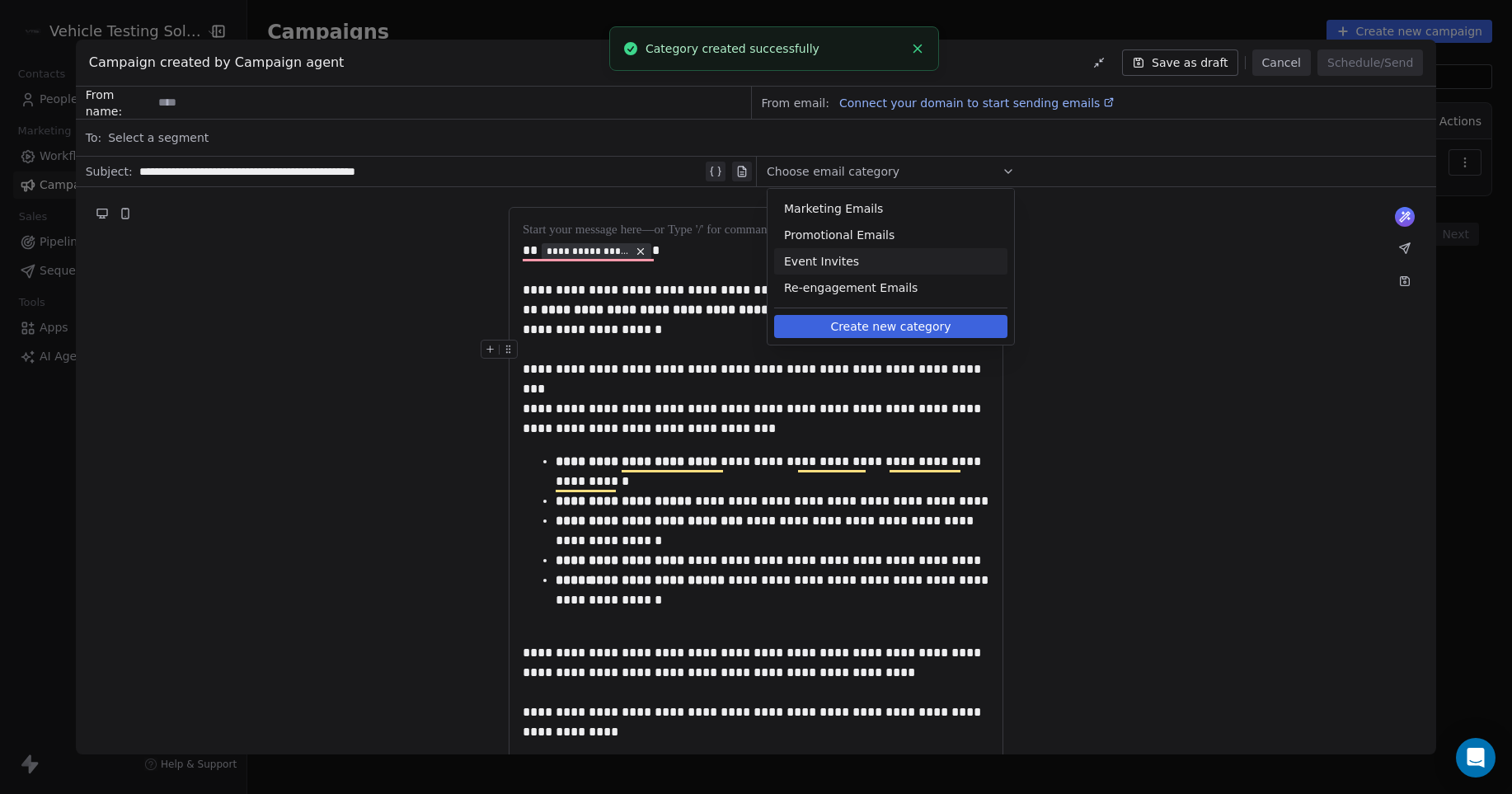
click at [1068, 326] on div "**********" at bounding box center [756, 638] width 1361 height 902
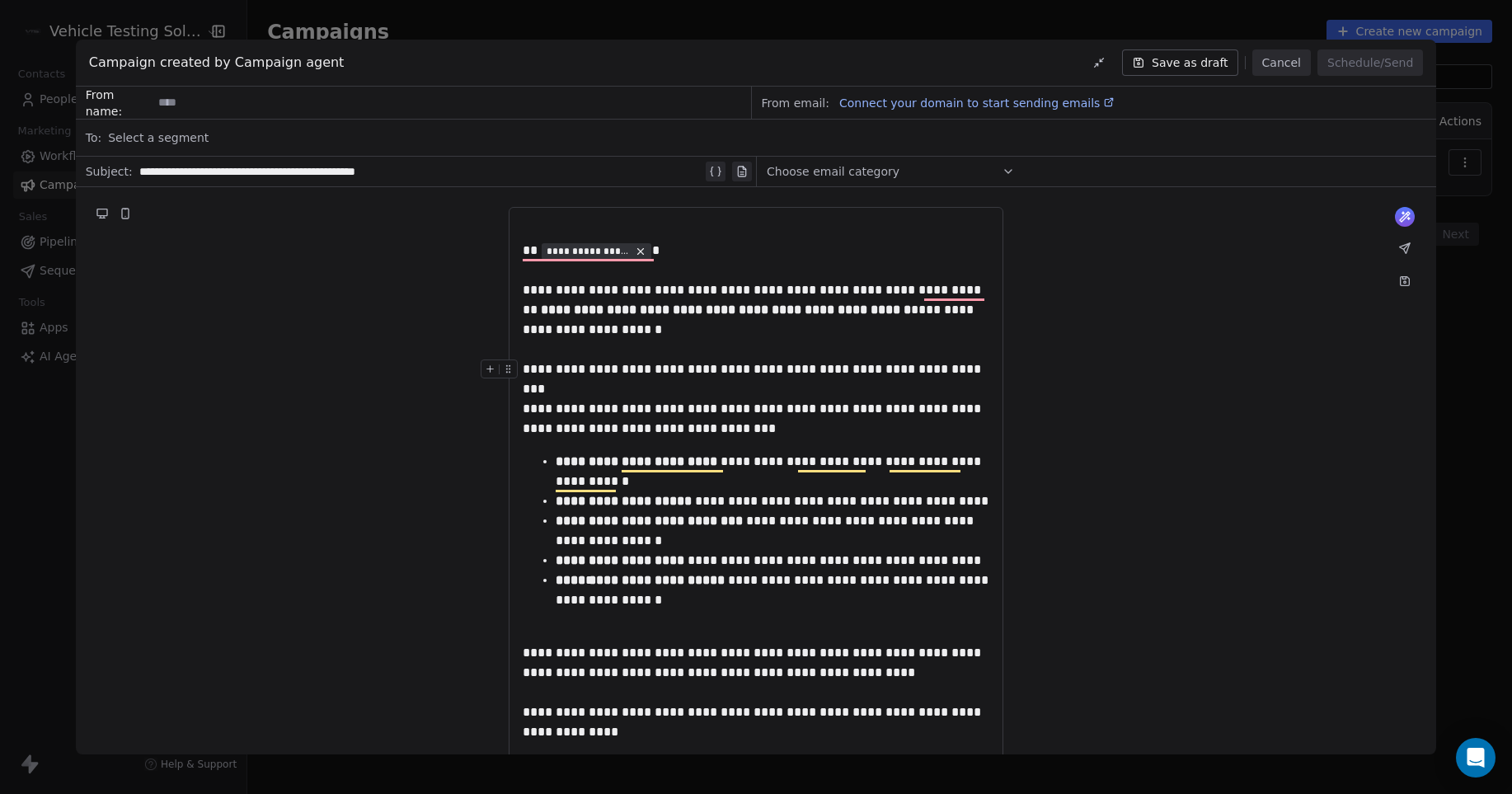
click at [756, 373] on div "**********" at bounding box center [756, 370] width 467 height 20
click at [979, 105] on span "Connect your domain to start sending emails" at bounding box center [970, 103] width 261 height 13
